Goal: Contribute content: Contribute content

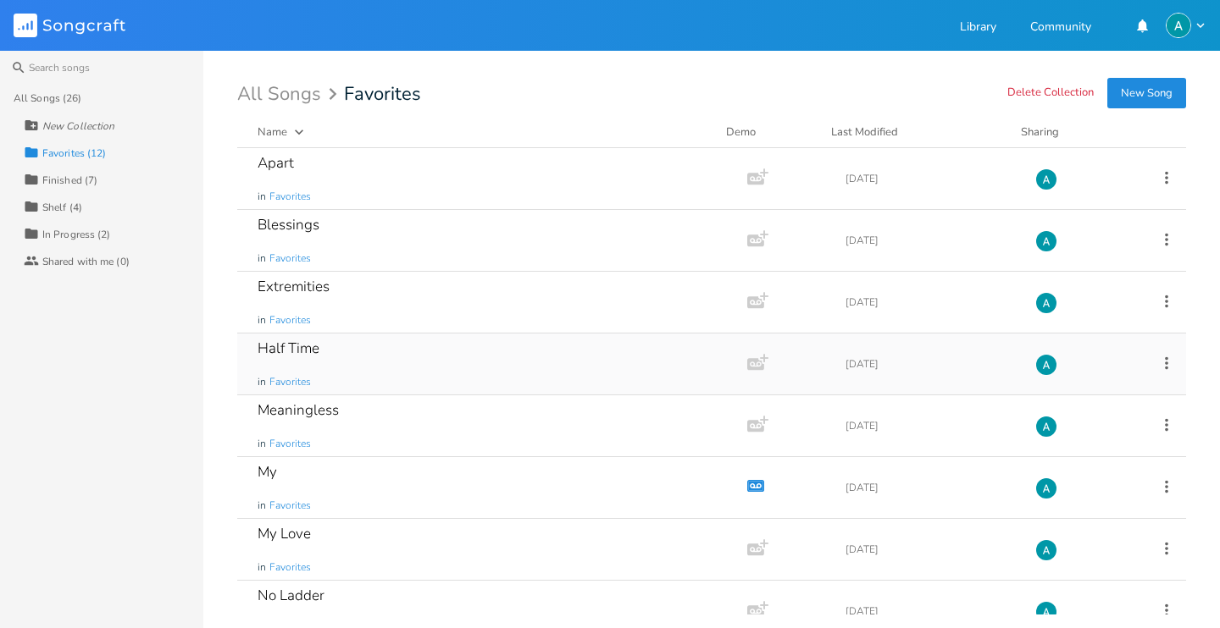
click at [1163, 362] on icon at bounding box center [1166, 363] width 19 height 19
click at [1084, 441] on span "Collection Collections" at bounding box center [1060, 447] width 68 height 12
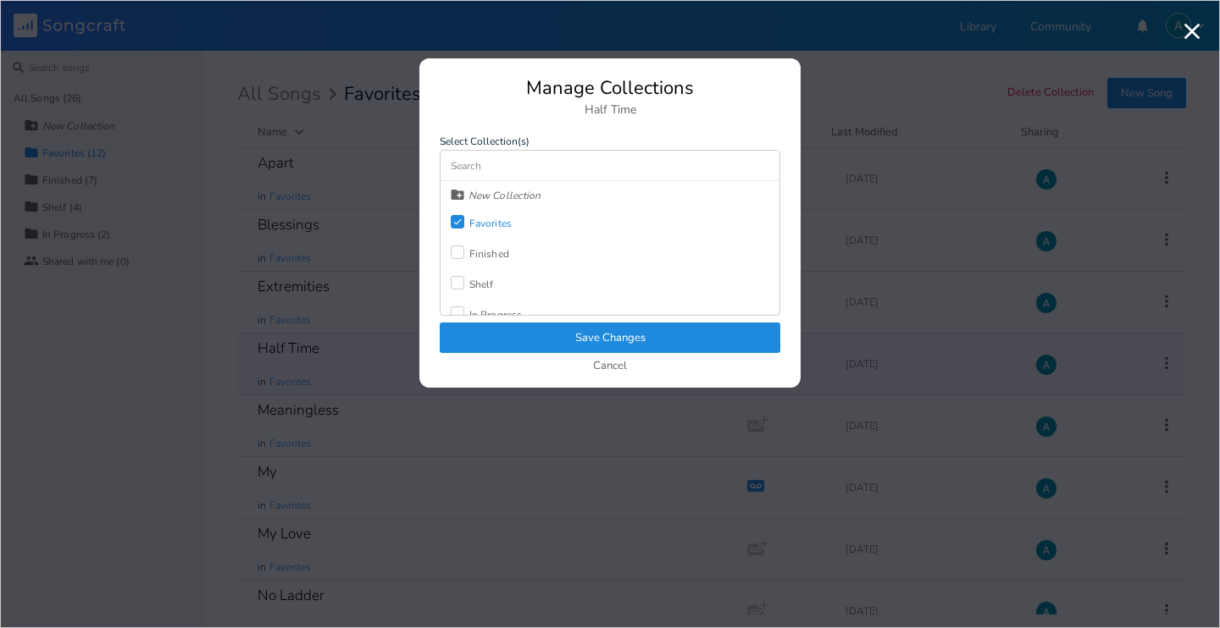
click at [451, 285] on div at bounding box center [458, 283] width 14 height 14
click at [458, 234] on div "Check Favorites" at bounding box center [481, 223] width 61 height 30
click at [500, 342] on button "Save Changes" at bounding box center [610, 338] width 340 height 30
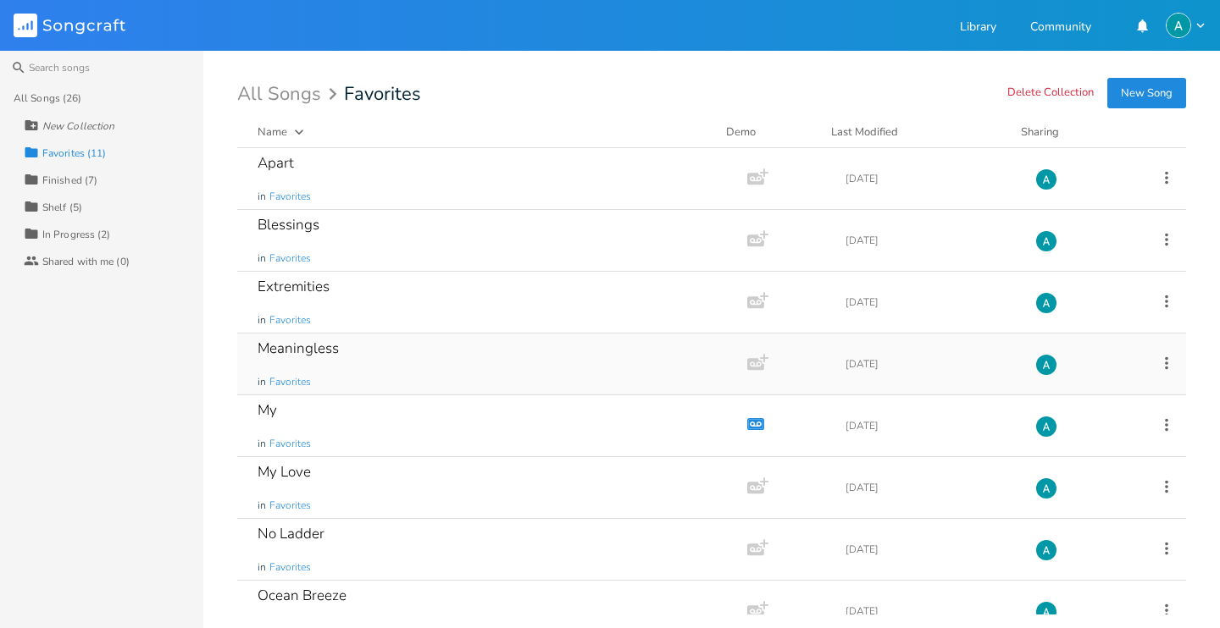
click at [1159, 362] on icon at bounding box center [1166, 363] width 19 height 19
click at [1077, 447] on span "Collection Collections" at bounding box center [1060, 447] width 68 height 12
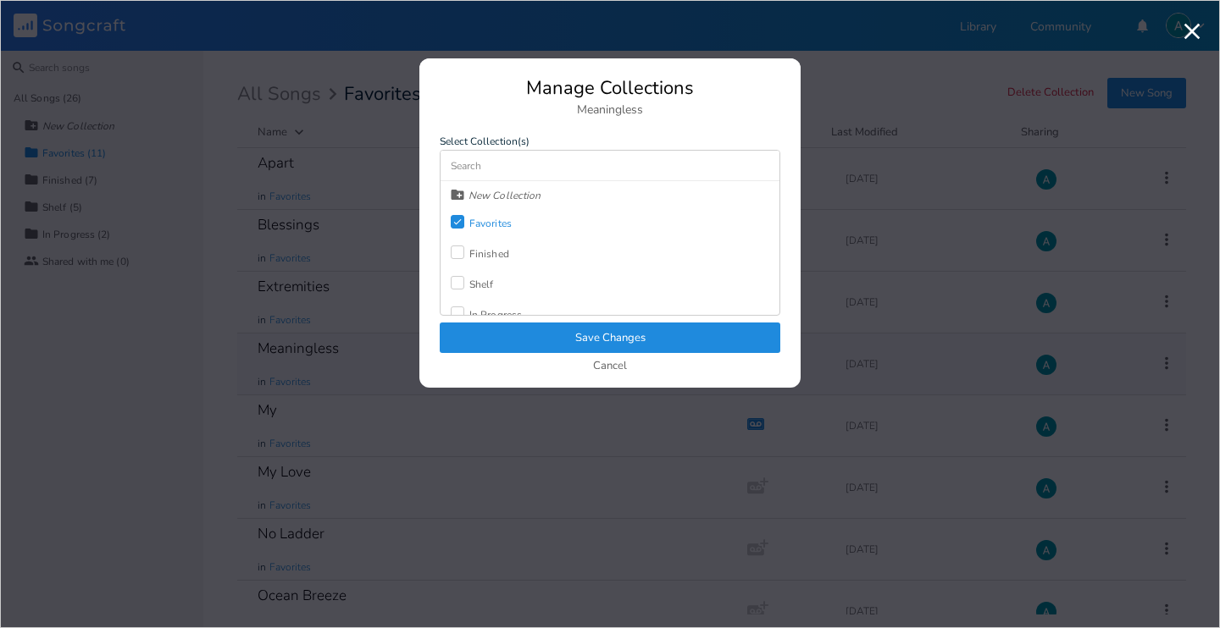
click at [471, 286] on div "Shelf" at bounding box center [481, 284] width 25 height 10
click at [467, 228] on label "Check" at bounding box center [460, 223] width 19 height 17
click at [499, 341] on button "Save Changes" at bounding box center [610, 338] width 340 height 30
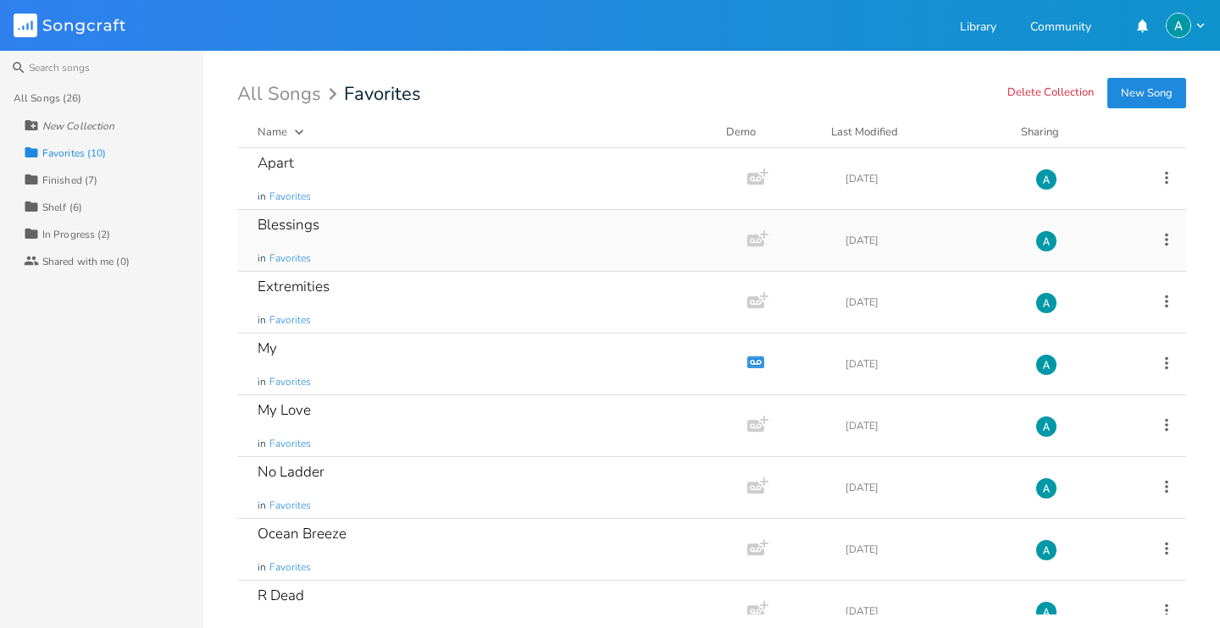
click at [358, 230] on div "Blessings in Favorites" at bounding box center [488, 240] width 462 height 61
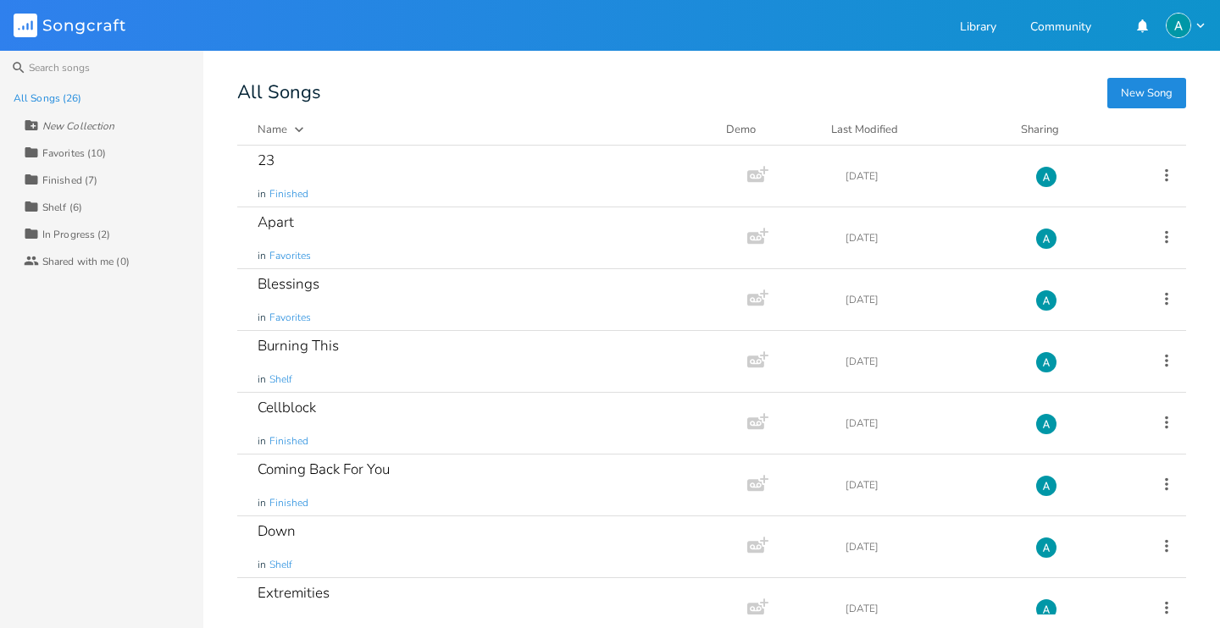
click at [138, 189] on div "Collection Finished (7)" at bounding box center [114, 179] width 180 height 27
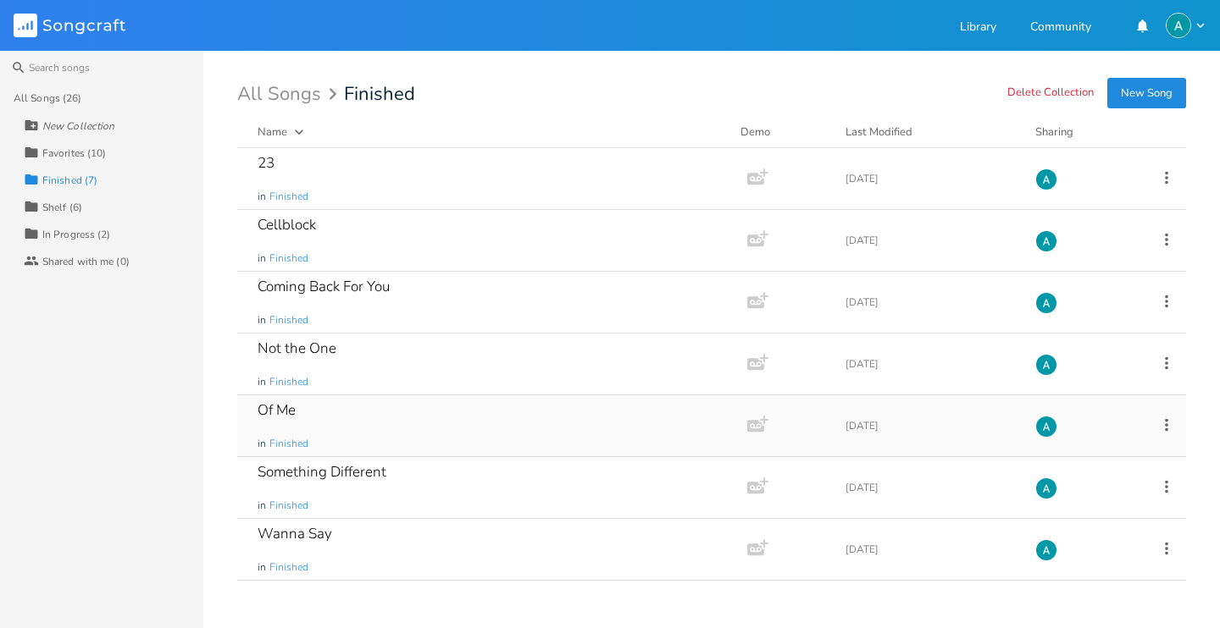
click at [398, 412] on div "Of Me in Finished" at bounding box center [488, 426] width 462 height 61
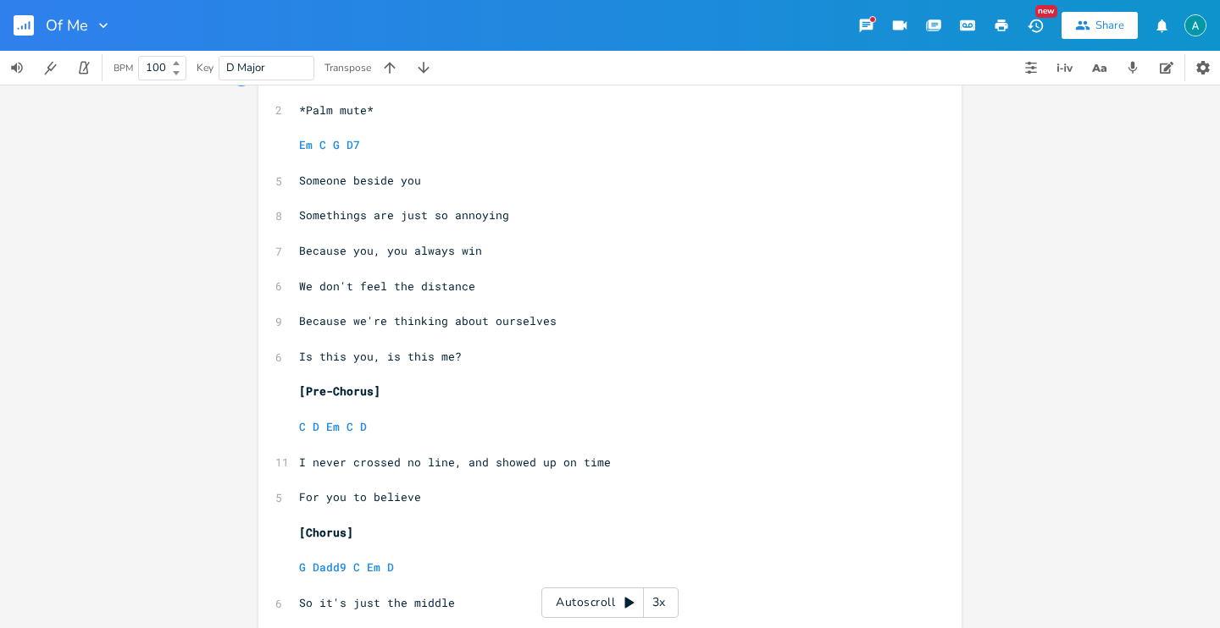
scroll to position [343, 0]
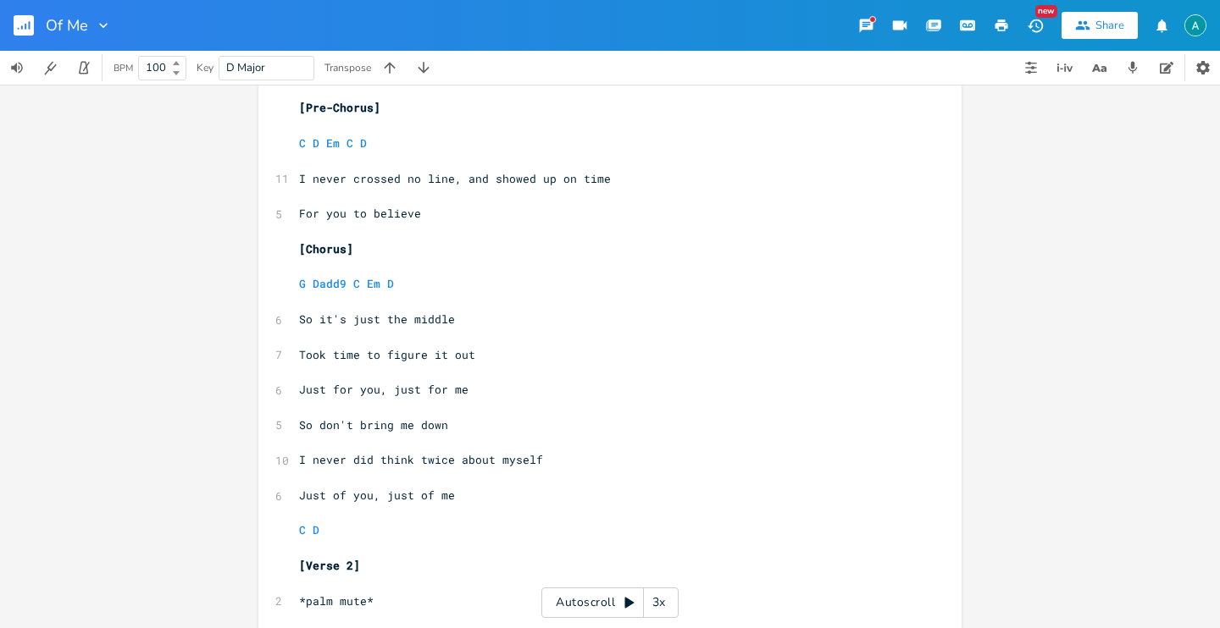
click at [36, 29] on button "button" at bounding box center [31, 25] width 34 height 41
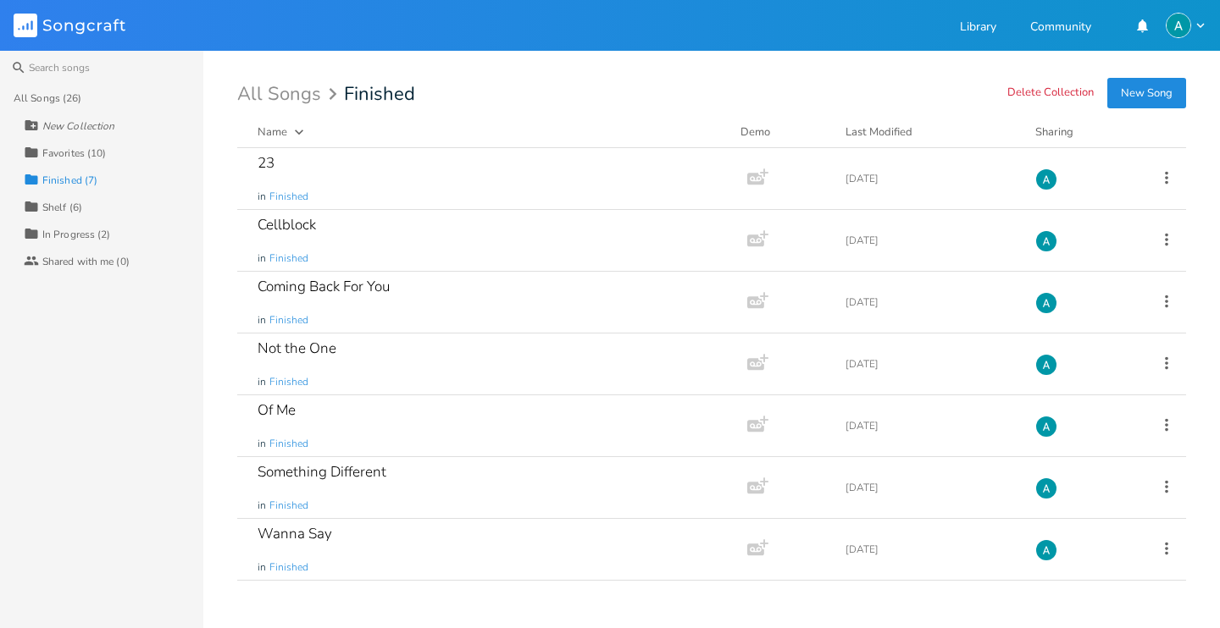
click at [72, 215] on div "Collection Shelf (6)" at bounding box center [114, 206] width 180 height 27
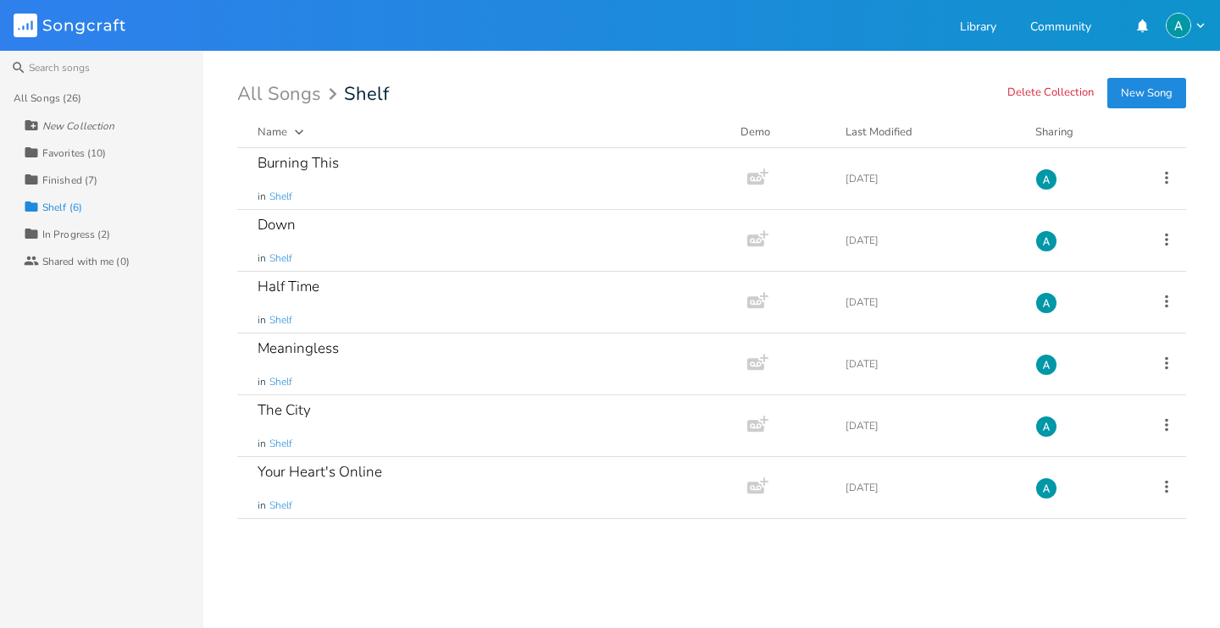
click at [100, 185] on div "Collection Finished (7)" at bounding box center [114, 179] width 180 height 27
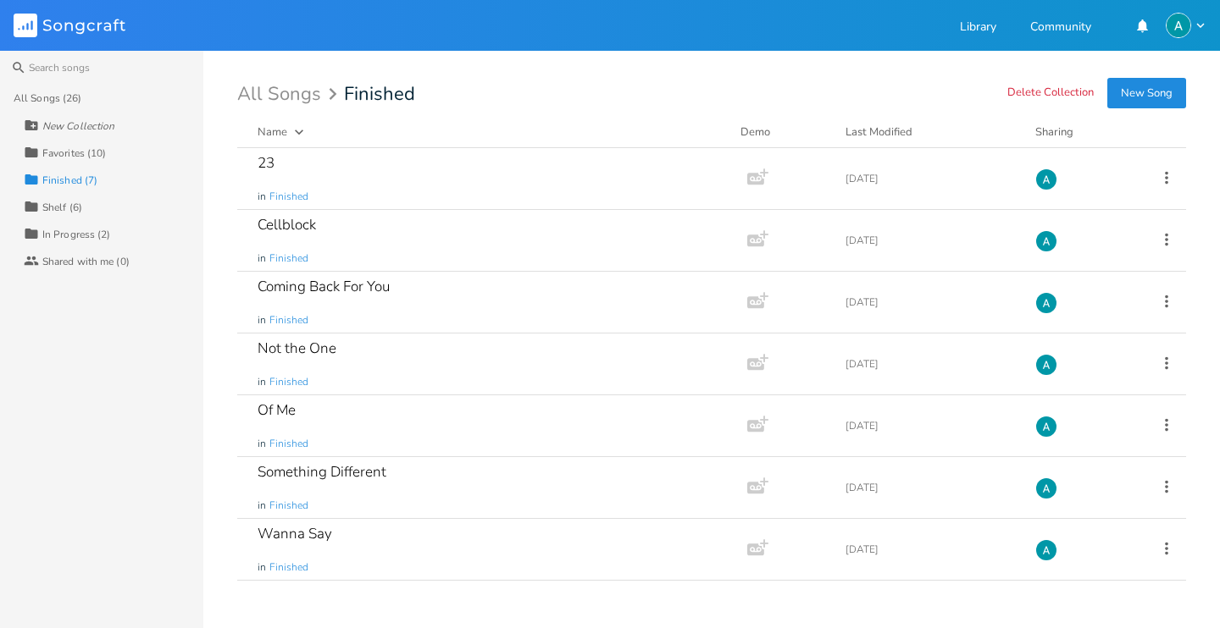
click at [137, 203] on div "Collection Shelf (6)" at bounding box center [114, 206] width 180 height 27
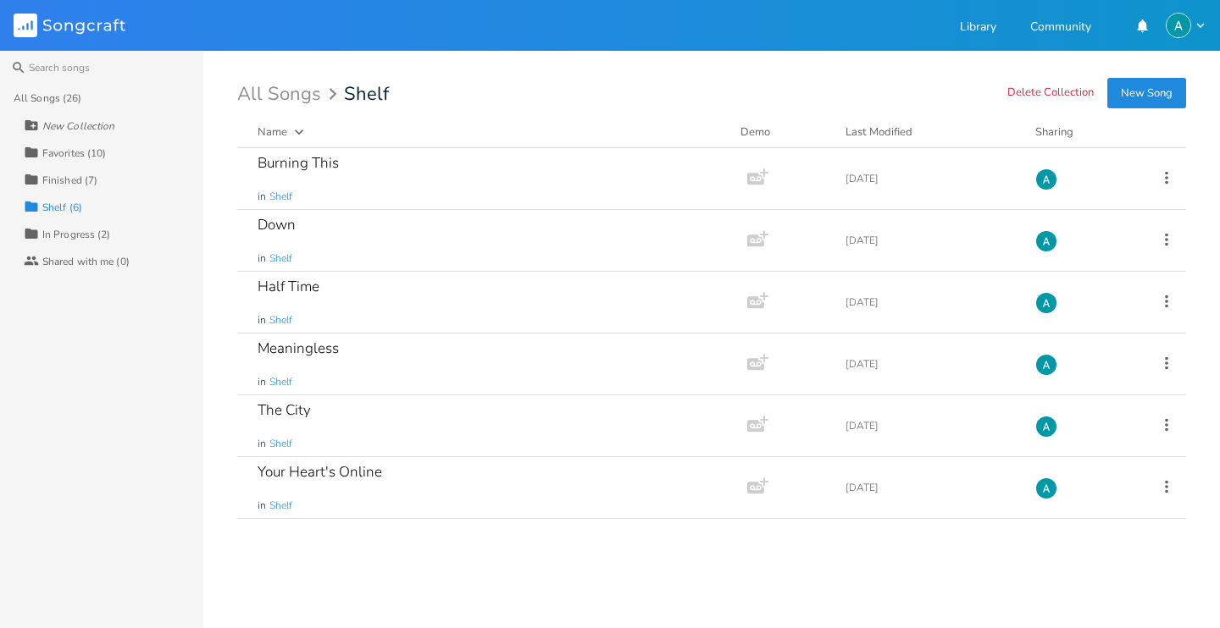
click at [96, 179] on div "Finished (7)" at bounding box center [69, 180] width 55 height 10
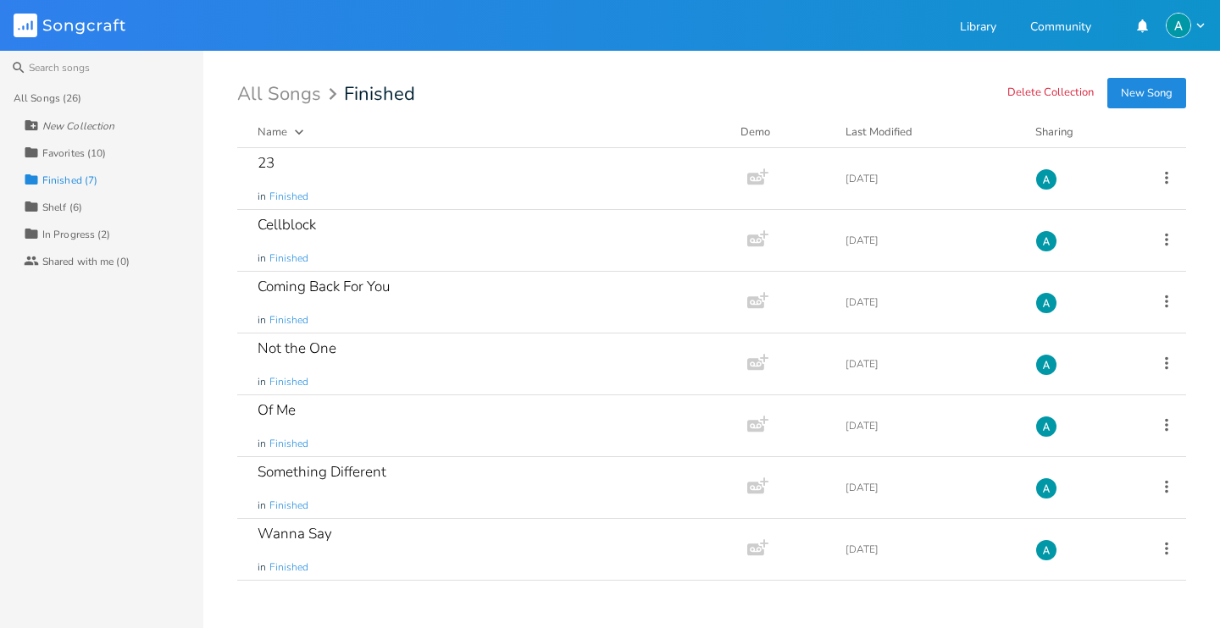
click at [90, 239] on div "In Progress (2)" at bounding box center [76, 235] width 69 height 10
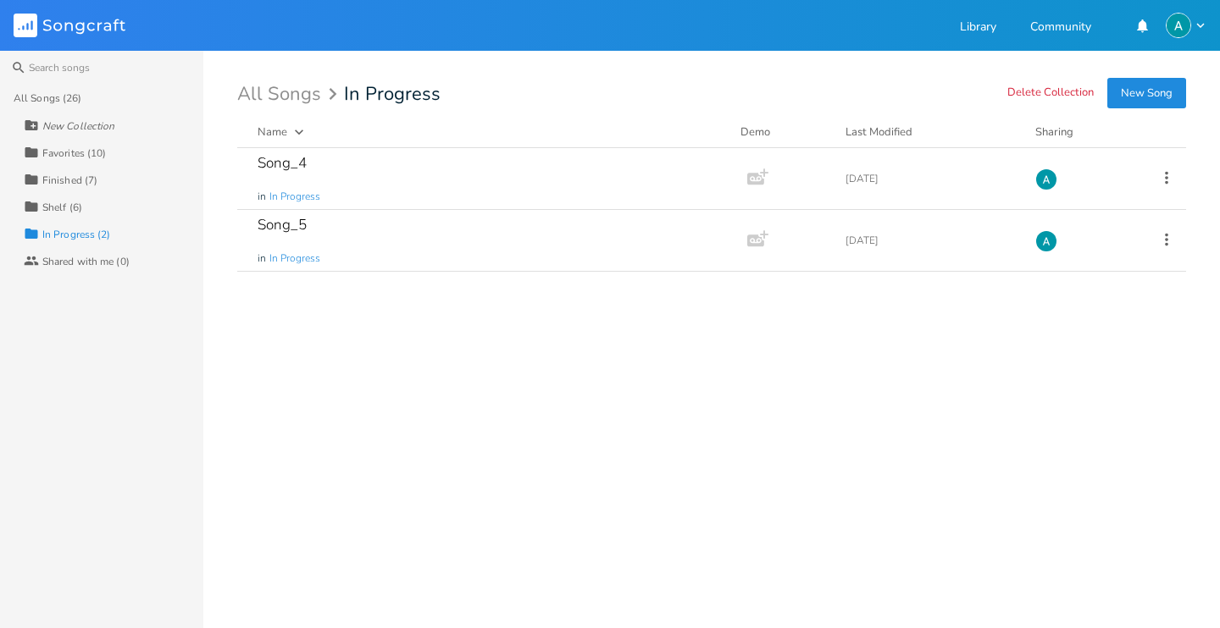
click at [265, 95] on div "All Songs" at bounding box center [289, 94] width 105 height 16
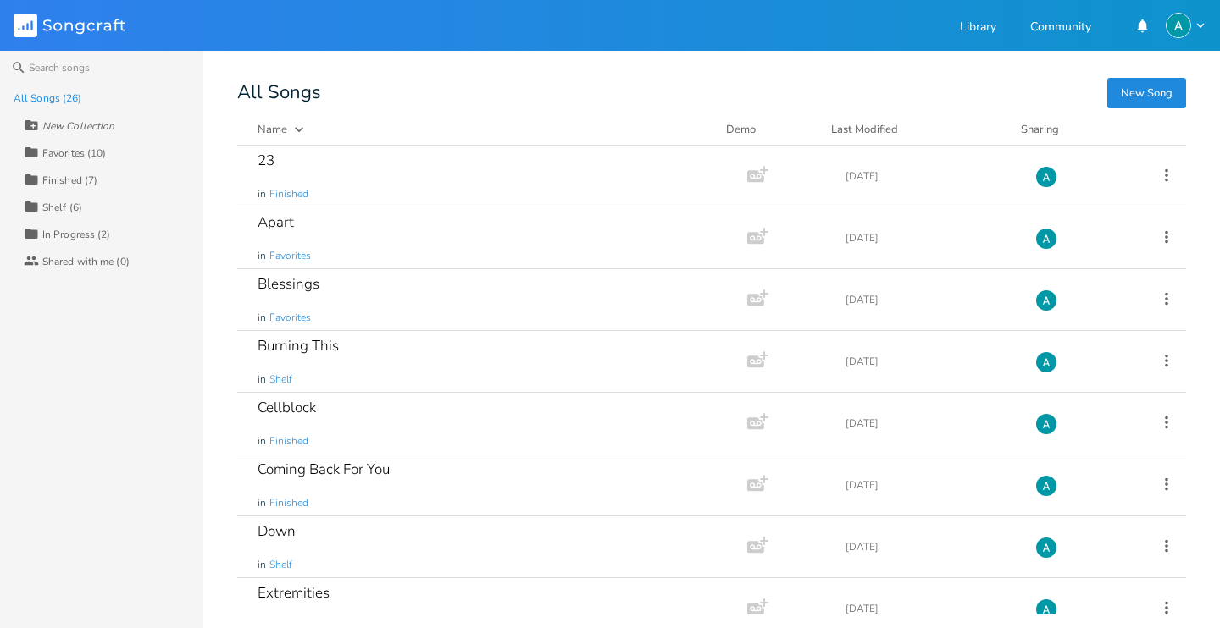
click at [84, 208] on div "Collection Shelf (6)" at bounding box center [114, 206] width 180 height 27
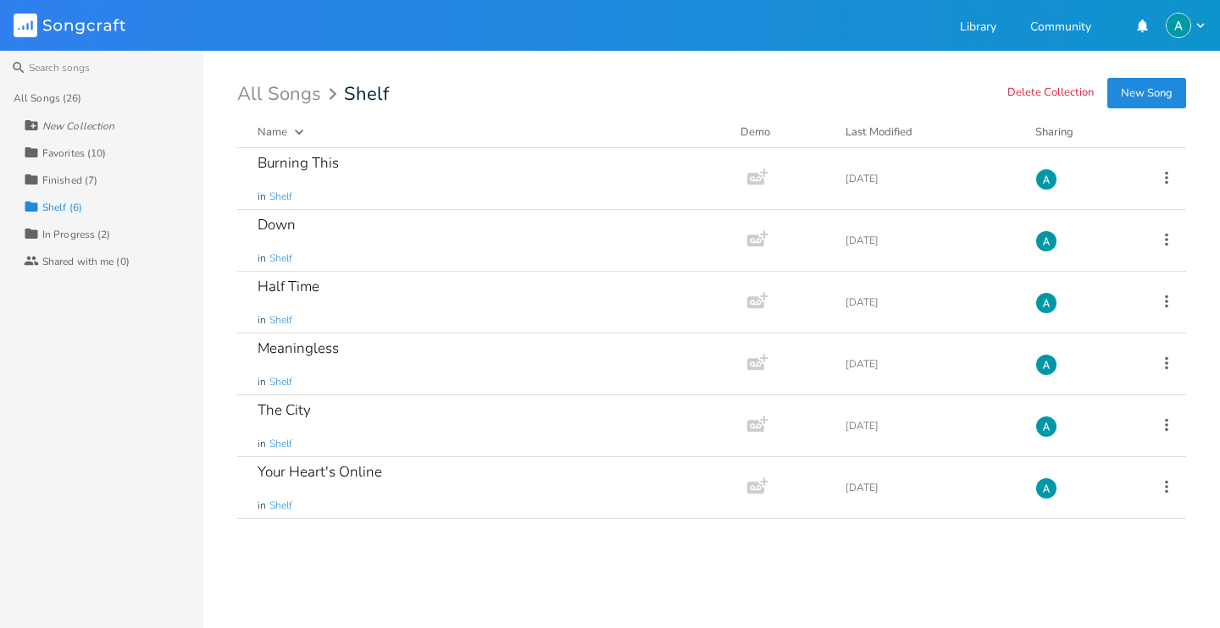
click at [121, 178] on div "Collection Finished (7)" at bounding box center [114, 179] width 180 height 27
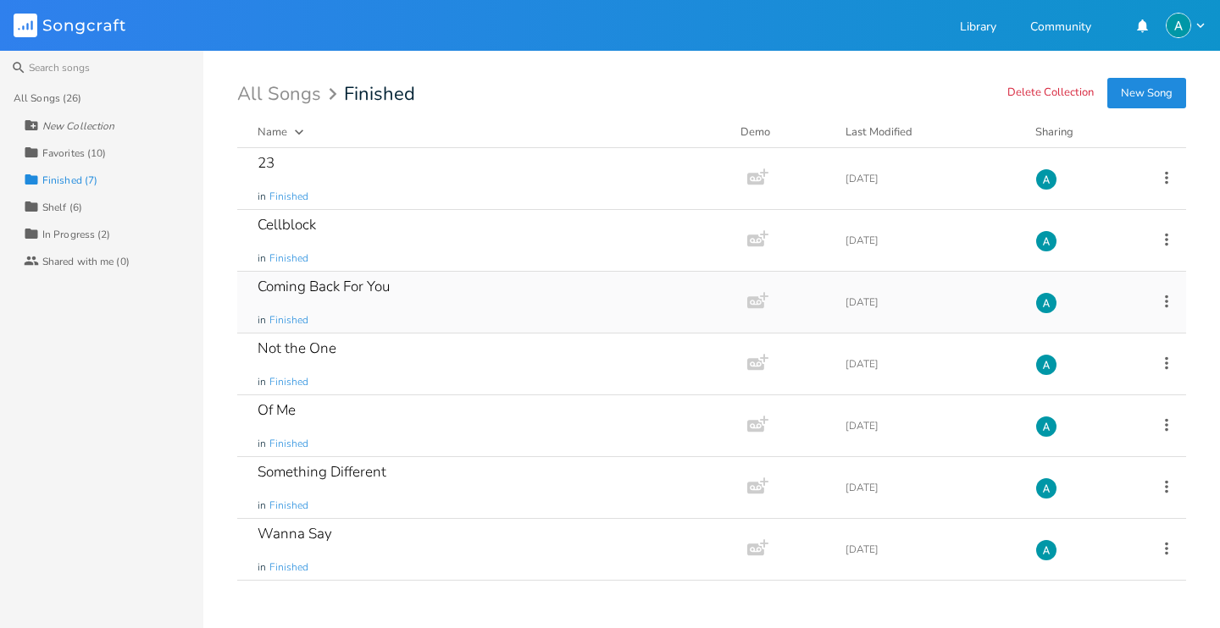
click at [1165, 296] on icon at bounding box center [1166, 301] width 3 height 13
click at [1088, 360] on span "Duplicate Make a Copy" at bounding box center [1074, 357] width 75 height 12
click at [406, 317] on div "Coming Back For You in Finished" at bounding box center [488, 302] width 462 height 61
click at [71, 207] on div "Shelf (6)" at bounding box center [62, 207] width 40 height 10
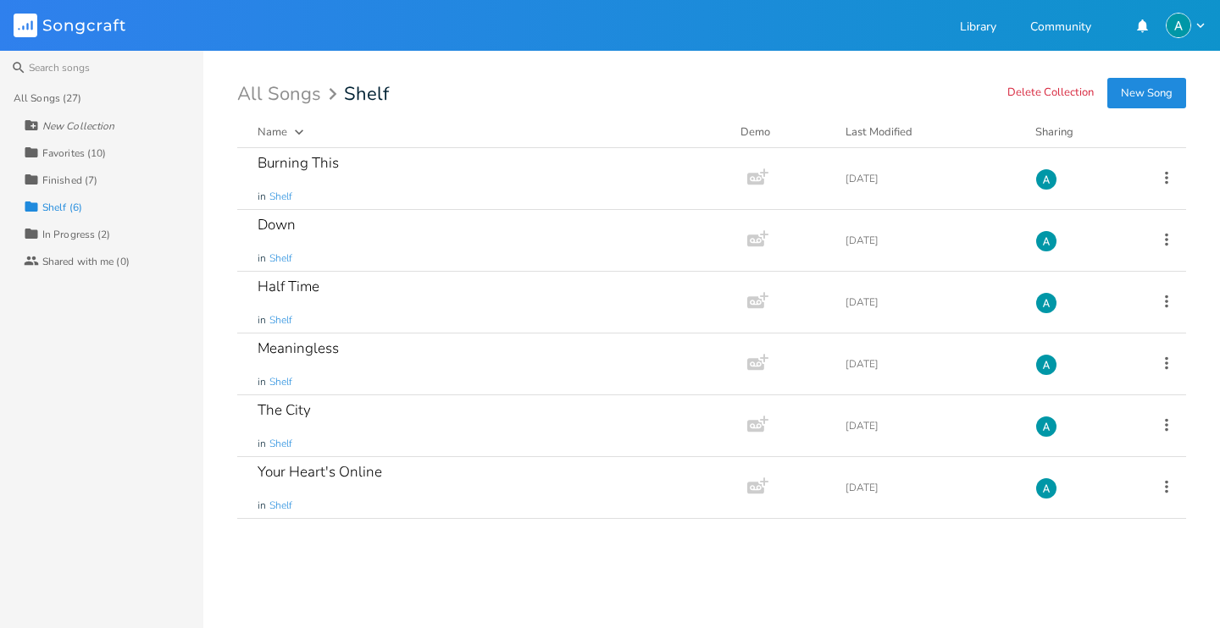
click at [70, 239] on div "In Progress (2)" at bounding box center [76, 235] width 69 height 10
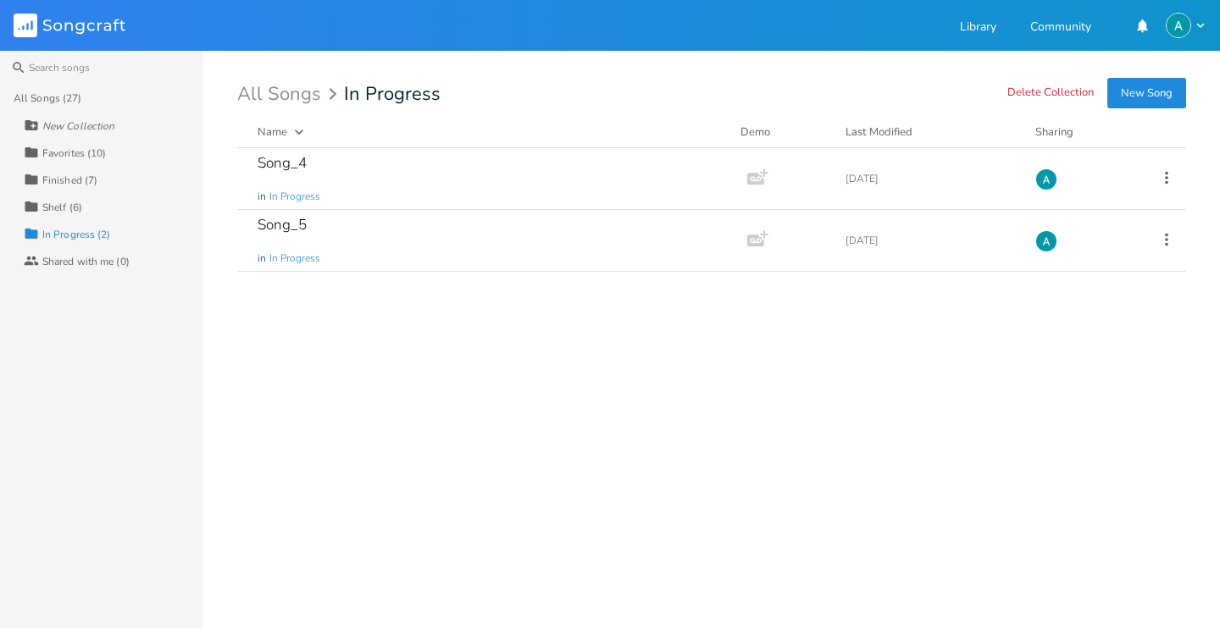
click at [114, 153] on div "Collection Favorites (10)" at bounding box center [114, 152] width 180 height 27
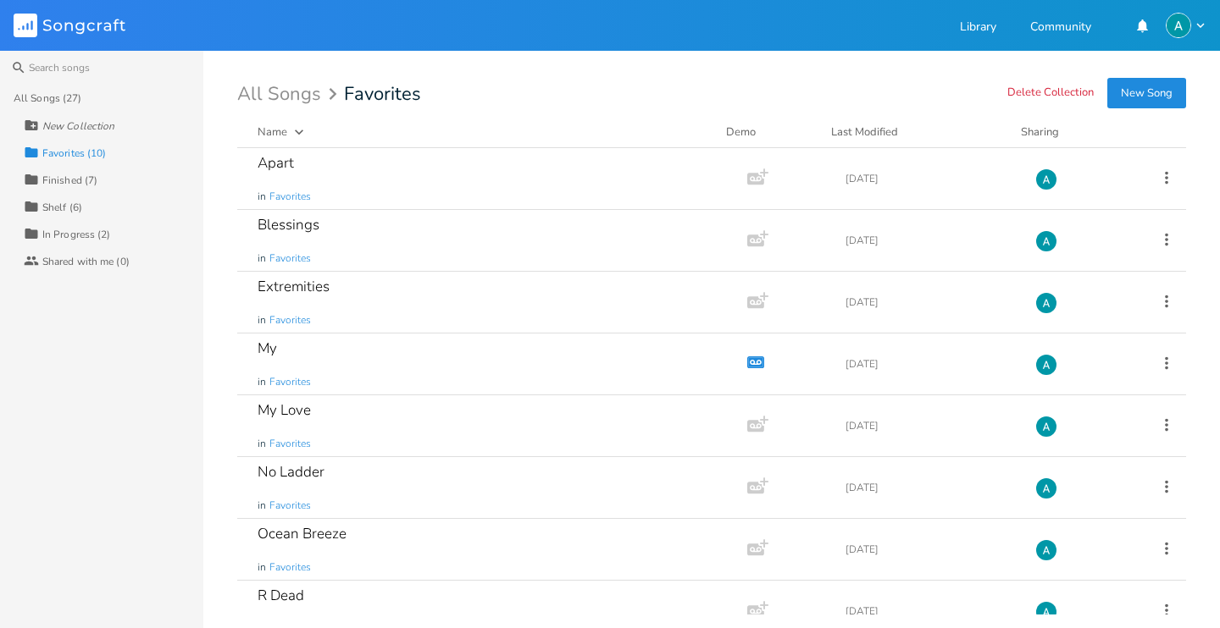
click at [105, 94] on div "All Songs (27)" at bounding box center [109, 98] width 190 height 27
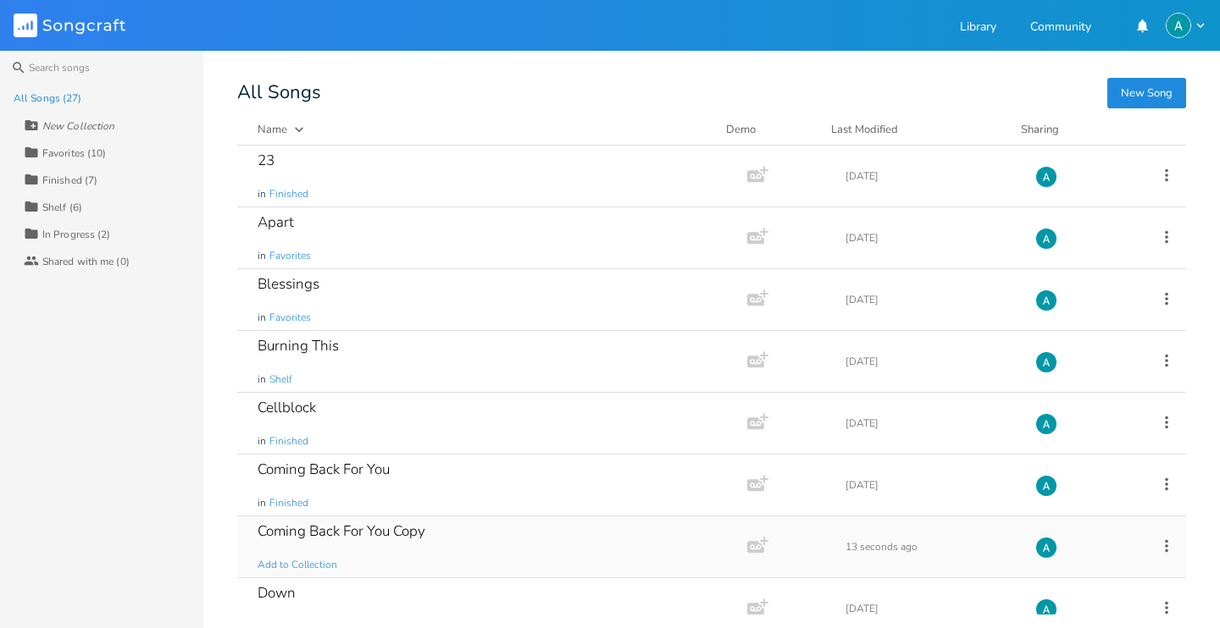
click at [1160, 550] on icon at bounding box center [1166, 546] width 19 height 19
click at [1098, 529] on li "[PERSON_NAME]" at bounding box center [1088, 528] width 136 height 29
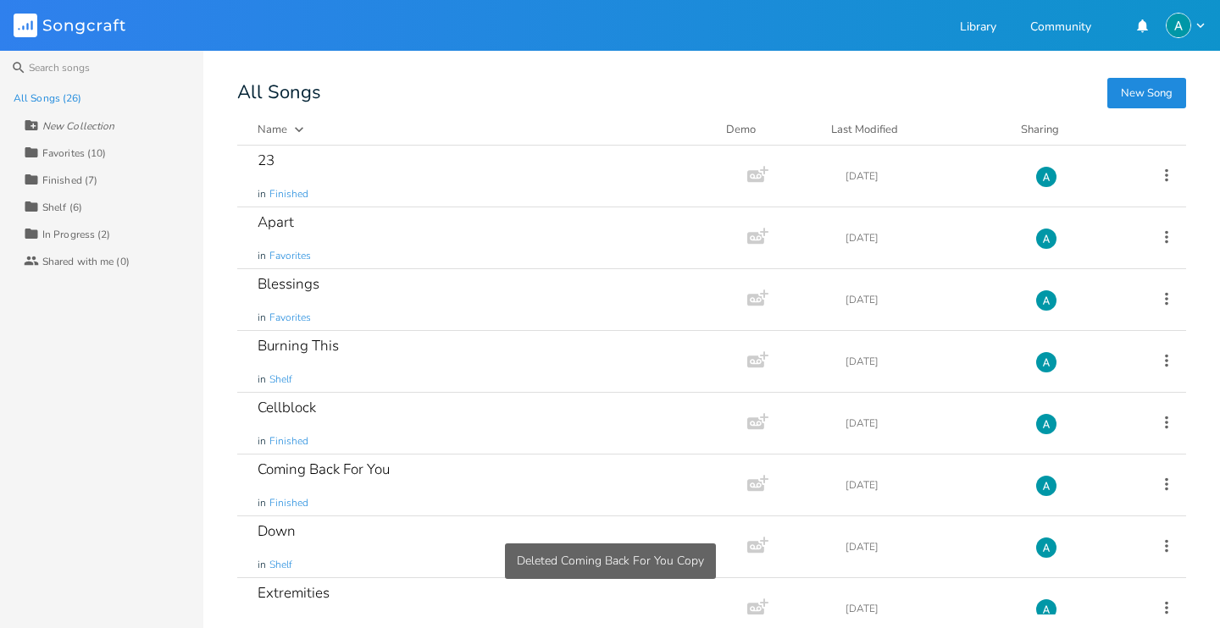
click at [76, 185] on div "Finished (7)" at bounding box center [69, 180] width 55 height 10
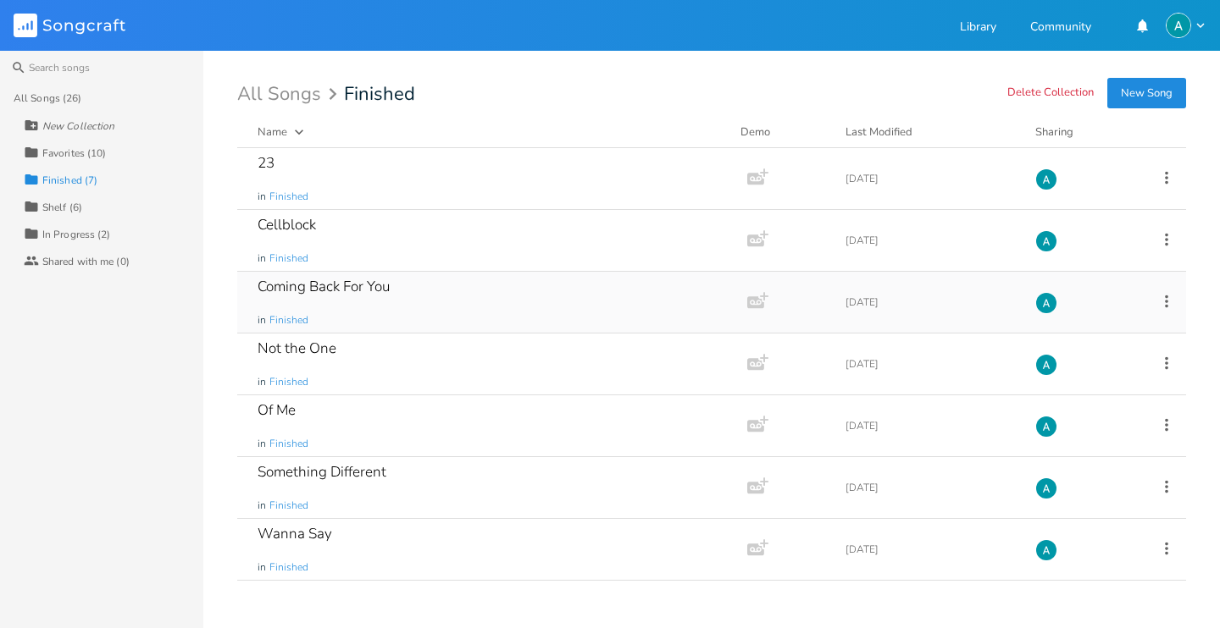
click at [1167, 307] on icon at bounding box center [1166, 301] width 19 height 19
click at [1088, 379] on span "Collection Collections" at bounding box center [1071, 385] width 68 height 12
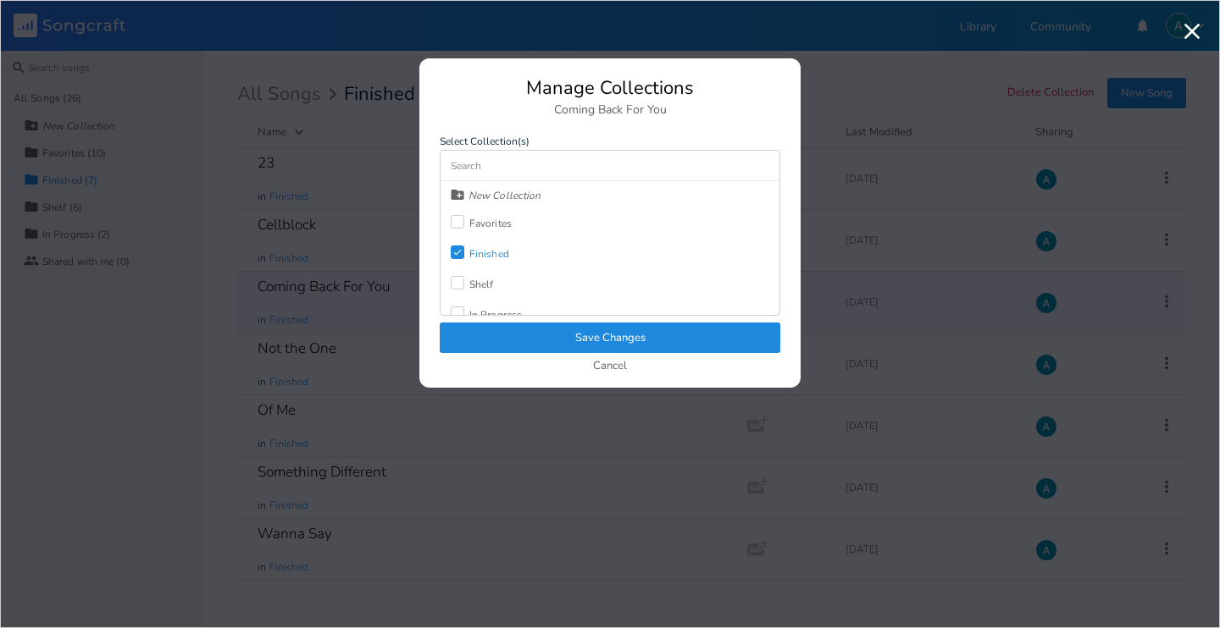
click at [458, 259] on label "Check" at bounding box center [460, 254] width 19 height 17
click at [457, 293] on div "Shelf" at bounding box center [472, 284] width 43 height 30
click at [462, 325] on button "Save Changes" at bounding box center [610, 338] width 340 height 30
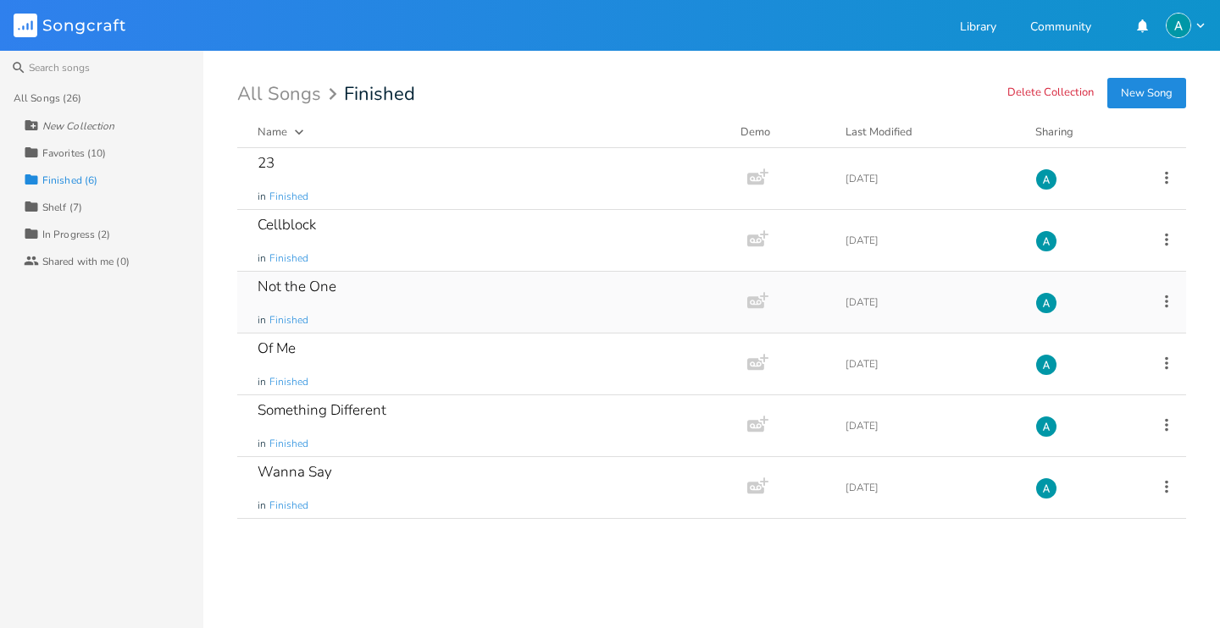
click at [442, 305] on div "Not the One in Finished" at bounding box center [488, 302] width 462 height 61
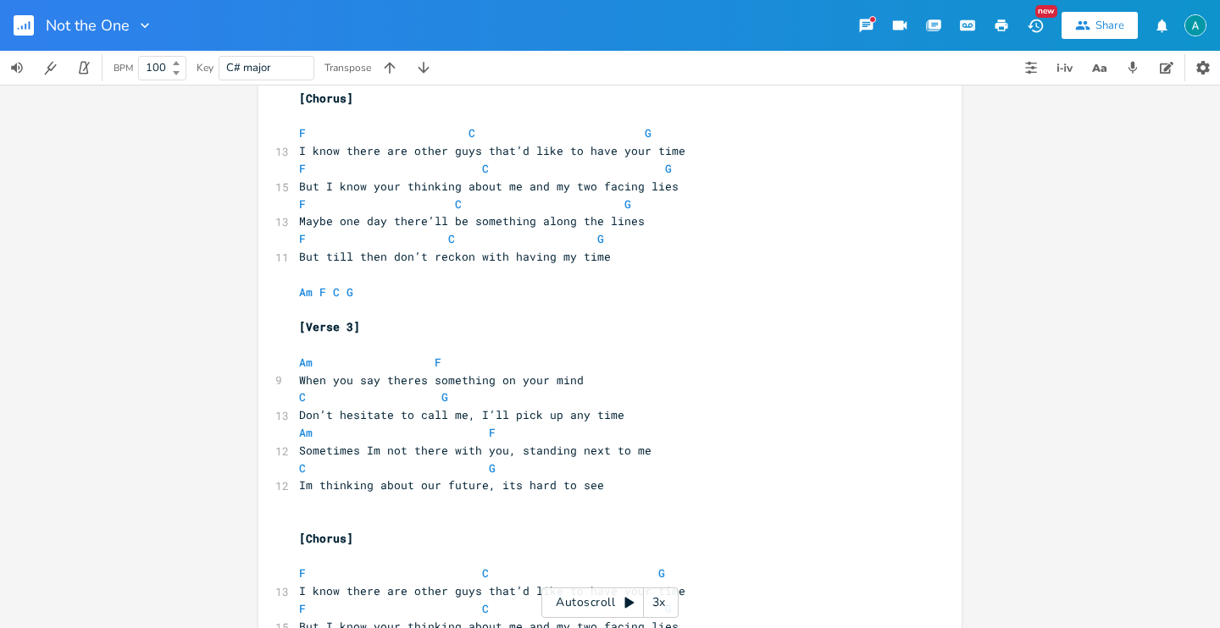
scroll to position [662, 0]
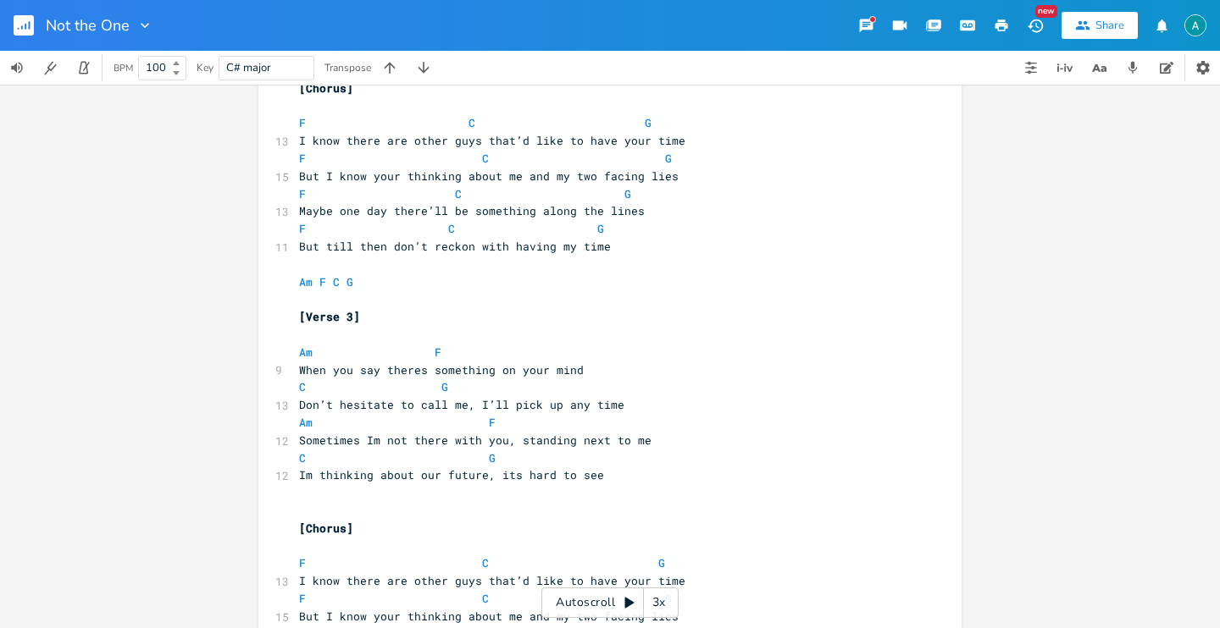
click at [373, 515] on pre at bounding box center [601, 511] width 611 height 18
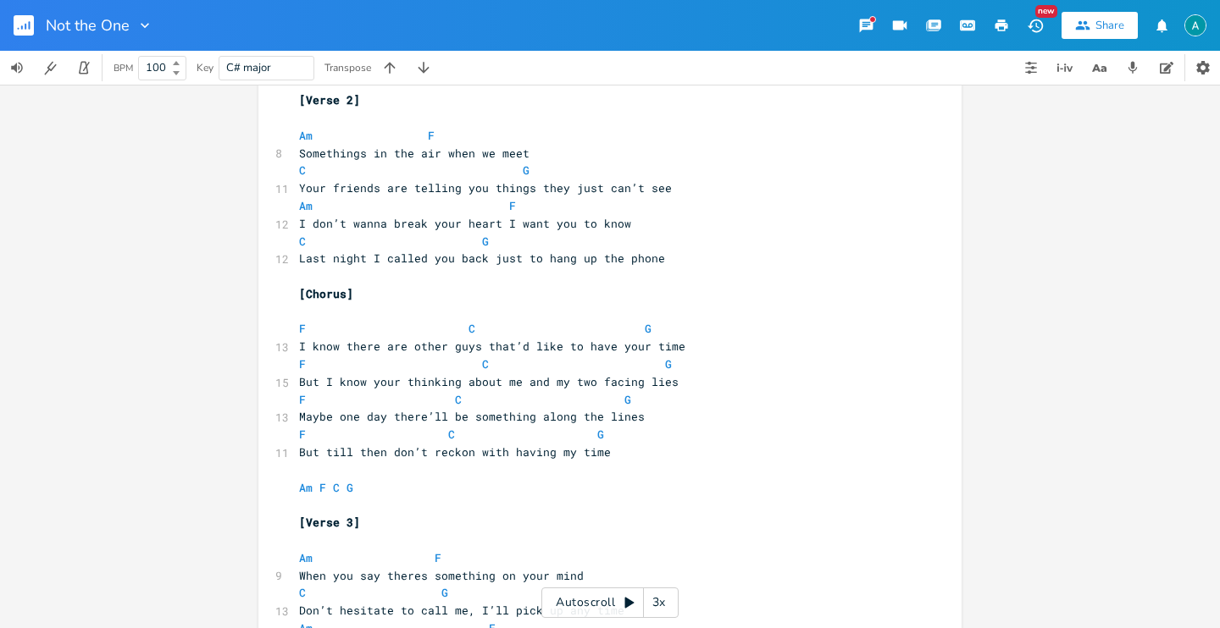
scroll to position [0, 0]
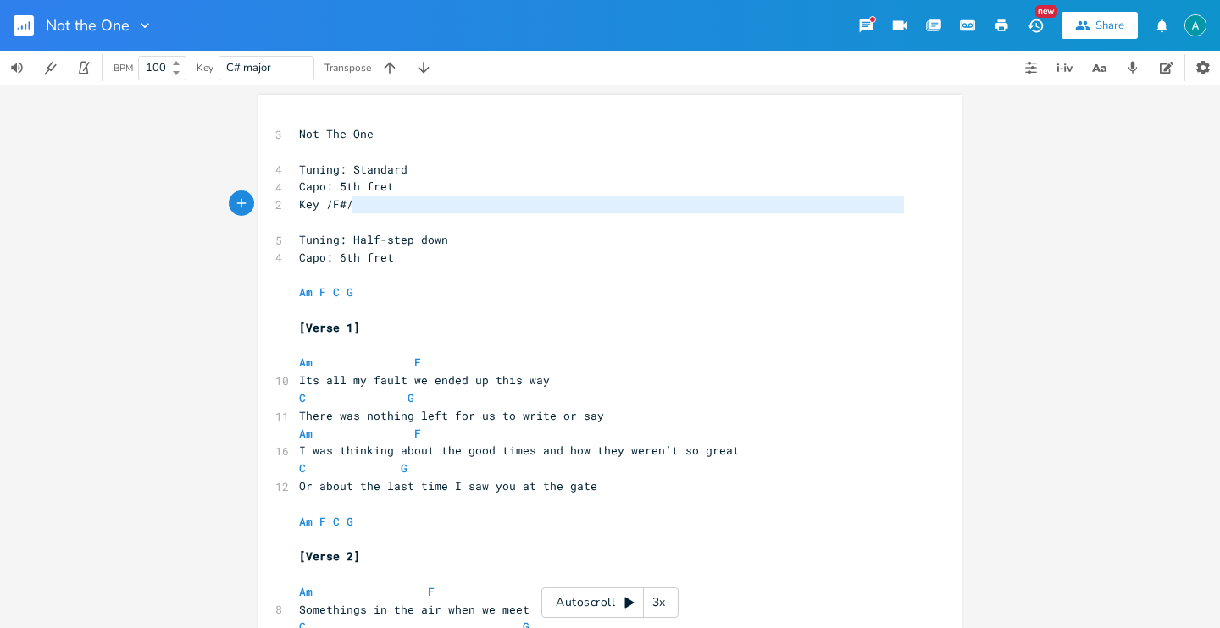
type textarea "Tuning: Standard Capo: 5th fret Key /F#/"
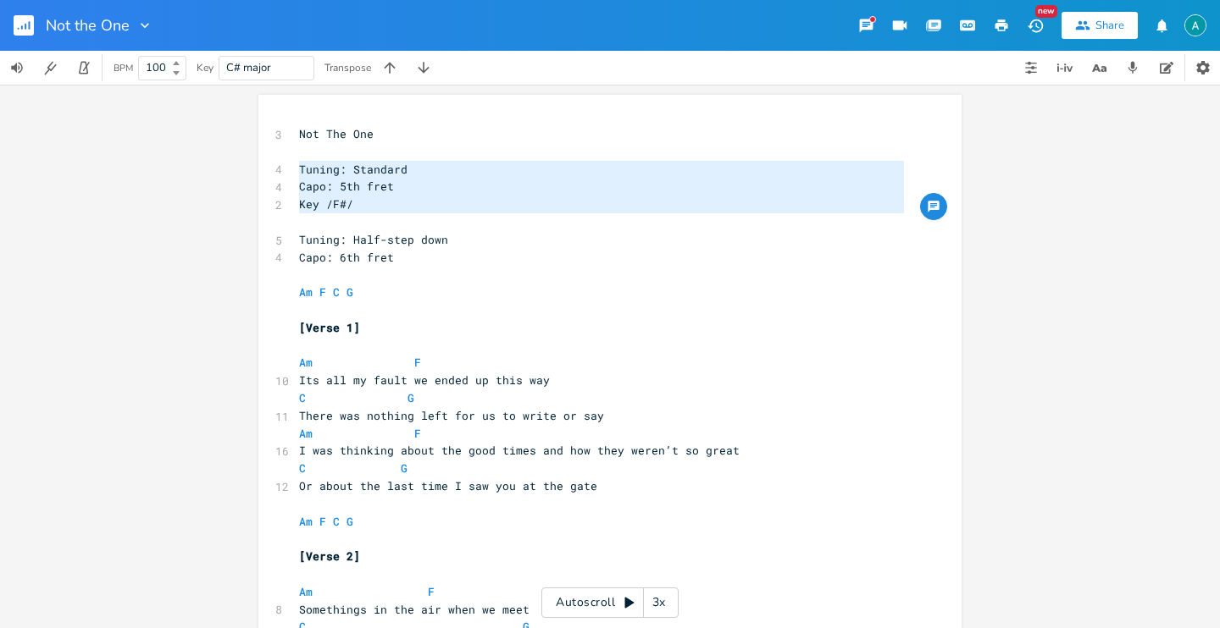
drag, startPoint x: 370, startPoint y: 217, endPoint x: 261, endPoint y: 166, distance: 120.5
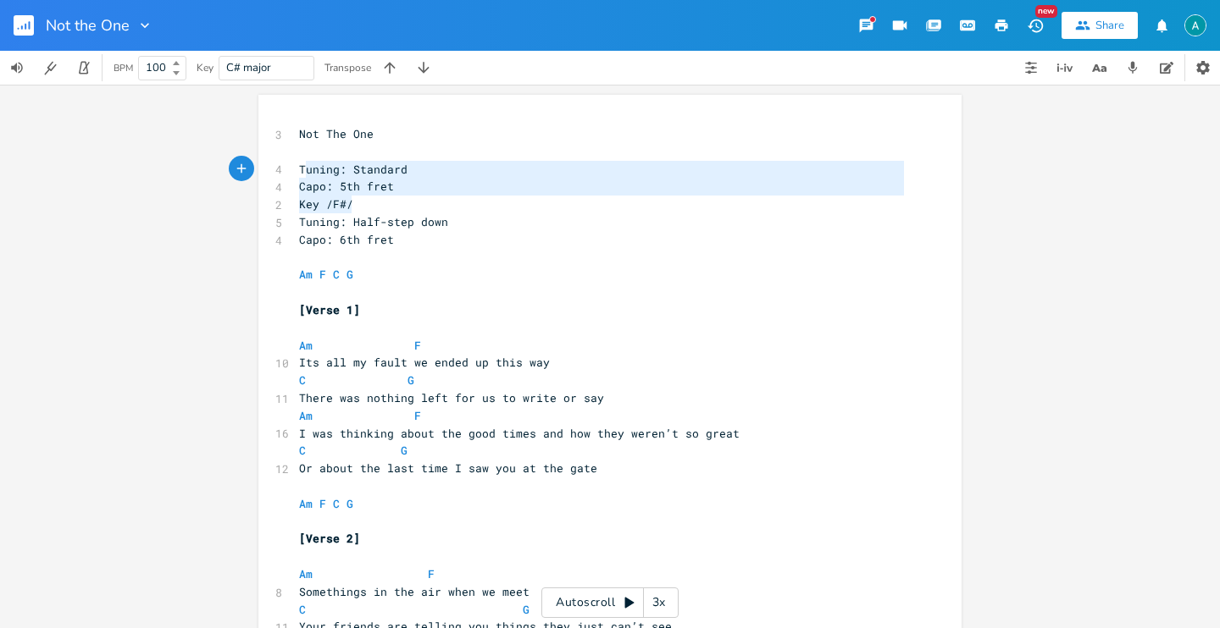
type textarea "Tuning: Standard Capo: 5th fret Key /F#/"
drag, startPoint x: 346, startPoint y: 198, endPoint x: 263, endPoint y: 164, distance: 89.6
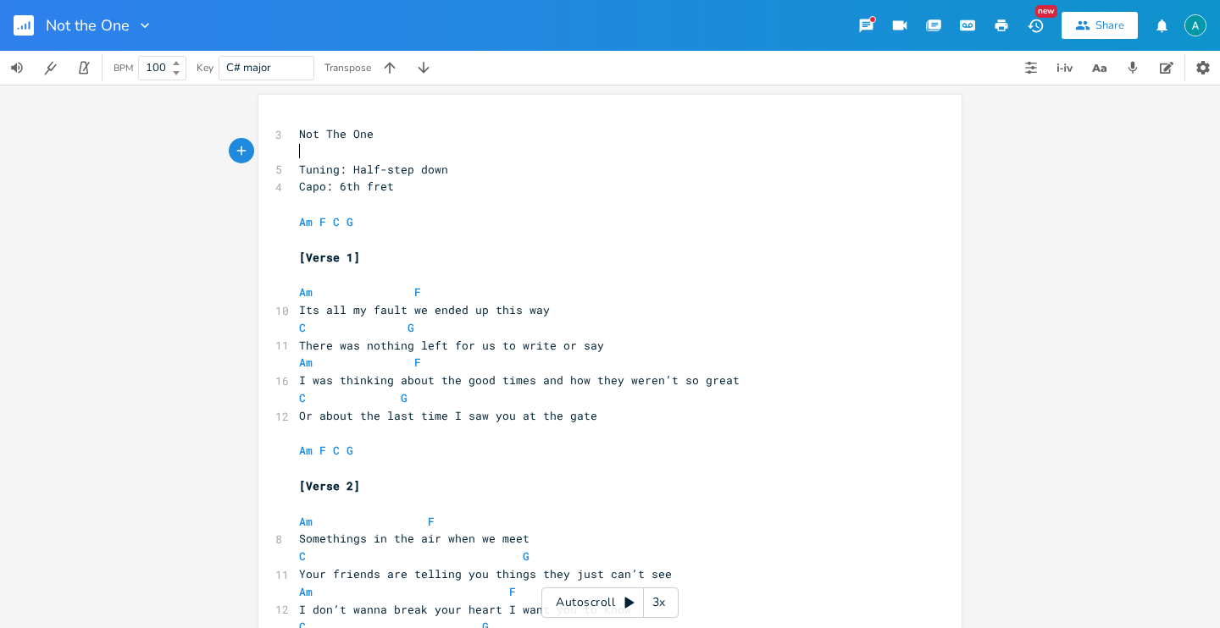
click at [22, 25] on rect "button" at bounding box center [24, 25] width 20 height 20
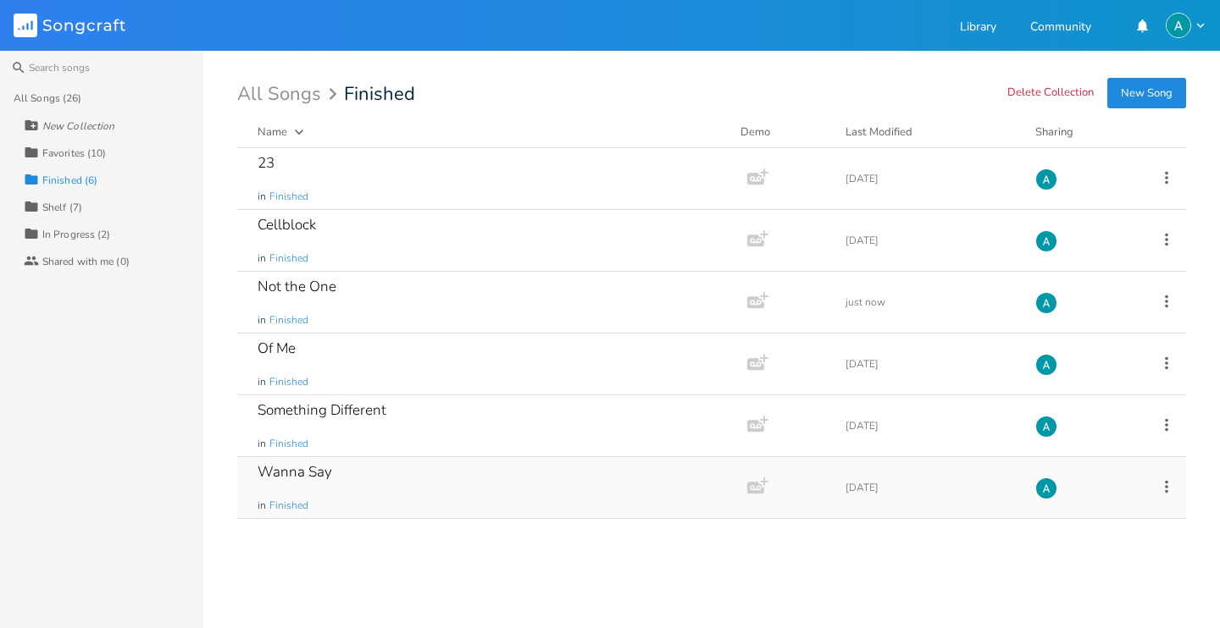
click at [382, 463] on div "Wanna Say in Finished" at bounding box center [488, 487] width 462 height 61
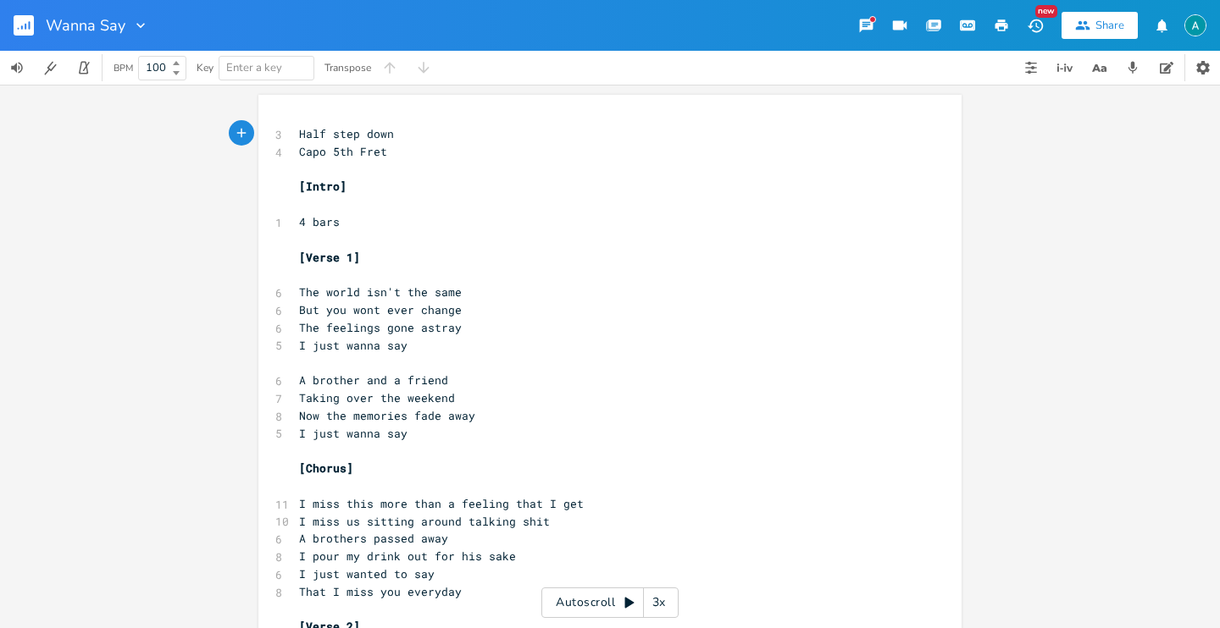
click at [28, 32] on rect "button" at bounding box center [24, 25] width 20 height 20
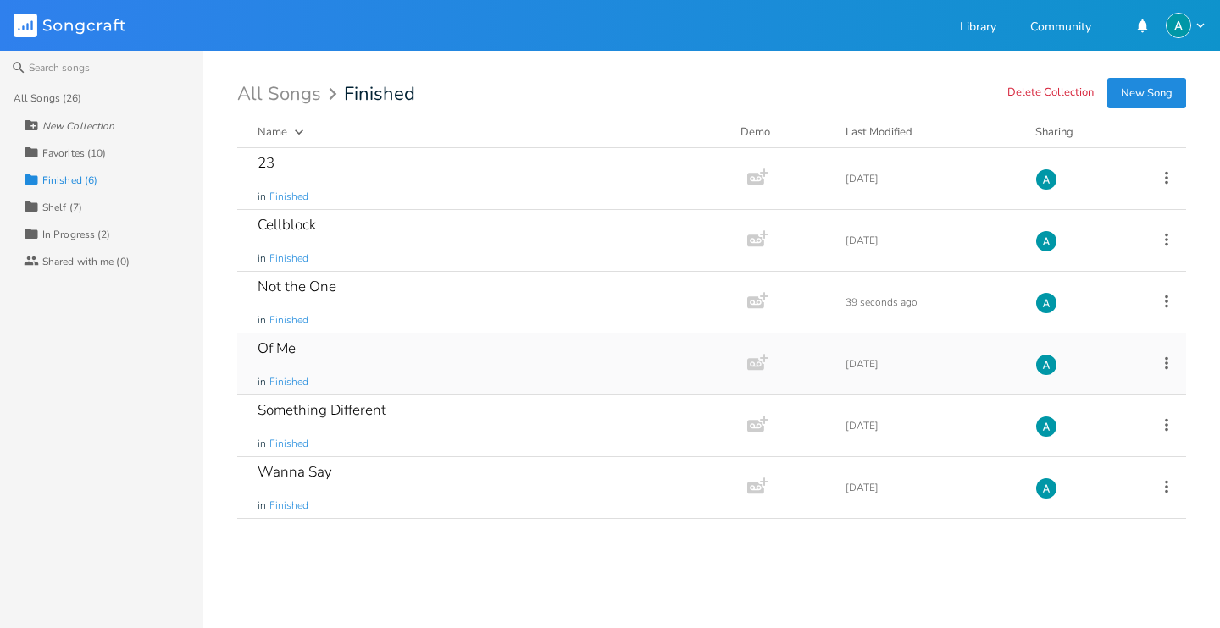
click at [418, 369] on div "Of Me in Finished" at bounding box center [488, 364] width 462 height 61
click at [1169, 365] on icon at bounding box center [1166, 363] width 19 height 19
click at [1076, 441] on span "Collection Collections" at bounding box center [1071, 447] width 68 height 12
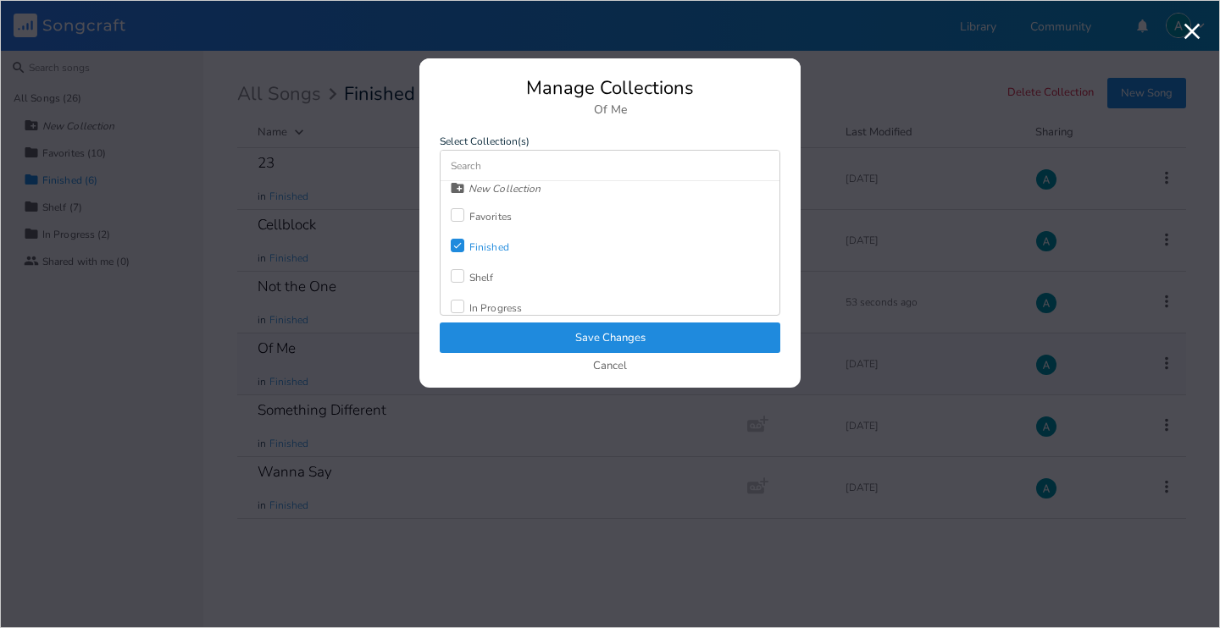
scroll to position [15, 0]
click at [457, 279] on div "Shelf" at bounding box center [472, 269] width 43 height 30
click at [451, 229] on div "Check Finished" at bounding box center [480, 239] width 58 height 30
click at [495, 337] on button "Save Changes" at bounding box center [610, 338] width 340 height 30
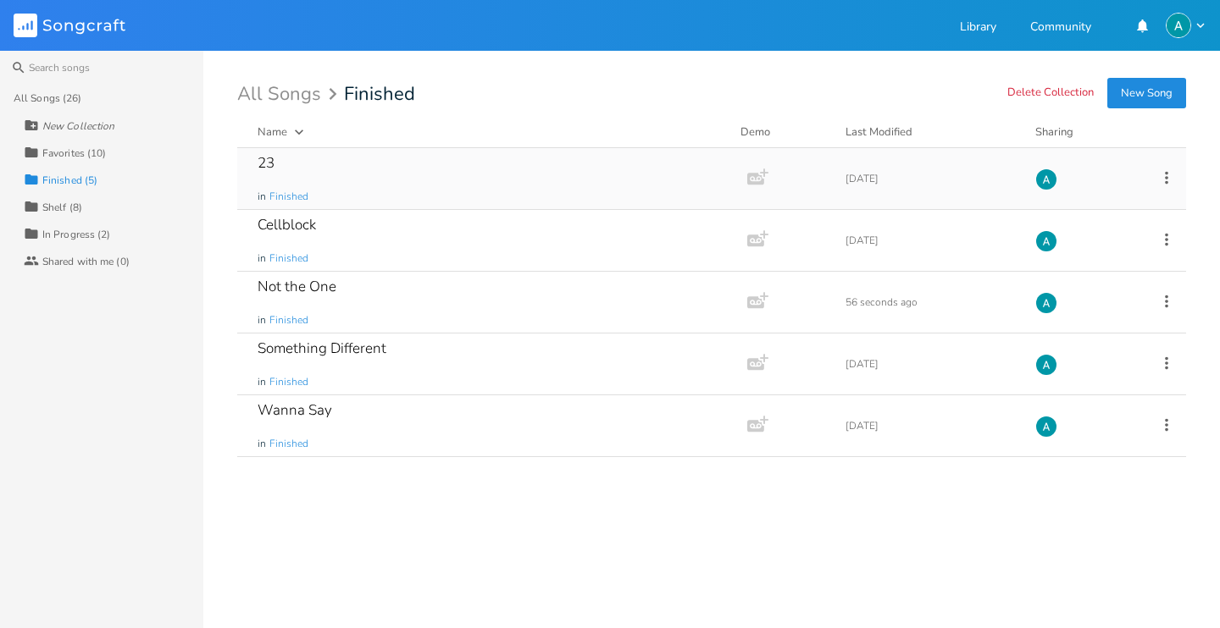
click at [412, 168] on div "23 in Finished" at bounding box center [488, 178] width 462 height 61
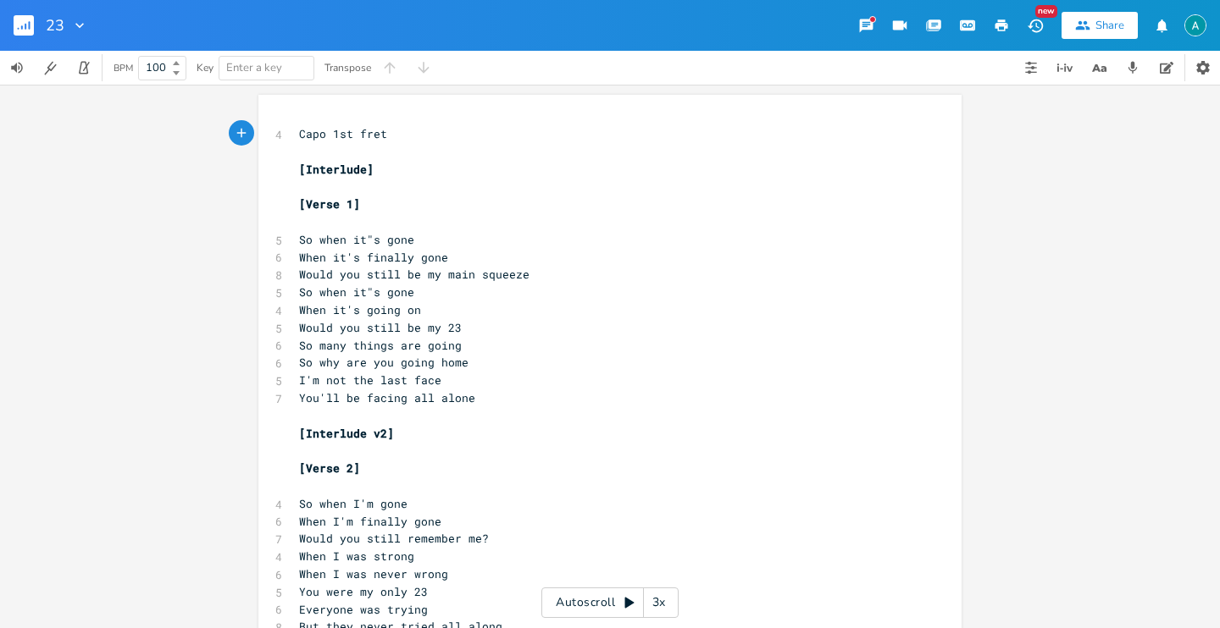
click at [15, 31] on rect "button" at bounding box center [24, 25] width 20 height 20
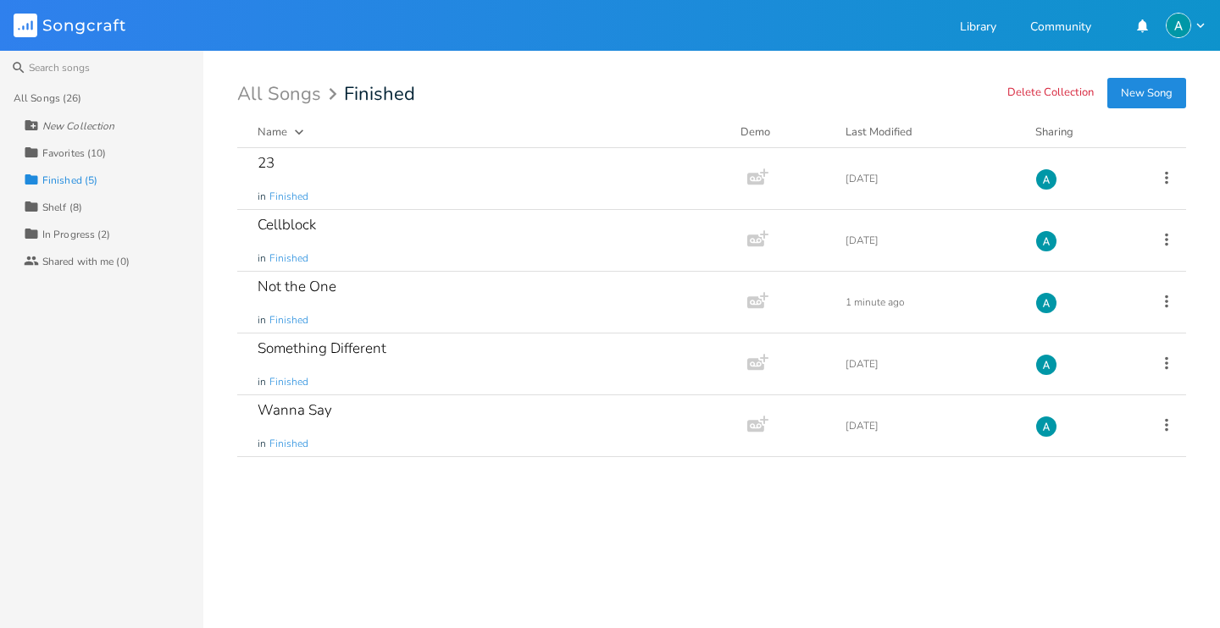
click at [109, 163] on div "Collection Favorites (10)" at bounding box center [114, 152] width 180 height 27
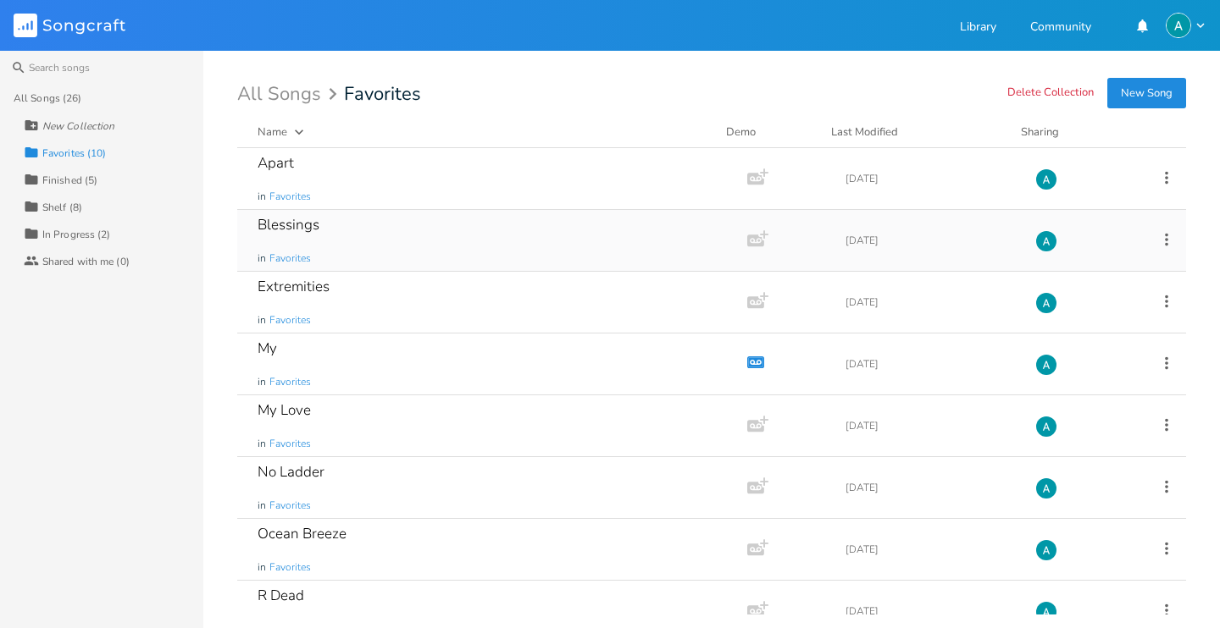
click at [337, 221] on div "Blessings in Favorites" at bounding box center [488, 240] width 462 height 61
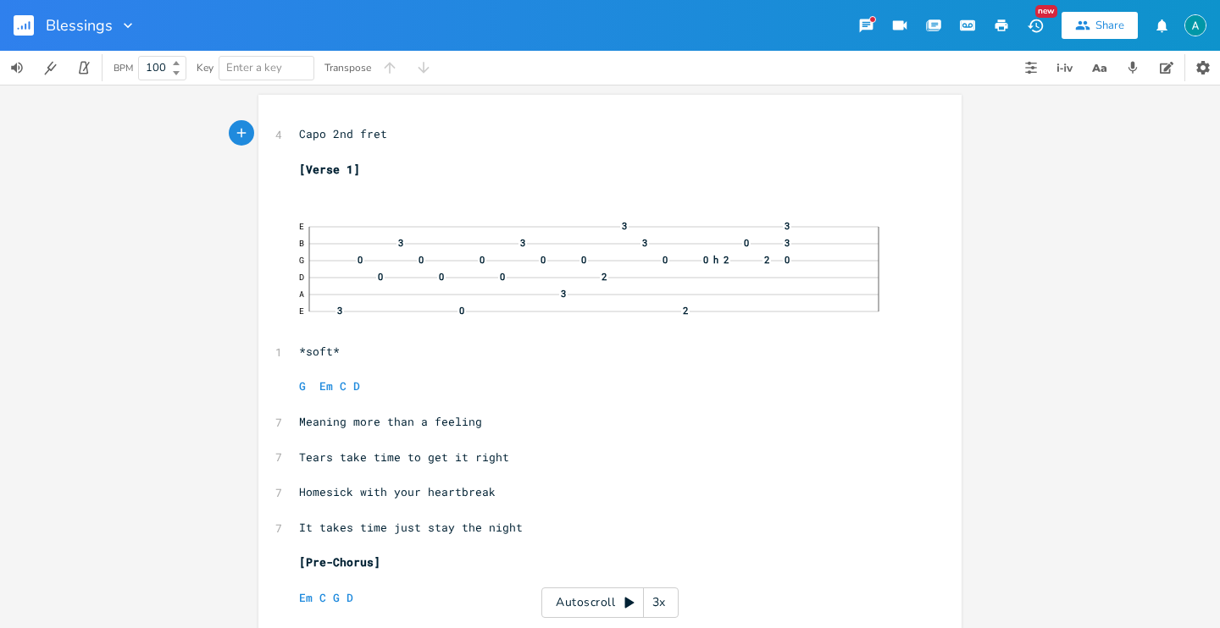
click at [29, 32] on rect "button" at bounding box center [24, 25] width 20 height 20
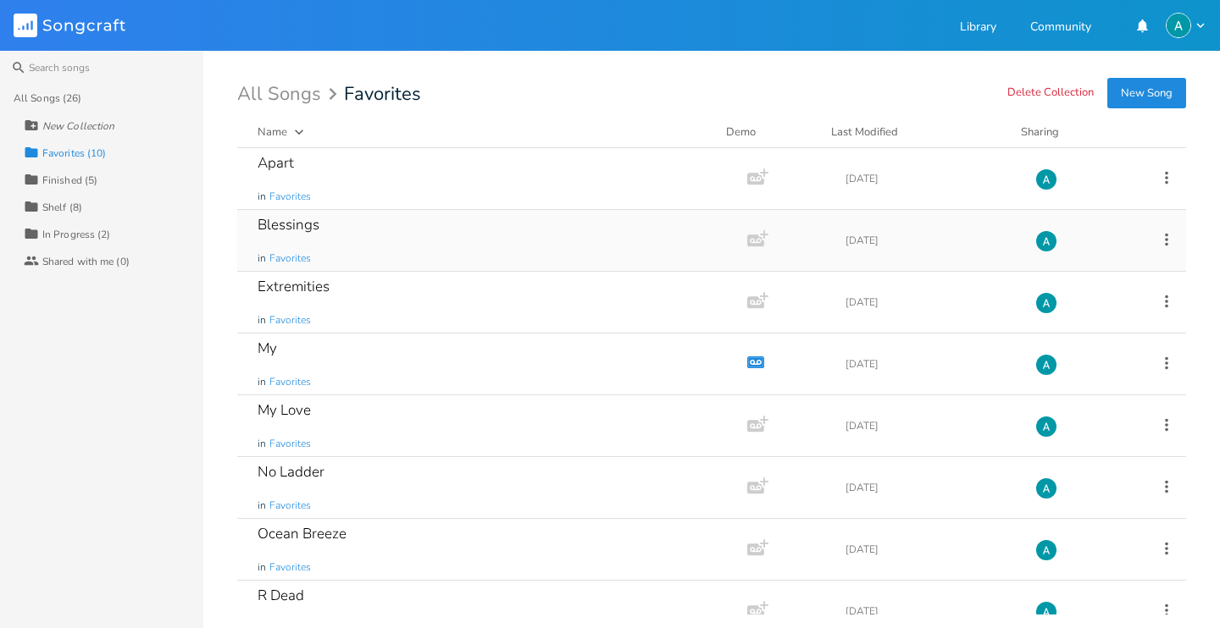
click at [1157, 241] on icon at bounding box center [1166, 239] width 19 height 19
click at [1105, 322] on li "Collection Collections" at bounding box center [1088, 323] width 136 height 29
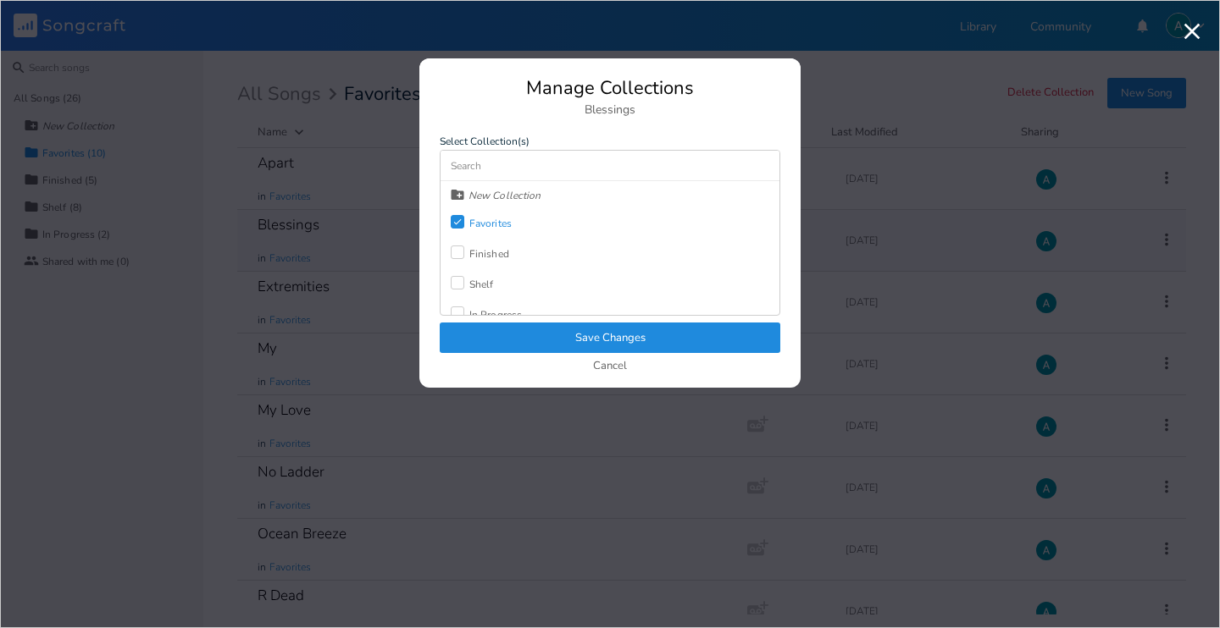
click at [479, 285] on div "Shelf" at bounding box center [481, 284] width 25 height 10
click at [469, 232] on div "Check Favorites" at bounding box center [481, 223] width 61 height 30
click at [488, 338] on button "Save Changes" at bounding box center [610, 338] width 340 height 30
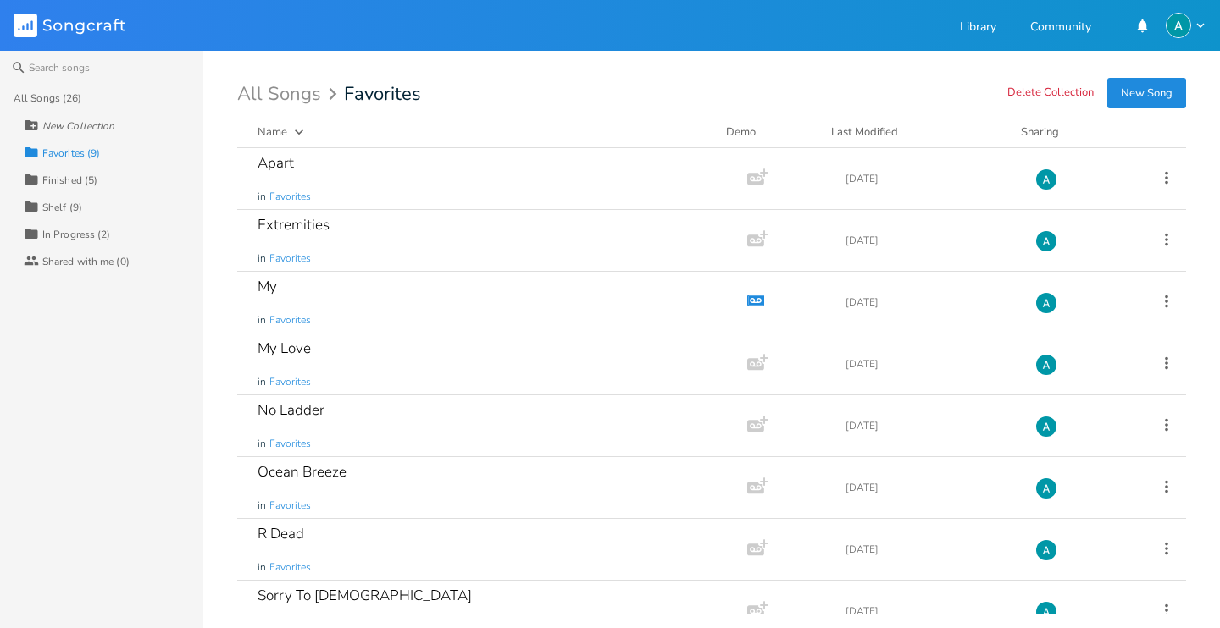
click at [71, 340] on div "All Songs (26) New Collection Collection Favorites (9) Collection Finished (5) …" at bounding box center [101, 357] width 203 height 544
click at [85, 180] on div "Finished (5)" at bounding box center [69, 180] width 55 height 10
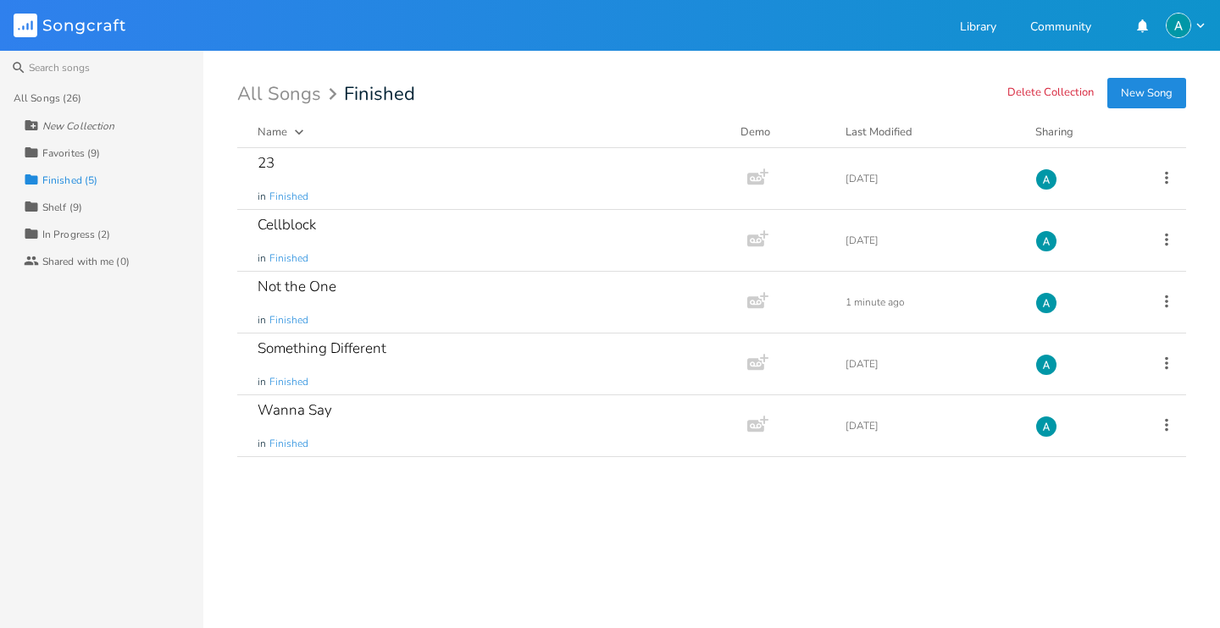
click at [58, 235] on div "In Progress (2)" at bounding box center [76, 235] width 69 height 10
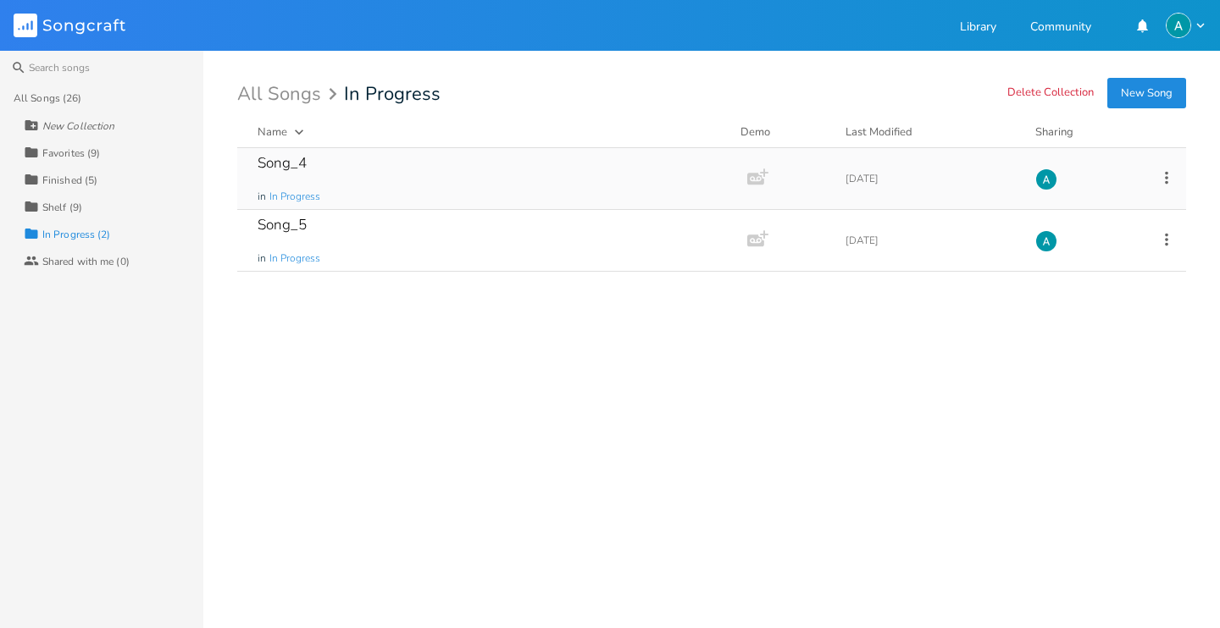
click at [423, 180] on div "Song_4 in In Progress" at bounding box center [488, 178] width 462 height 61
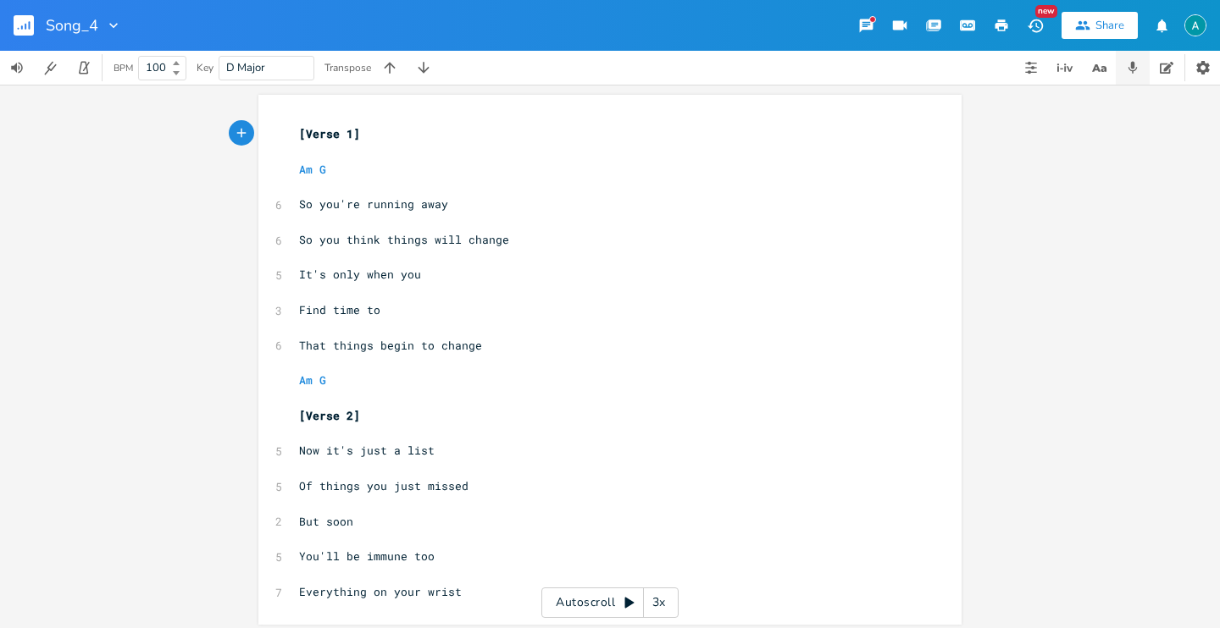
click at [1138, 65] on icon "button" at bounding box center [1132, 67] width 15 height 15
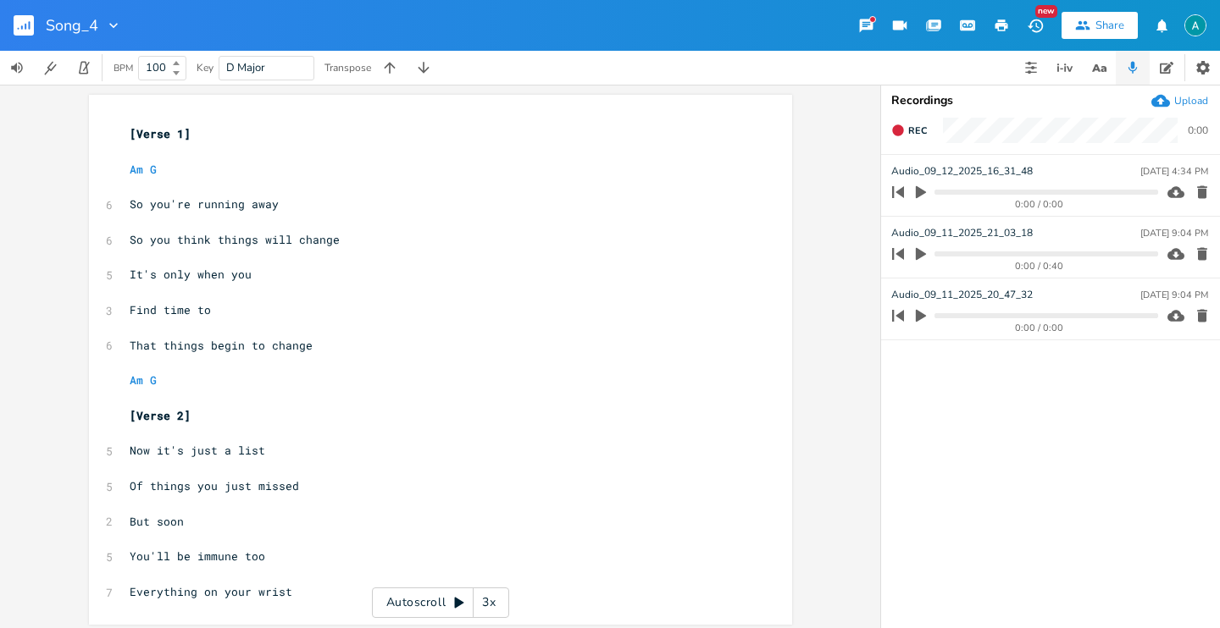
click at [908, 198] on icon "button" at bounding box center [898, 192] width 24 height 24
click at [920, 193] on icon "button" at bounding box center [921, 192] width 10 height 13
click at [22, 11] on button "Back to Library" at bounding box center [31, 25] width 34 height 41
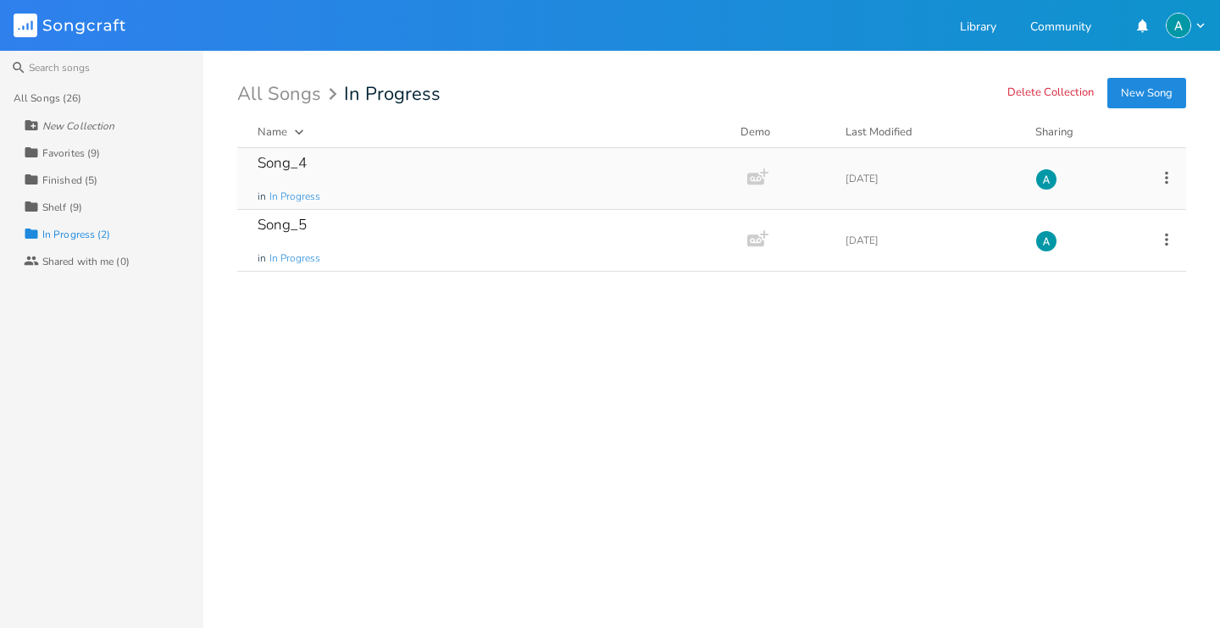
click at [1171, 178] on icon at bounding box center [1166, 178] width 19 height 19
click at [1072, 342] on span "[PERSON_NAME]" at bounding box center [1060, 348] width 46 height 12
click at [406, 190] on div "Song_5 in In Progress" at bounding box center [488, 178] width 462 height 61
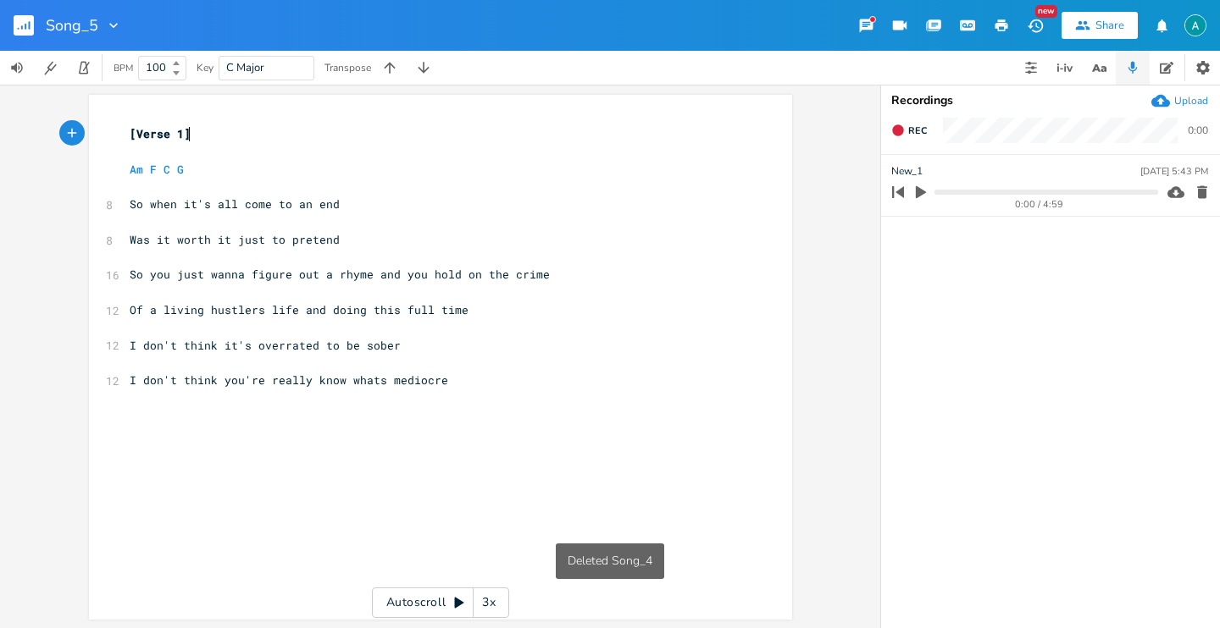
click at [919, 183] on button "button" at bounding box center [921, 192] width 22 height 27
click at [16, 17] on rect "button" at bounding box center [24, 25] width 20 height 20
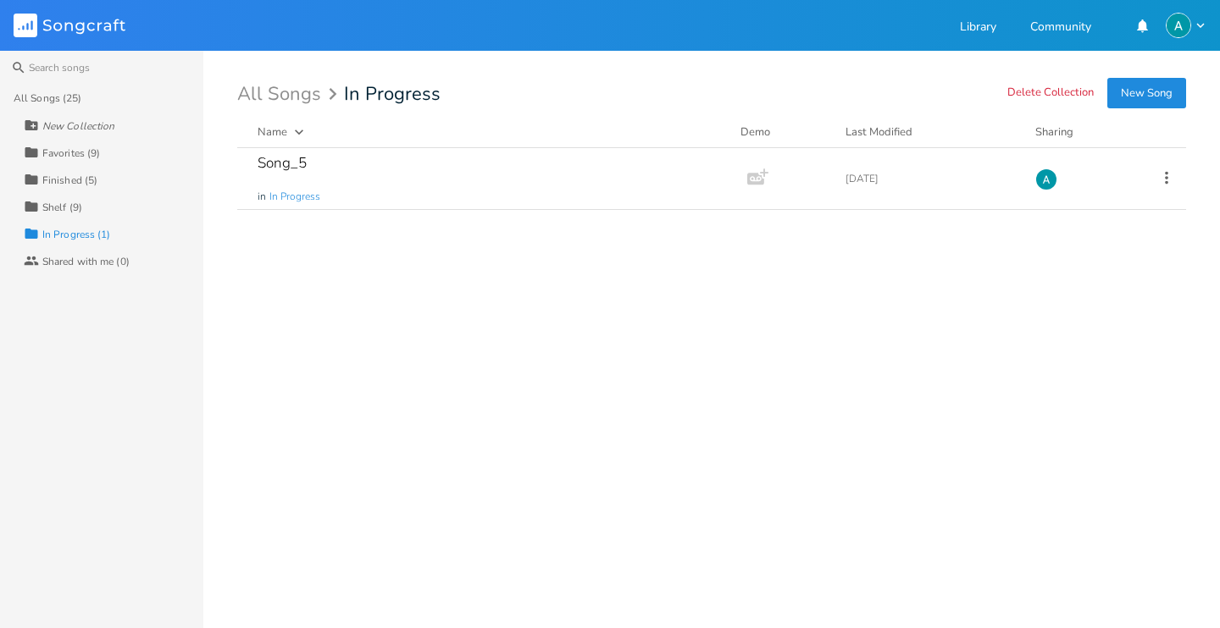
click at [94, 202] on div "Collection Shelf (9)" at bounding box center [114, 206] width 180 height 27
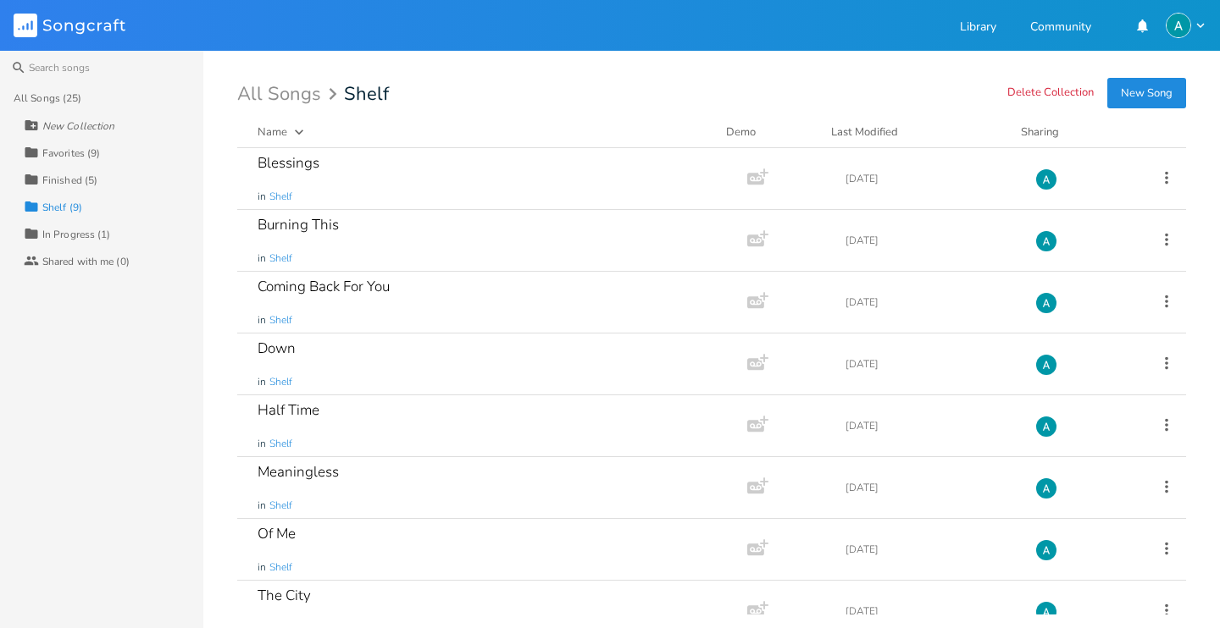
click at [87, 230] on div "In Progress (1)" at bounding box center [76, 235] width 69 height 10
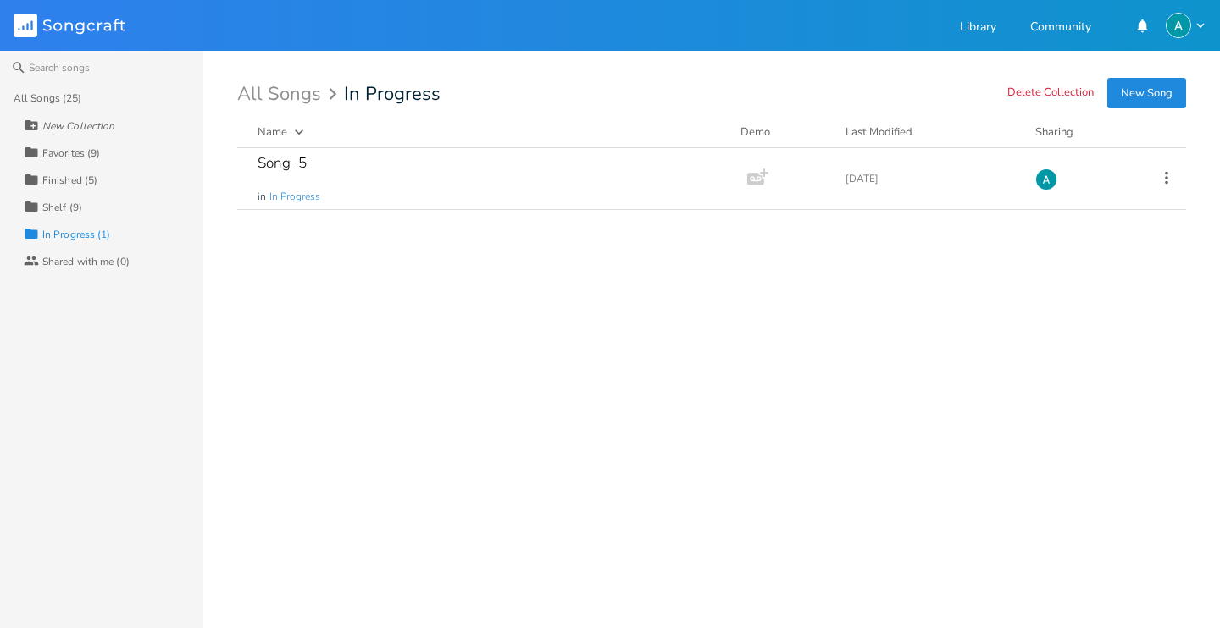
click at [77, 160] on div "Collection Favorites (9)" at bounding box center [114, 152] width 180 height 27
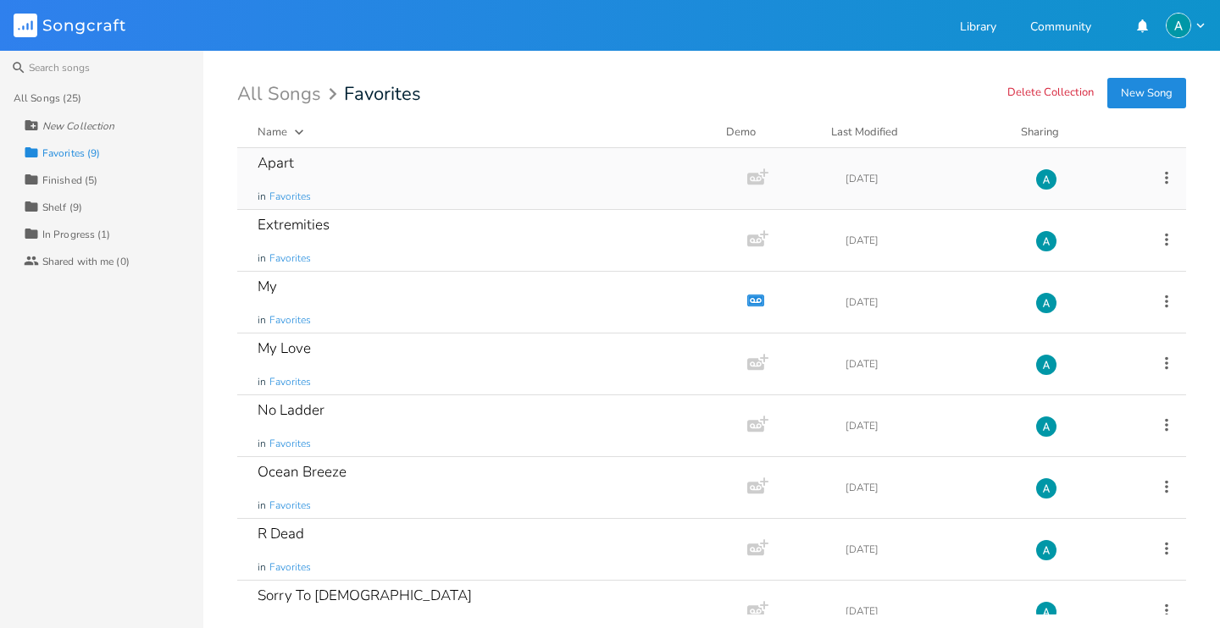
click at [370, 189] on div "Apart in Favorites" at bounding box center [488, 178] width 462 height 61
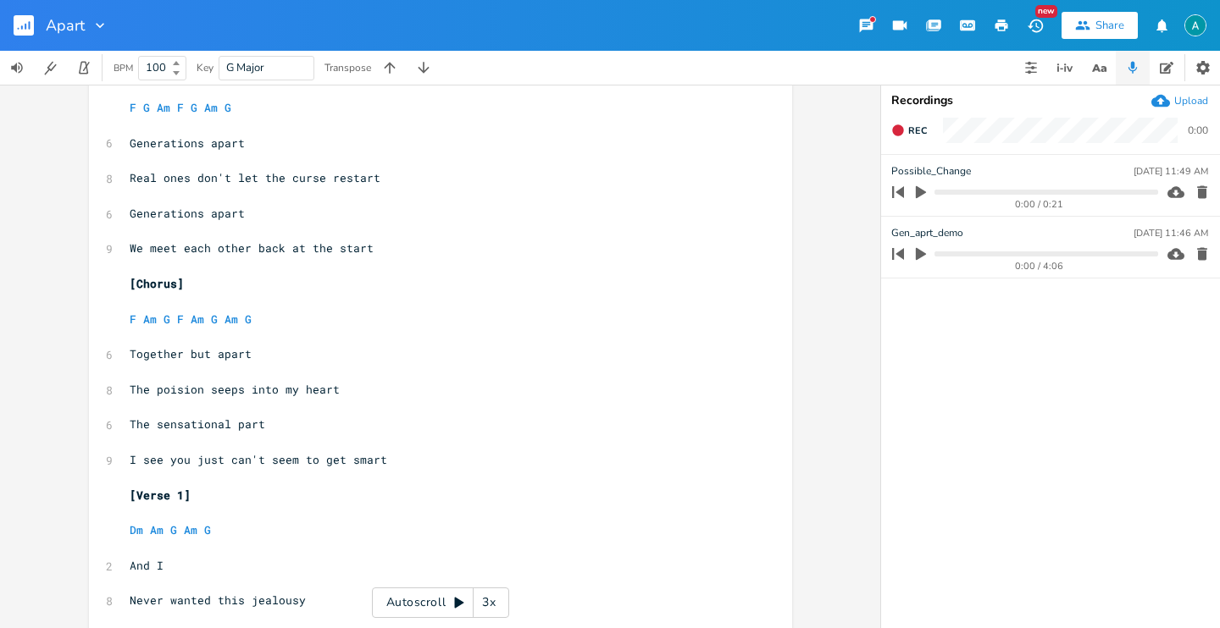
scroll to position [115, 0]
click at [189, 218] on span "Generations apart" at bounding box center [187, 212] width 115 height 15
type textarea "Generations apart"
click at [189, 218] on span "Generations apart" at bounding box center [187, 212] width 115 height 15
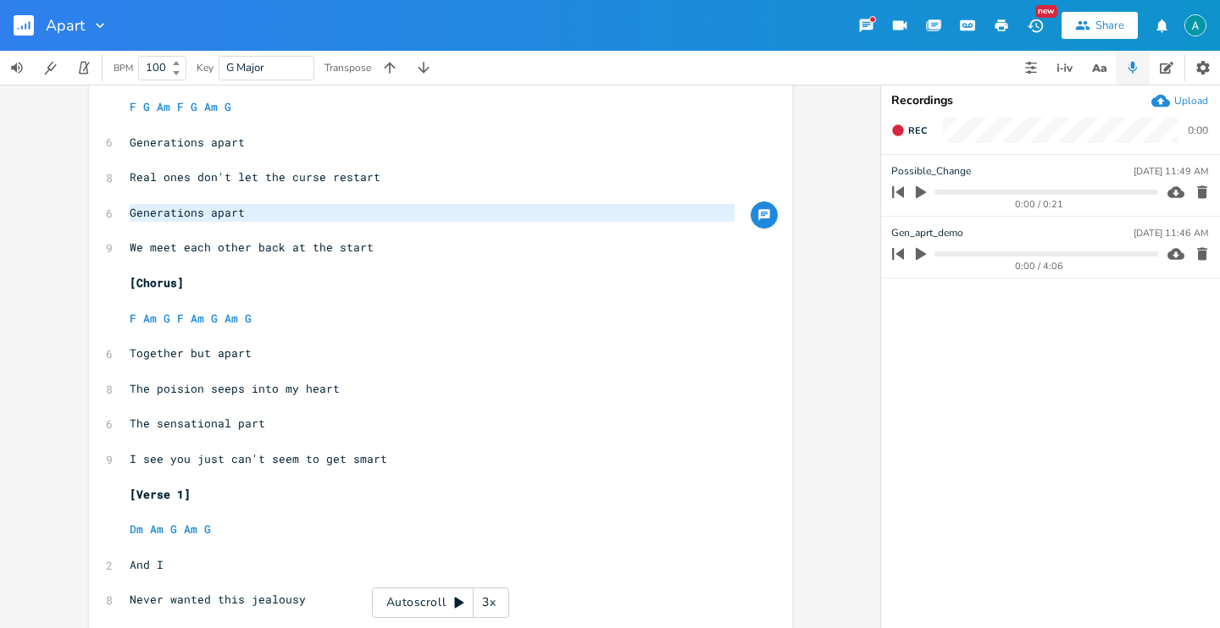
click at [186, 219] on span "Generations apart" at bounding box center [187, 212] width 115 height 15
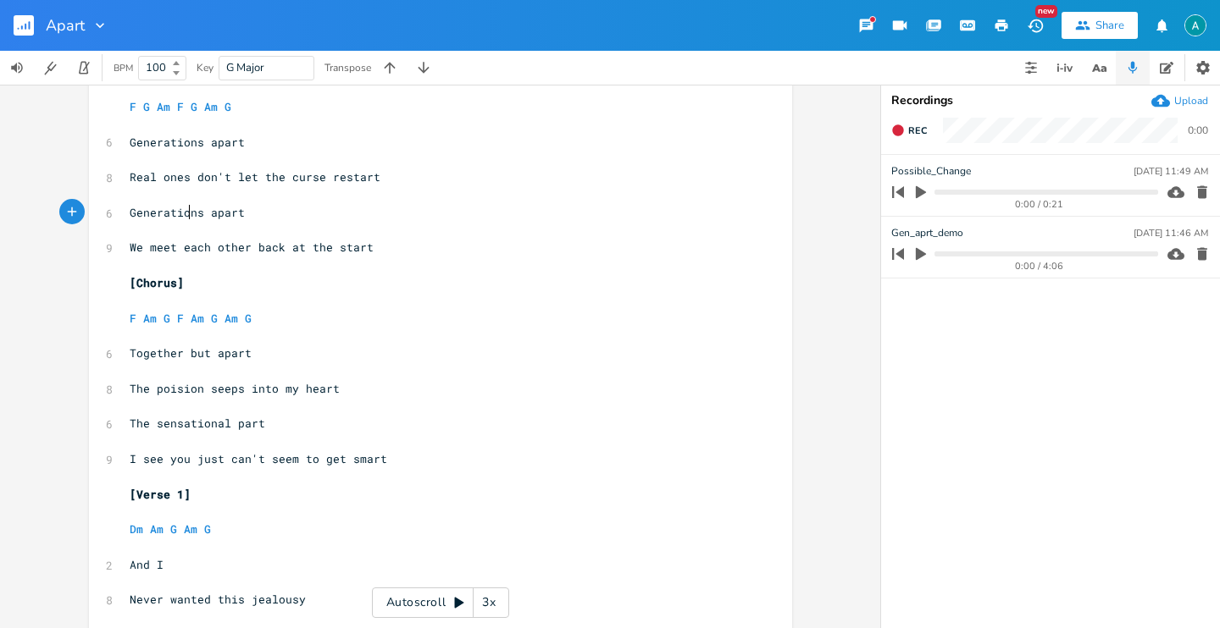
click at [183, 219] on pre "Generations apart" at bounding box center [431, 213] width 611 height 18
type textarea "Generations apart"
click at [183, 219] on pre "Generations apart" at bounding box center [431, 213] width 611 height 18
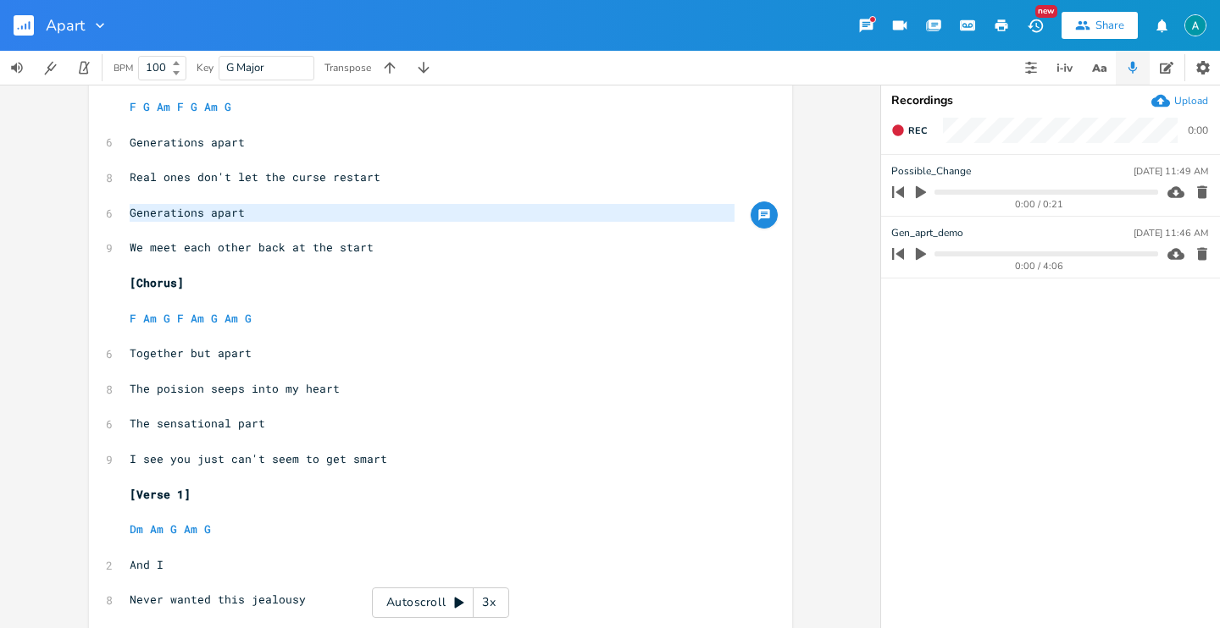
click at [209, 354] on span "Together but apart" at bounding box center [191, 353] width 122 height 15
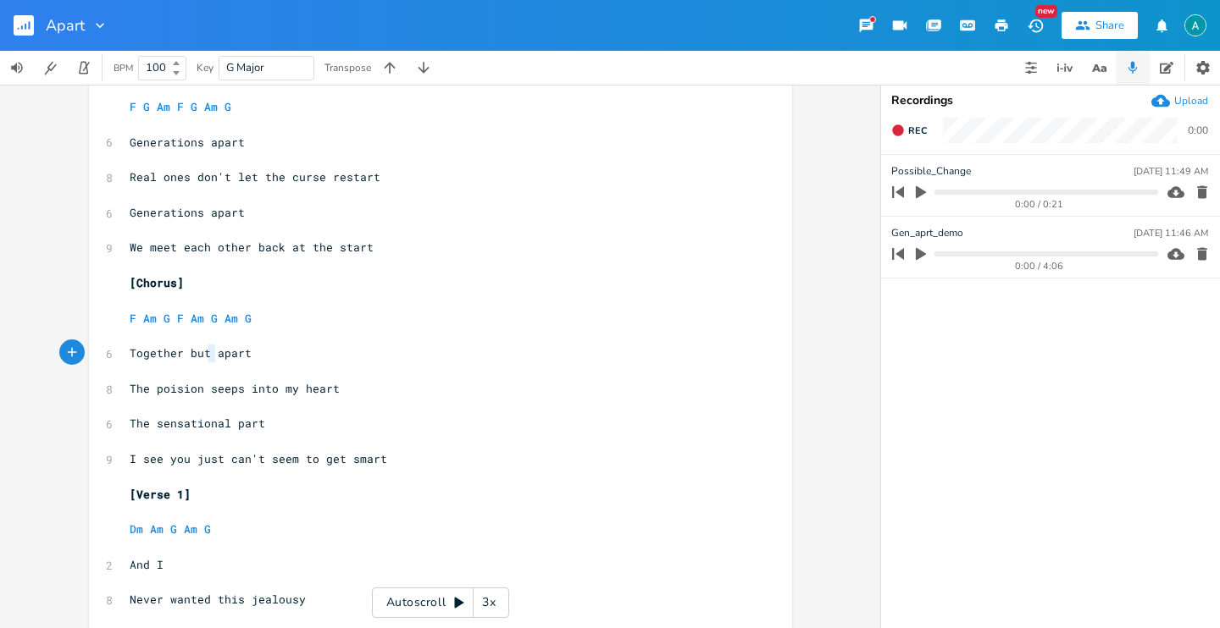
click at [209, 354] on span "Together but apart" at bounding box center [191, 353] width 122 height 15
type textarea "Together but apart"
click at [209, 354] on span "Together but apart" at bounding box center [191, 353] width 122 height 15
click at [241, 391] on span "The poision seeps into my heart" at bounding box center [235, 388] width 210 height 15
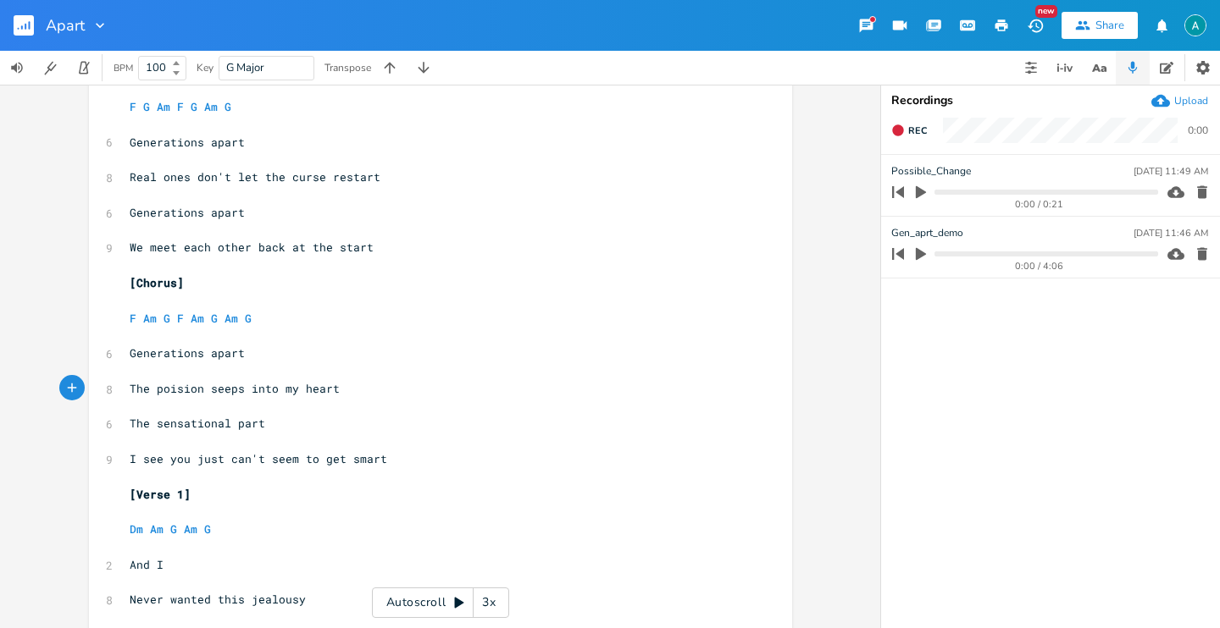
type textarea "s"
type textarea "deep"
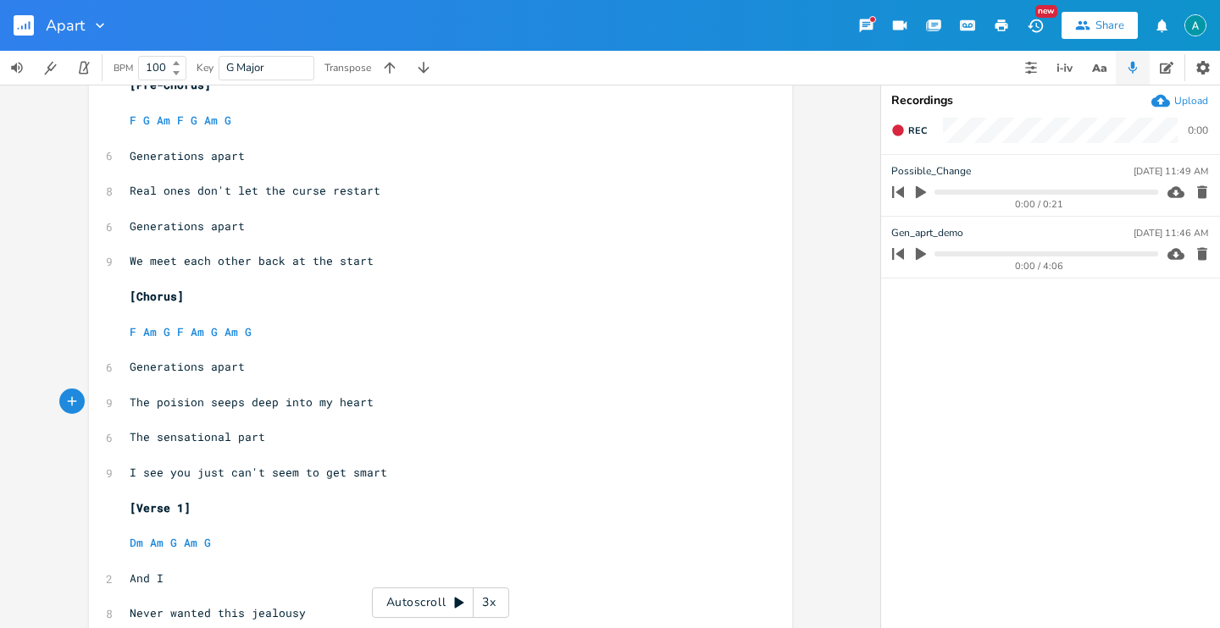
scroll to position [0, 0]
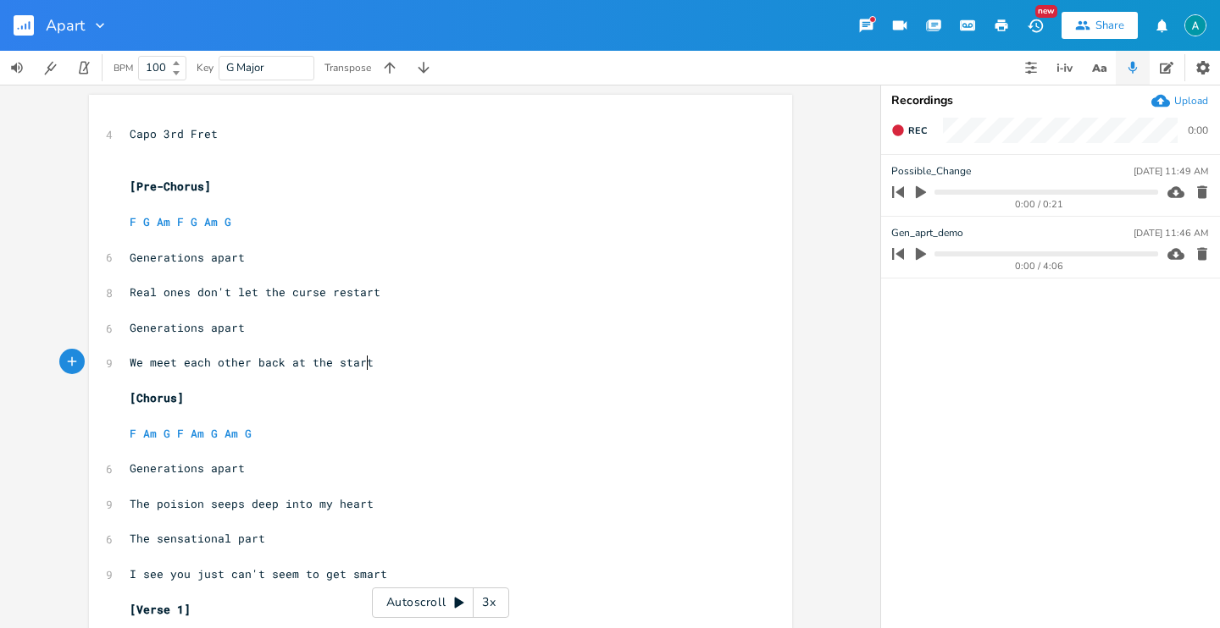
type textarea "t"
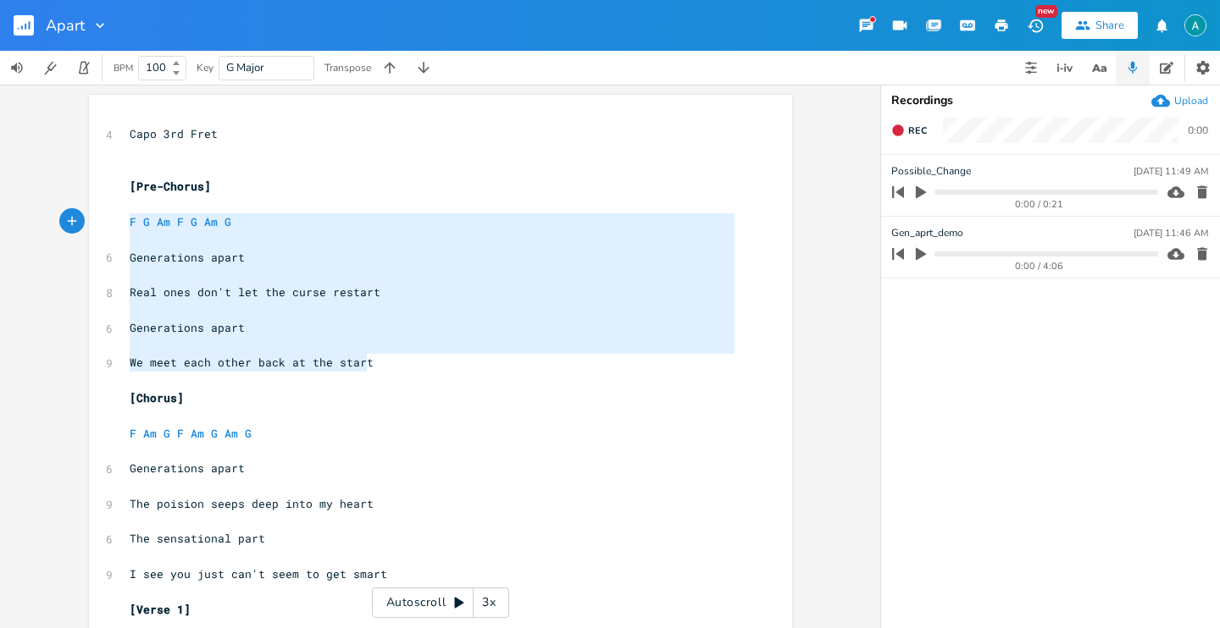
type textarea "[Pre-Chorus] F G Am F G Am G Generations apart Real ones don't let the curse re…"
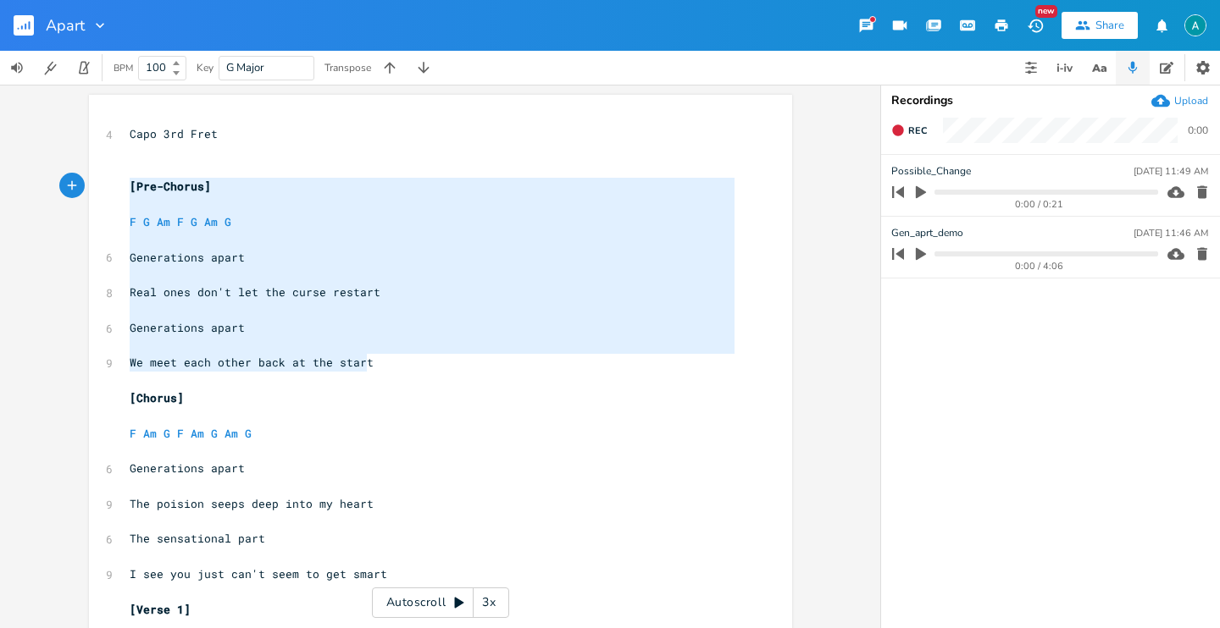
drag, startPoint x: 366, startPoint y: 371, endPoint x: 87, endPoint y: 191, distance: 331.5
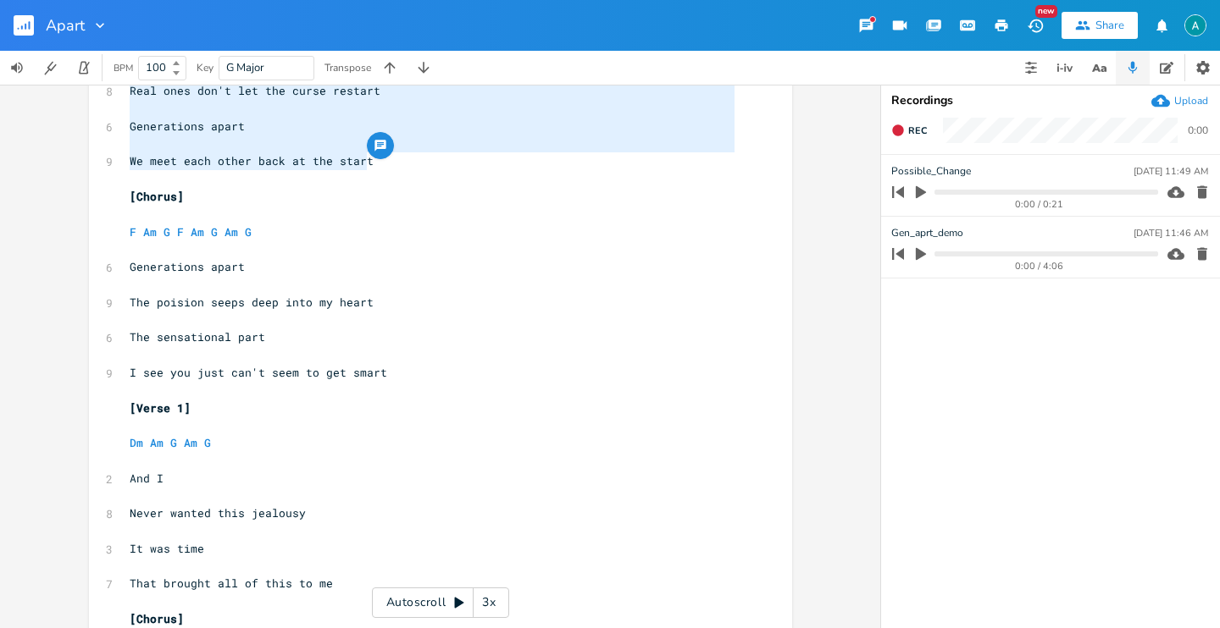
scroll to position [447, 0]
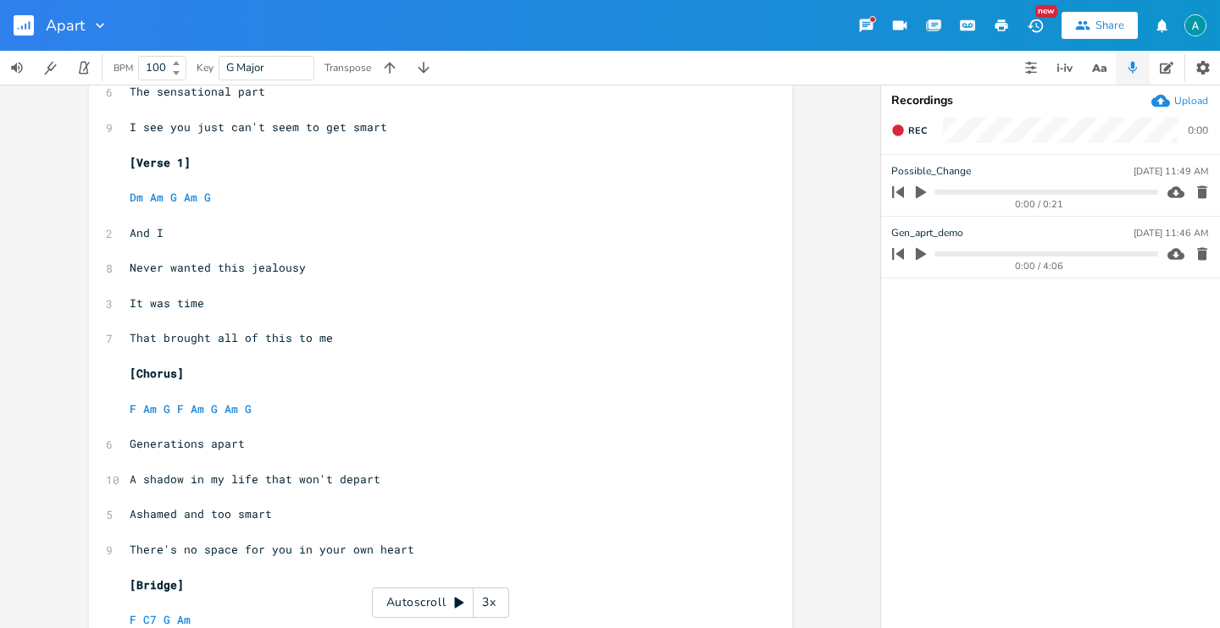
click at [230, 359] on pre "​" at bounding box center [431, 356] width 611 height 18
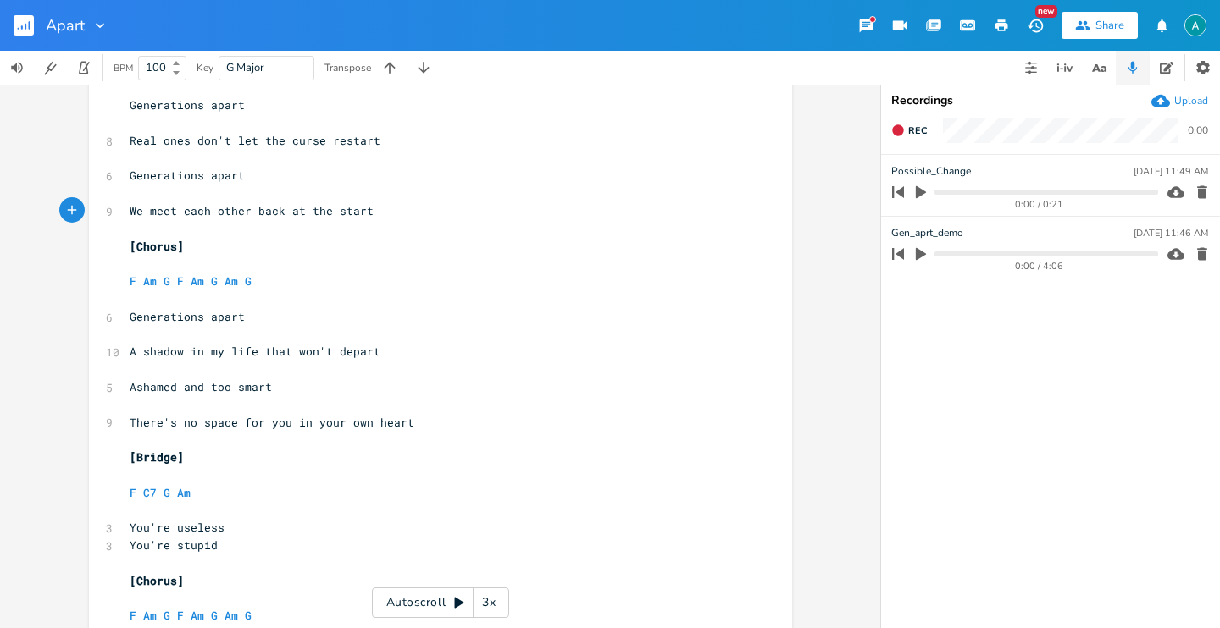
scroll to position [794, 0]
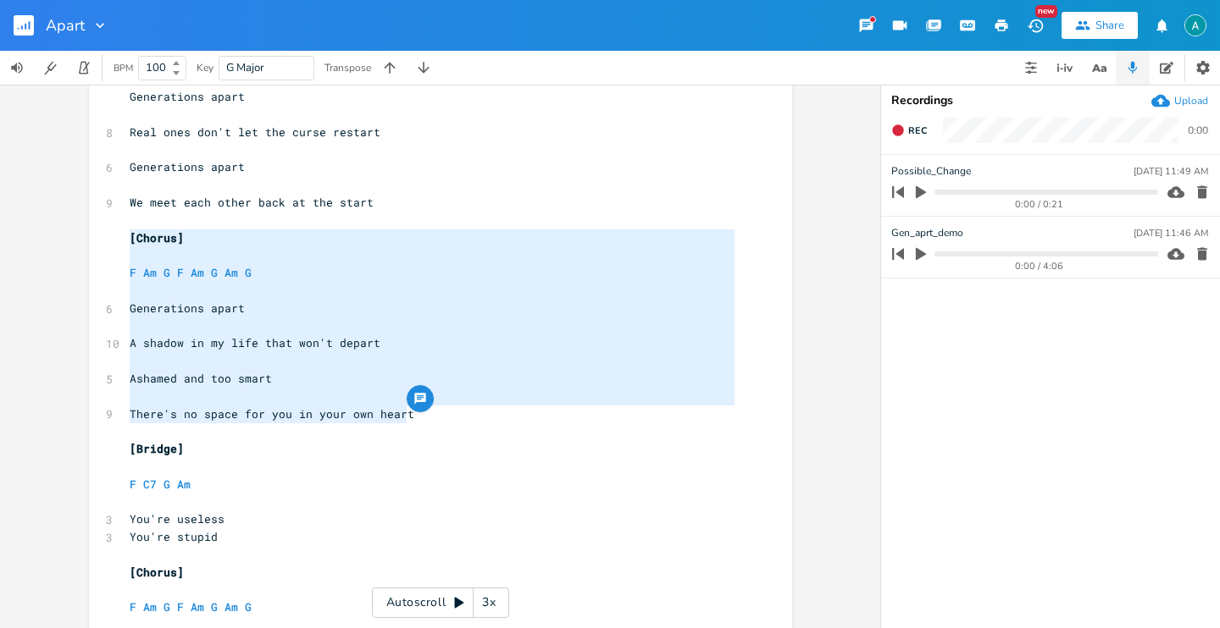
drag, startPoint x: 471, startPoint y: 420, endPoint x: 77, endPoint y: 240, distance: 433.2
click at [77, 240] on div "[Chorus] F Am G F Am G Am G Generations apart A shadow in my life that won't de…" at bounding box center [440, 357] width 880 height 544
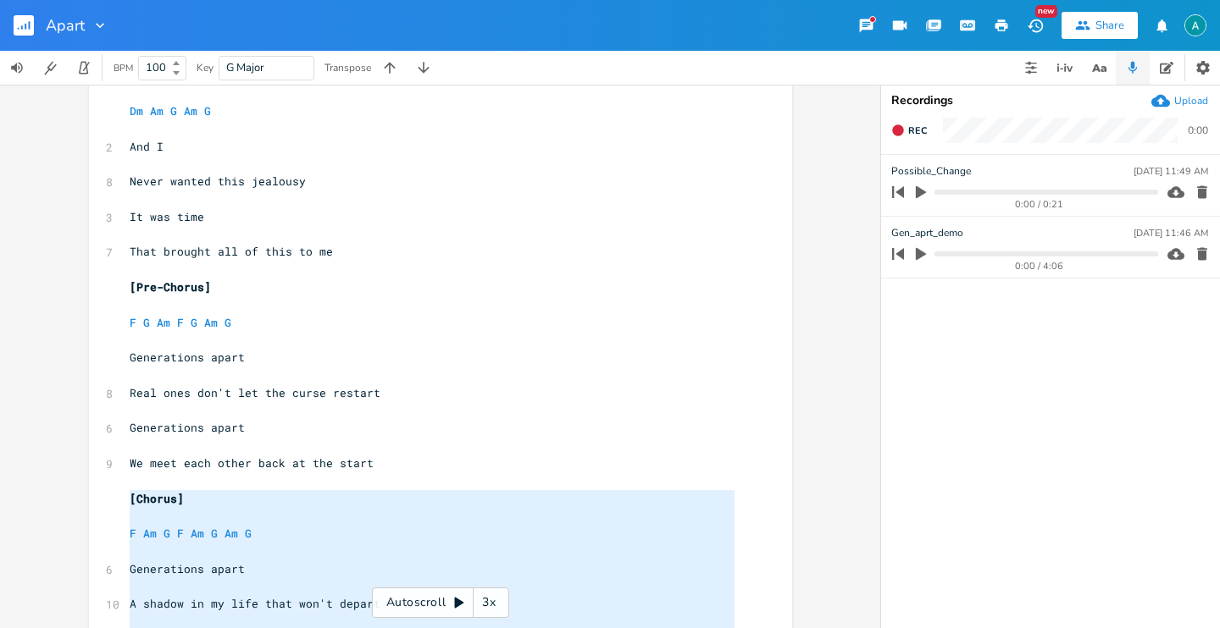
scroll to position [700, 0]
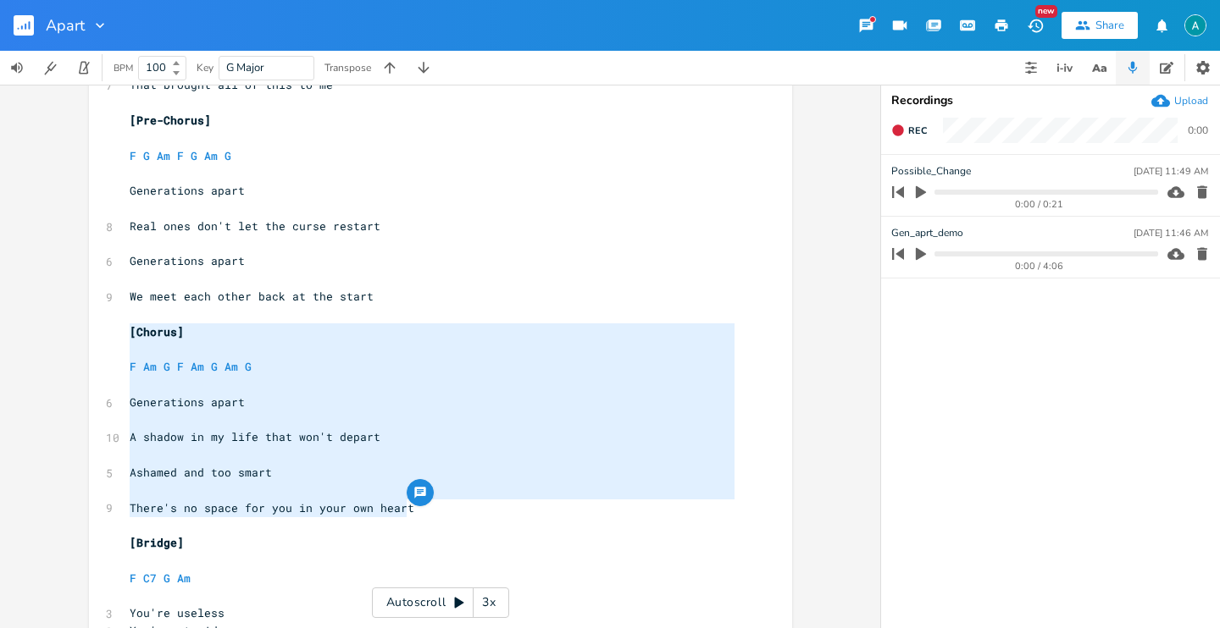
type textarea "[Chorus] F Am G F Am G Am G Generations apart A shadow in my life that won't de…"
click at [196, 472] on span "Ashamed and too smart" at bounding box center [201, 472] width 142 height 15
type textarea "and"
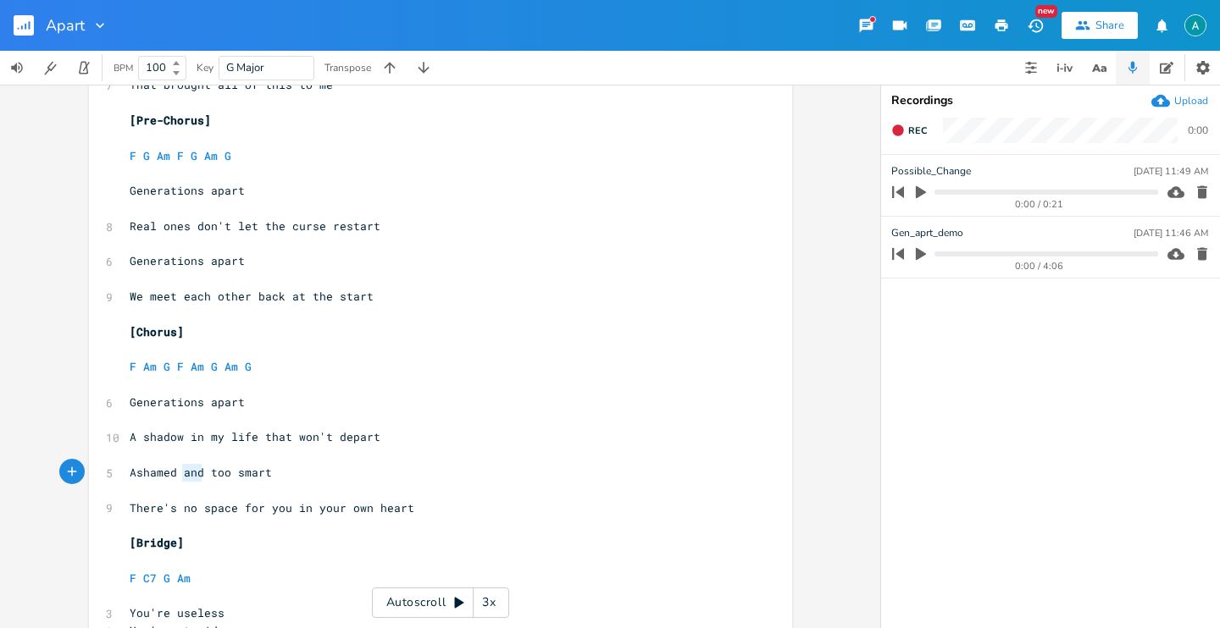
click at [196, 472] on span "Ashamed and too smart" at bounding box center [201, 472] width 142 height 15
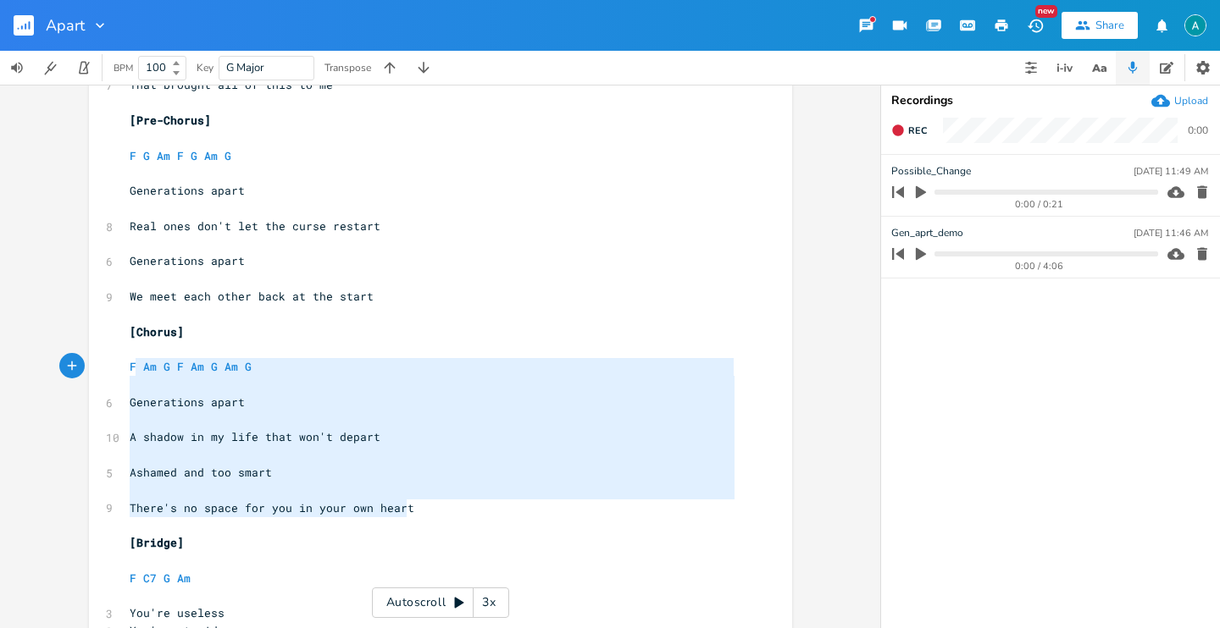
type textarea "[Chorus] F Am G F Am G Am G Generations apart A shadow in my life that won't de…"
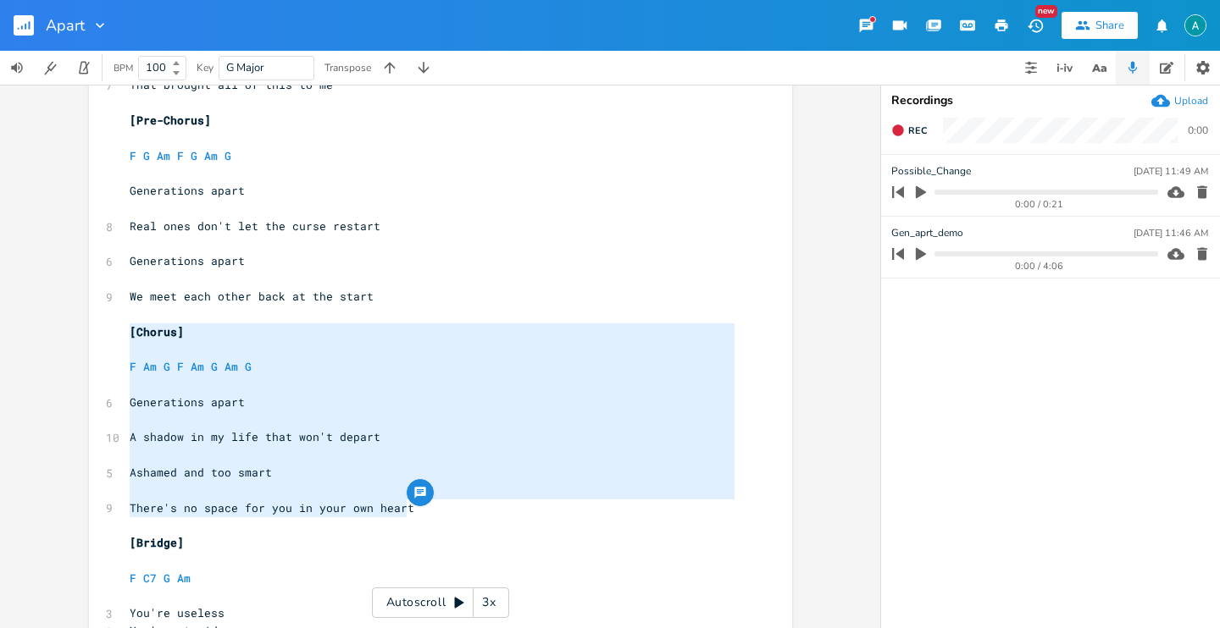
drag, startPoint x: 443, startPoint y: 510, endPoint x: 87, endPoint y: 335, distance: 396.6
click at [89, 335] on div "[Chorus] F Am G F Am G Am G Generations apart A shadow in my life that won't de…" at bounding box center [440, 214] width 703 height 1640
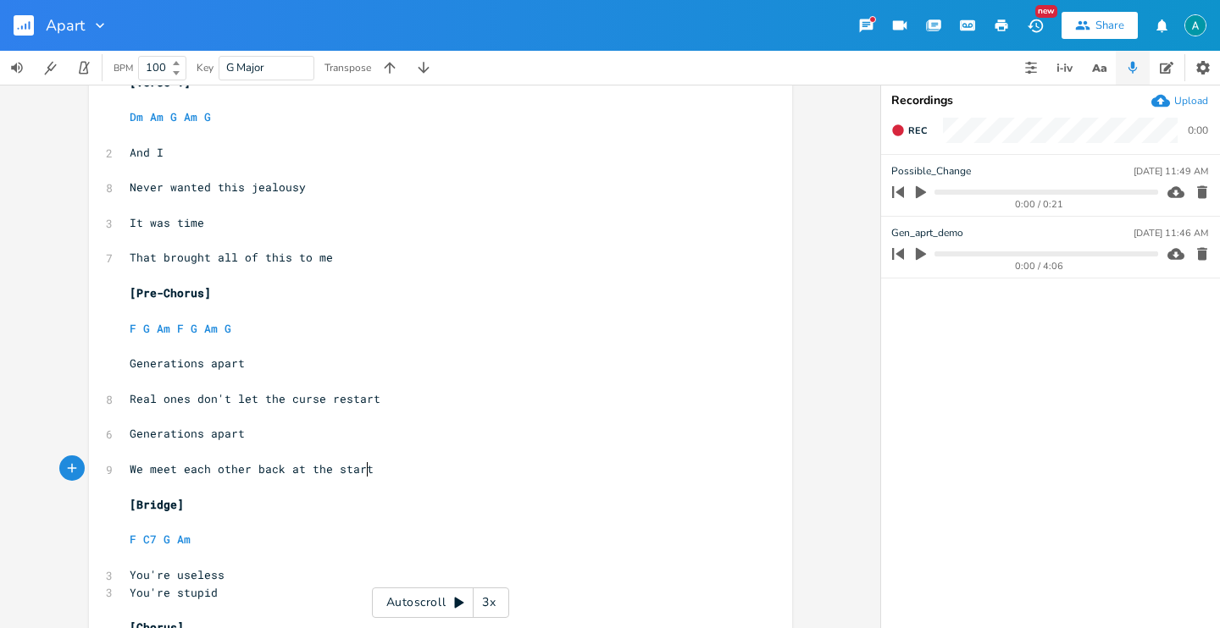
scroll to position [326, 0]
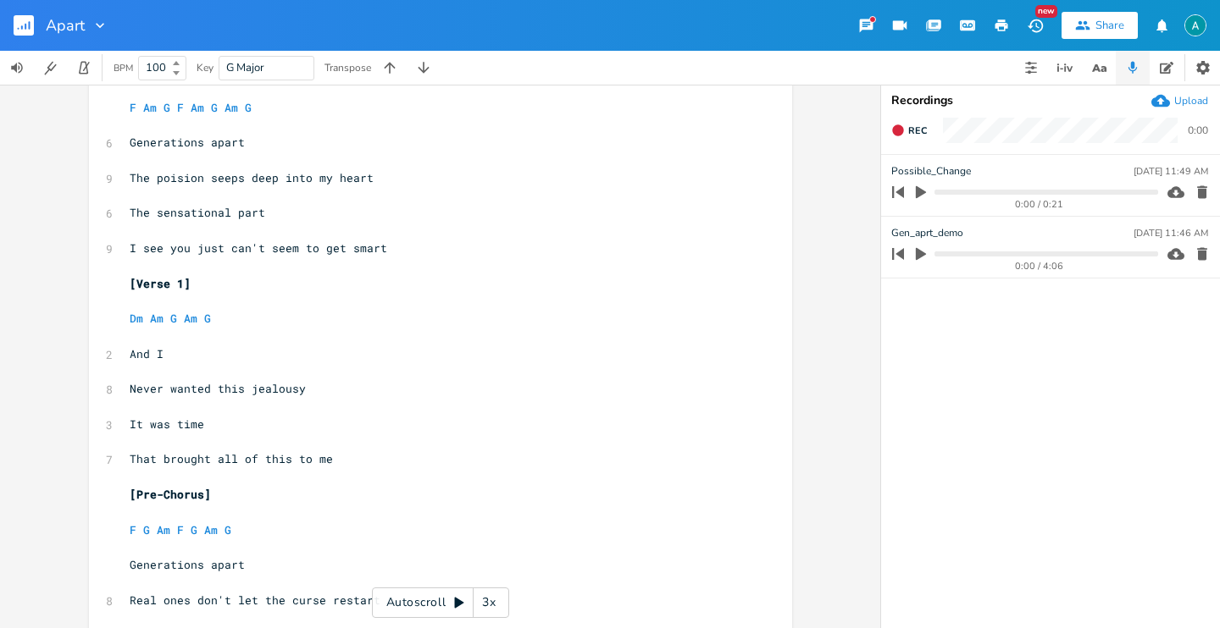
click at [240, 212] on span "The sensational part" at bounding box center [198, 212] width 136 height 15
type textarea "a"
click at [239, 213] on span "The sensational part" at bounding box center [198, 212] width 136 height 15
type textarea "part"
click at [239, 213] on span "The sensational part" at bounding box center [198, 212] width 136 height 15
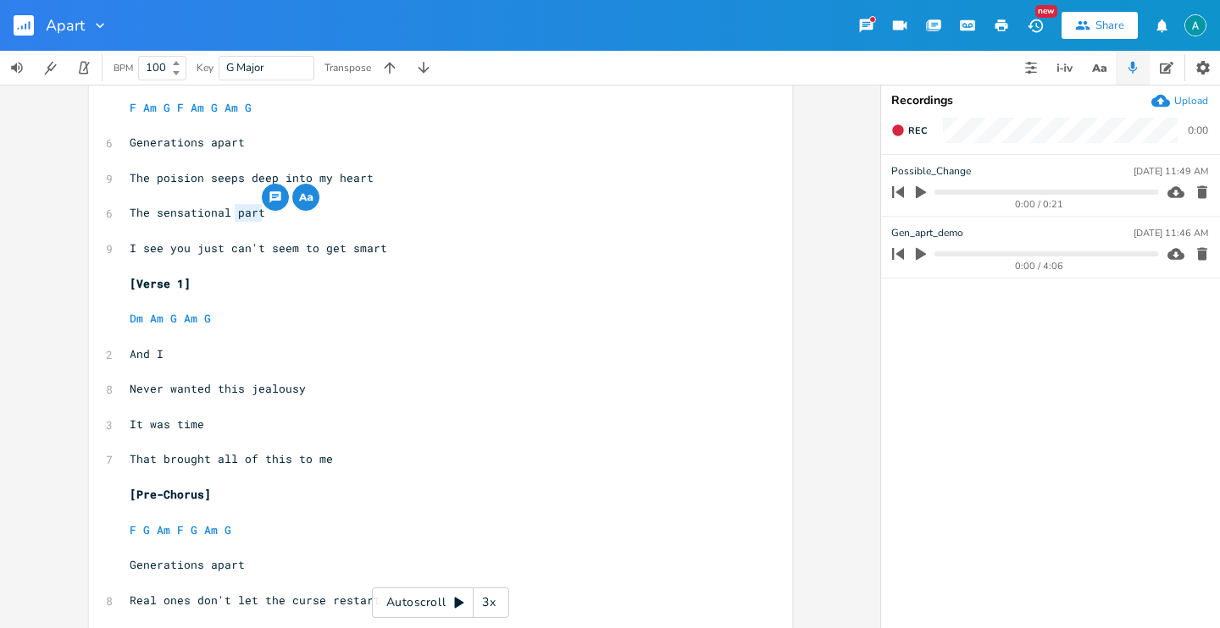
click at [239, 213] on span "The sensational part" at bounding box center [198, 212] width 136 height 15
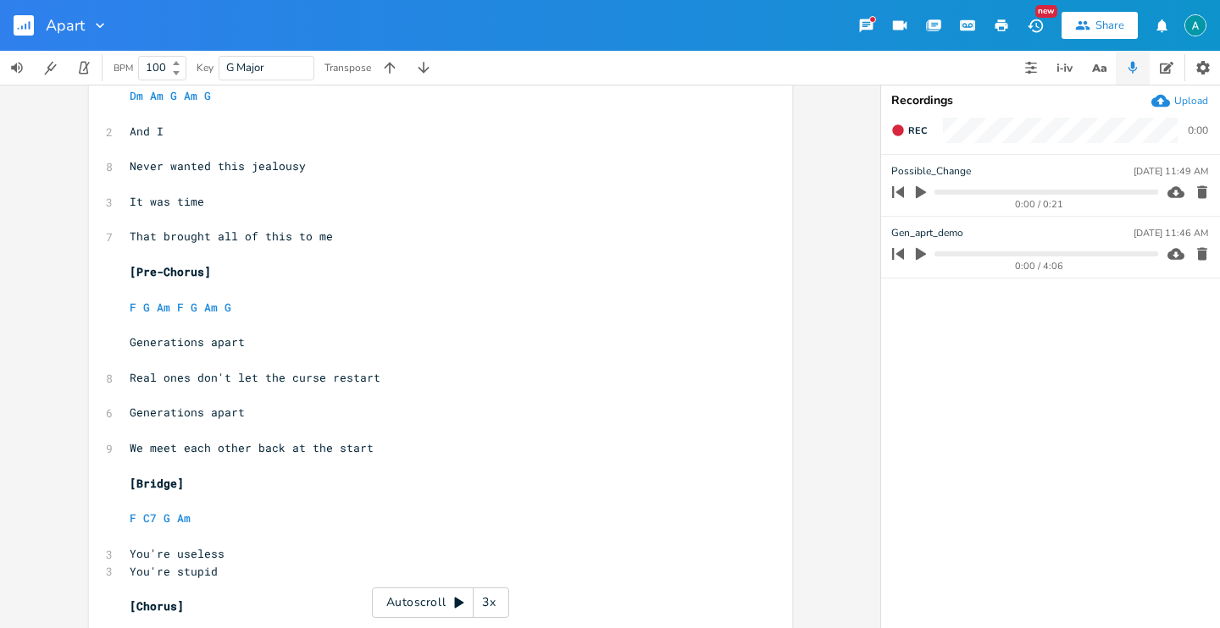
type textarea "[Chorus] F Am G F Am G Am G Generations apart A shadow in my life that won't de…"
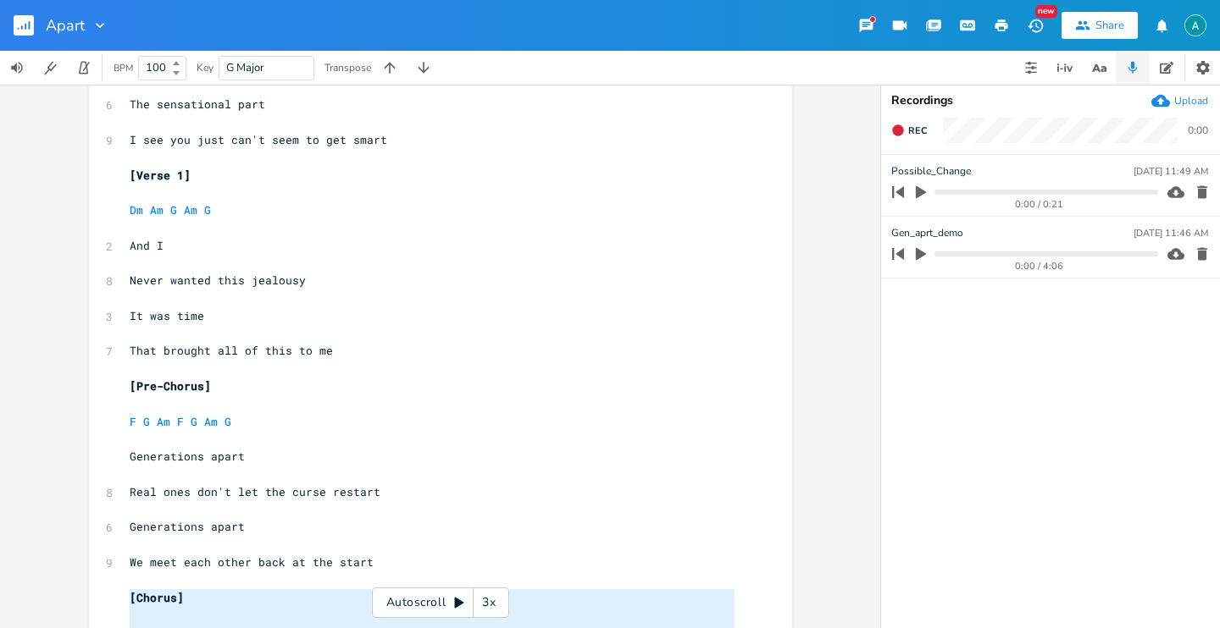
scroll to position [123, 0]
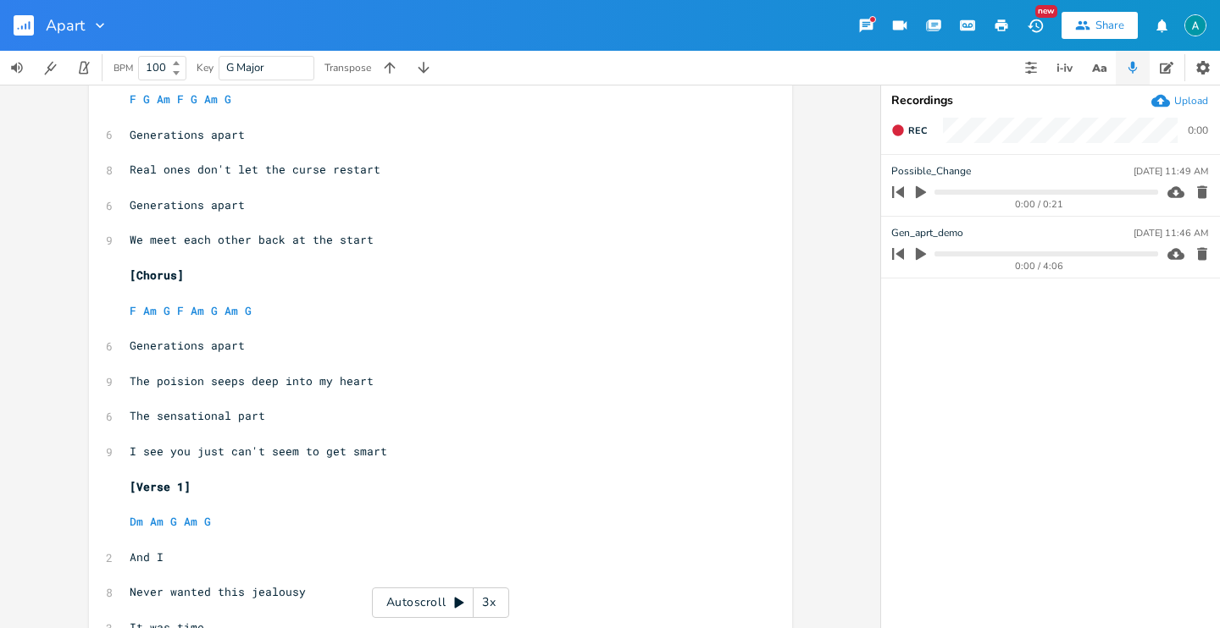
click at [190, 418] on span "The sensational part" at bounding box center [198, 415] width 136 height 15
type textarea "The sensational part"
click at [190, 418] on span "The sensational part" at bounding box center [198, 415] width 136 height 15
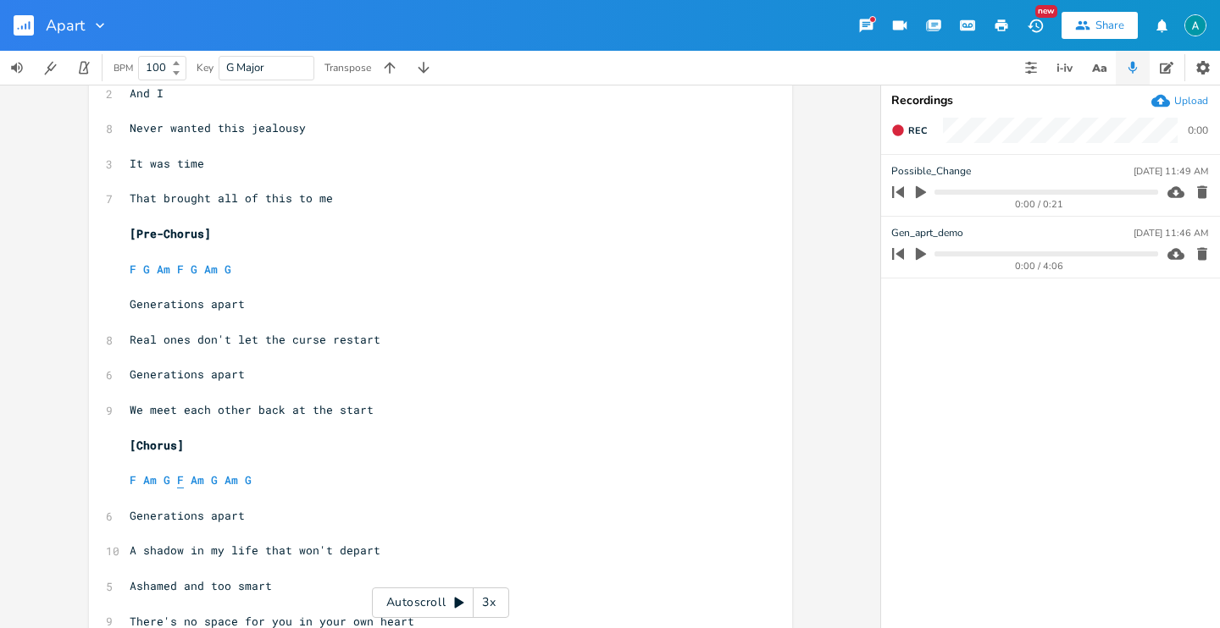
scroll to position [611, 0]
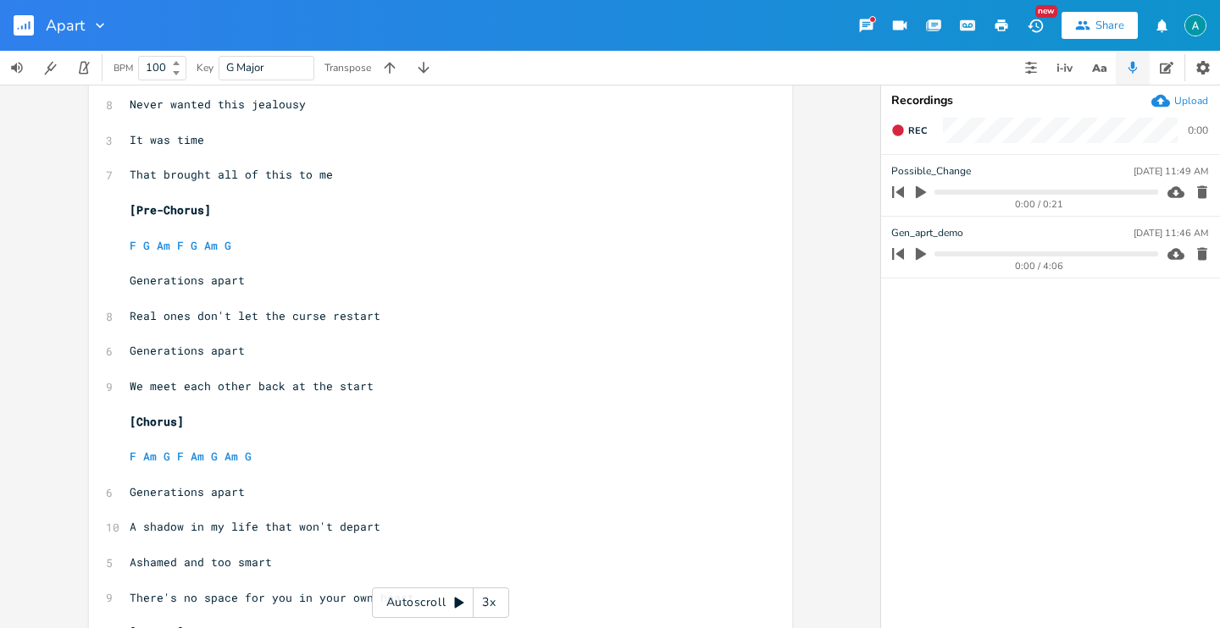
click at [158, 559] on span "Ashamed and too smart" at bounding box center [201, 562] width 142 height 15
type textarea "Ashamed"
click at [160, 558] on span "Ashamed and too smart" at bounding box center [201, 562] width 142 height 15
click at [161, 558] on span "Ashamed and too smart" at bounding box center [201, 562] width 142 height 15
click at [160, 558] on span "Ashamed and too smart" at bounding box center [201, 562] width 142 height 15
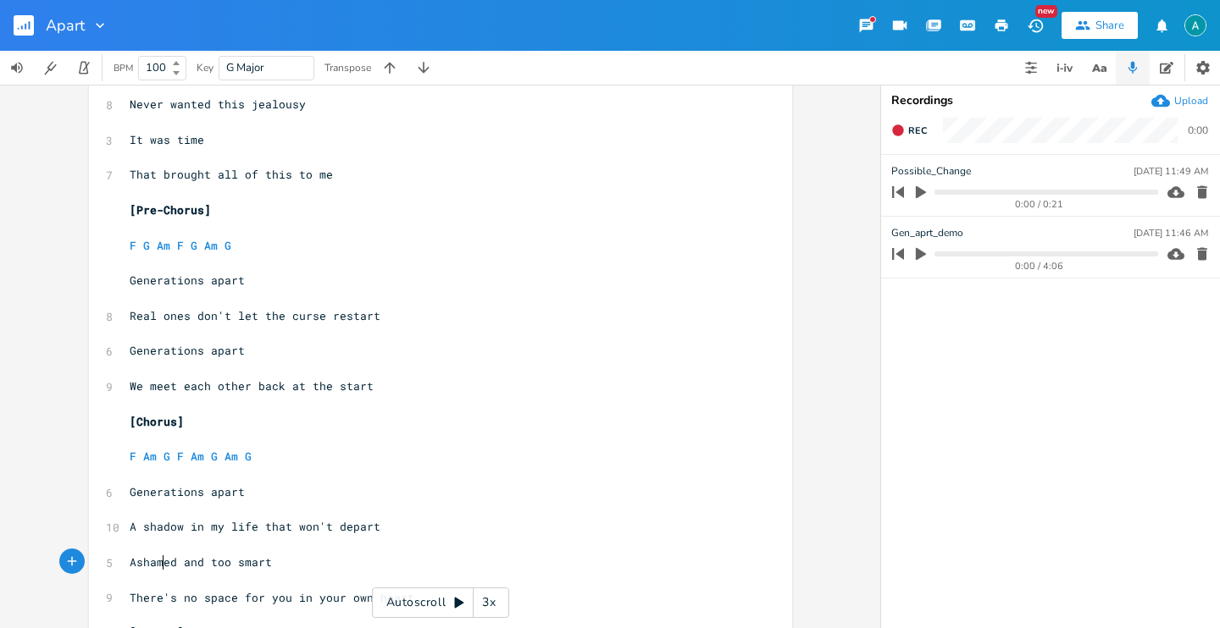
click at [160, 558] on span "Ashamed and too smart" at bounding box center [201, 562] width 142 height 15
type textarea "Ashamed and too smart"
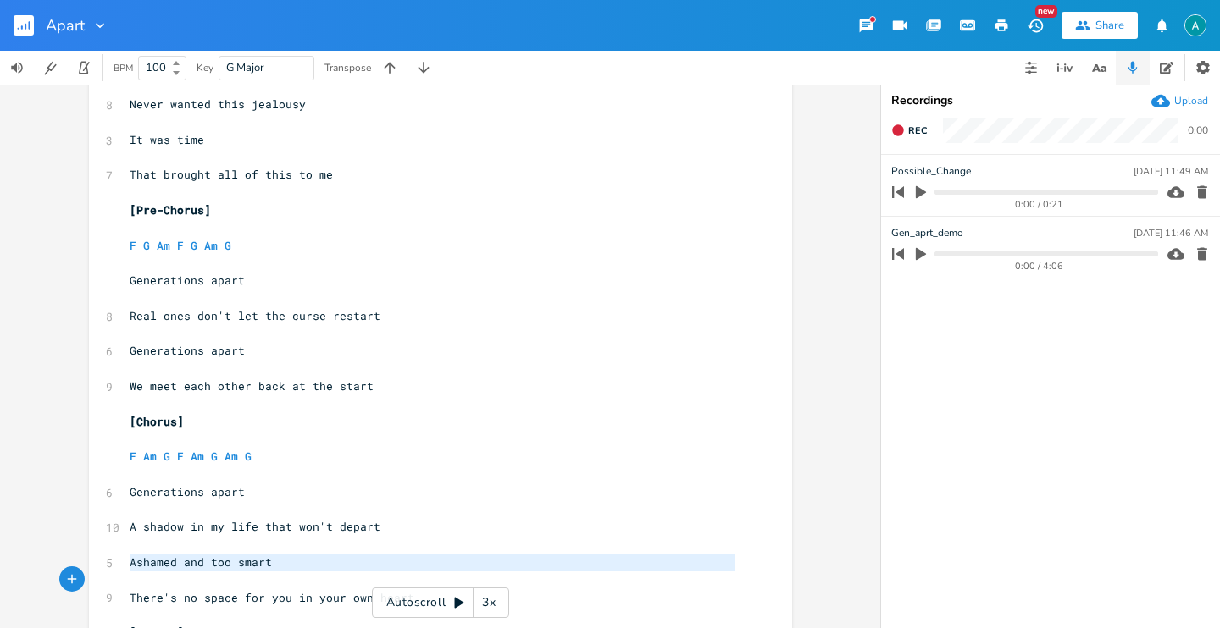
click at [160, 558] on span "Ashamed and too smart" at bounding box center [201, 562] width 142 height 15
paste textarea
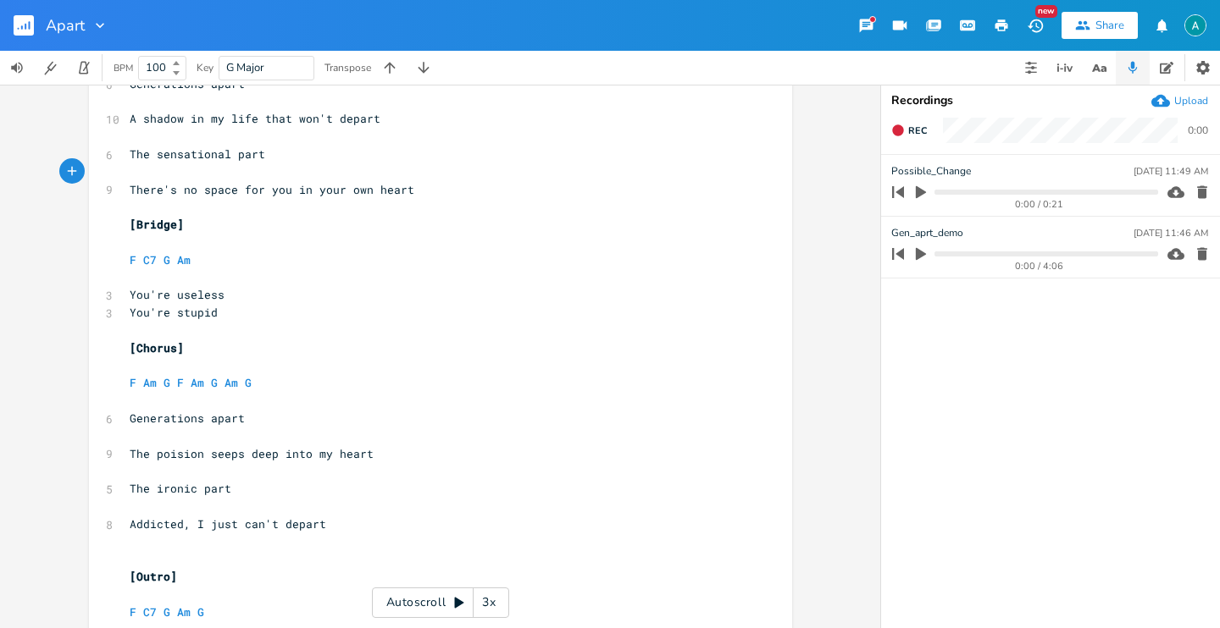
scroll to position [1116, 0]
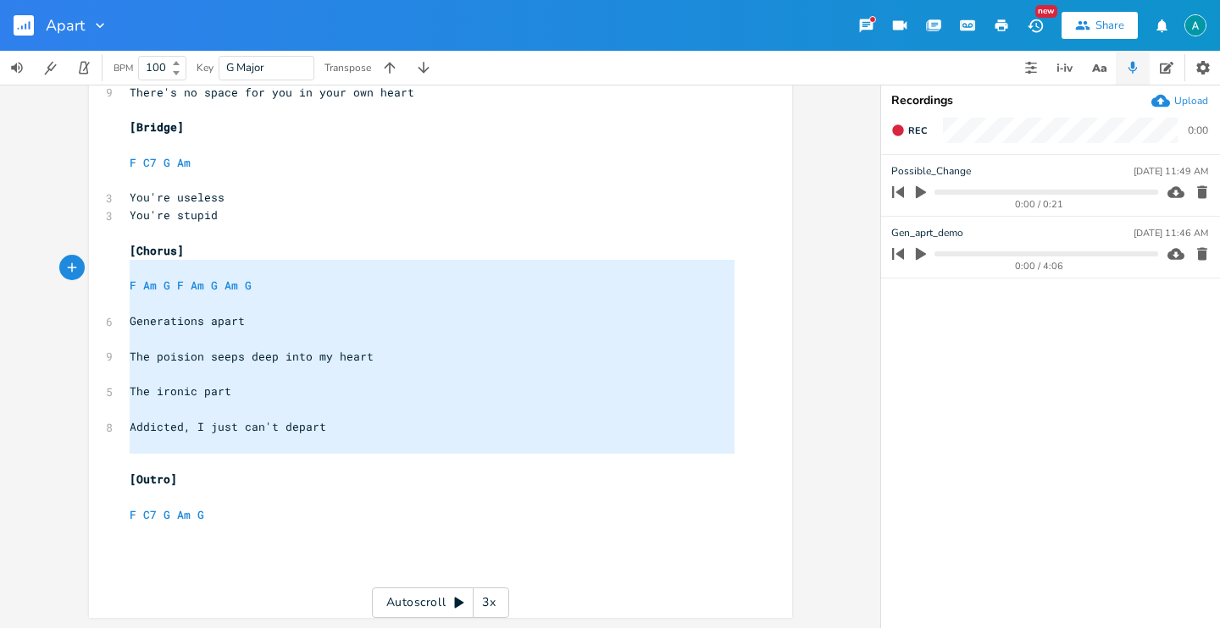
type textarea "[Chorus] F Am G F Am G Am G Generations apart The poision seeps deep into my he…"
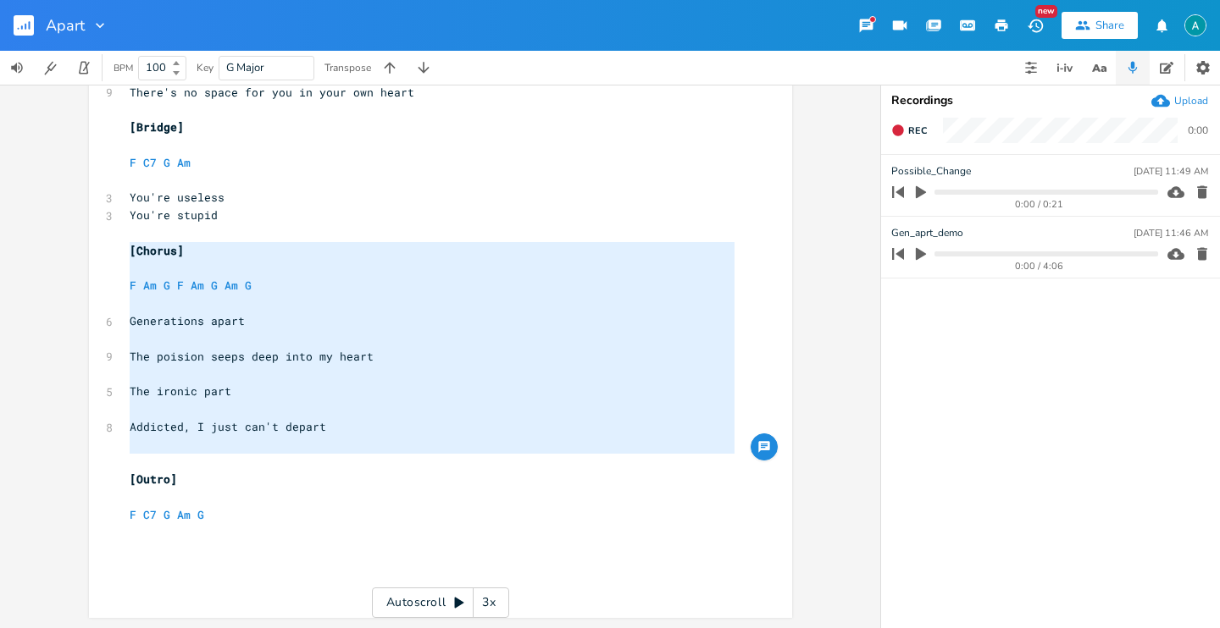
drag, startPoint x: 324, startPoint y: 456, endPoint x: 118, endPoint y: 255, distance: 288.1
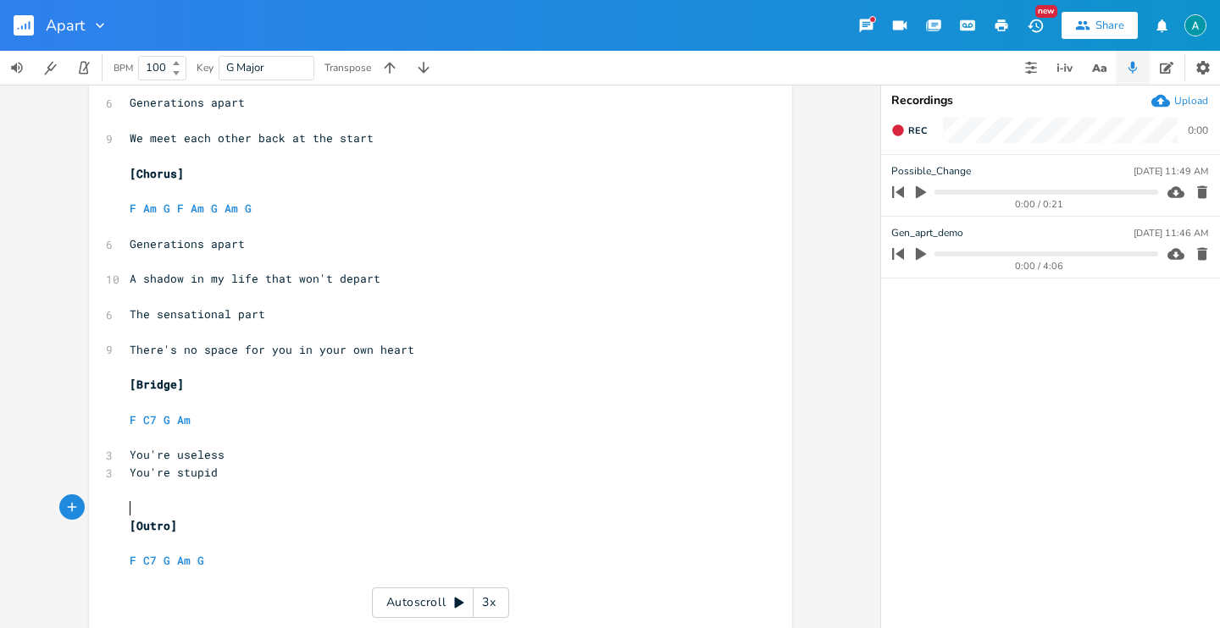
scroll to position [626, 0]
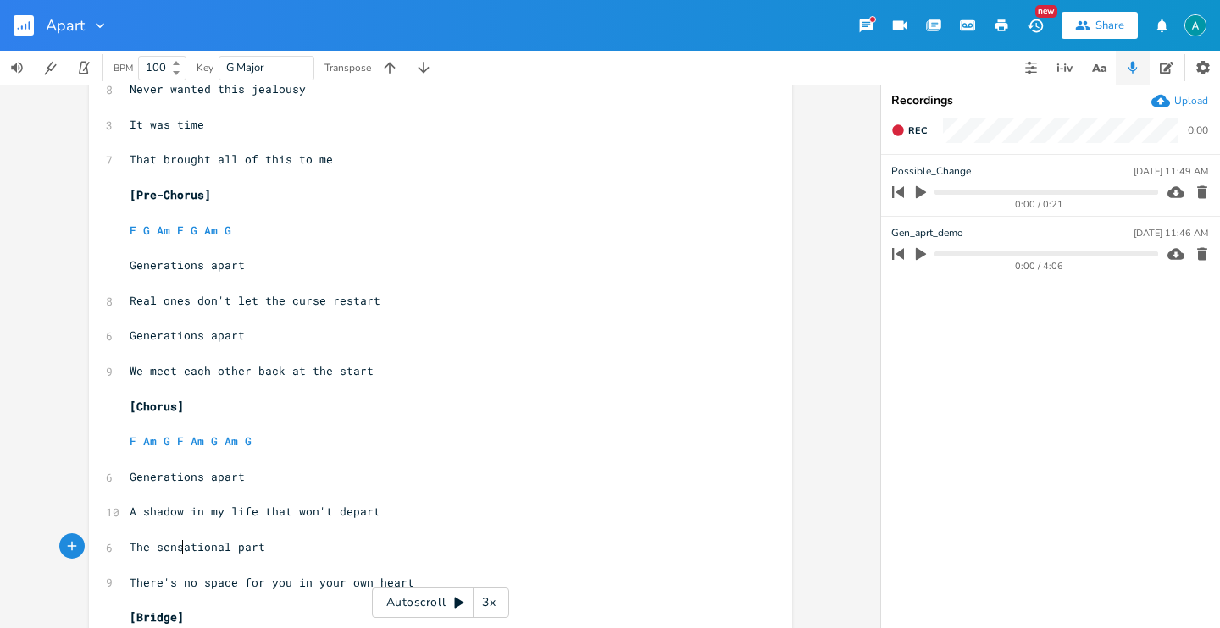
click at [175, 542] on span "The sensational part" at bounding box center [198, 546] width 136 height 15
type textarea "The sensational part"
click at [175, 542] on span "The sensational part" at bounding box center [198, 546] width 136 height 15
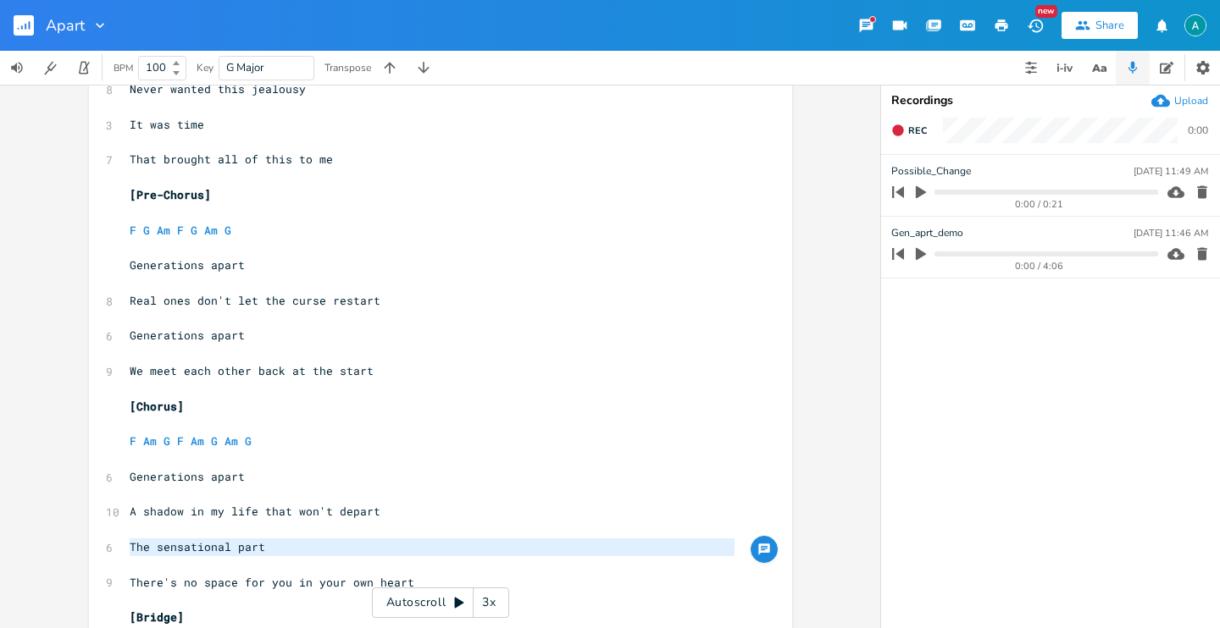
click at [175, 542] on span "The sensational part" at bounding box center [198, 546] width 136 height 15
type textarea "sensational"
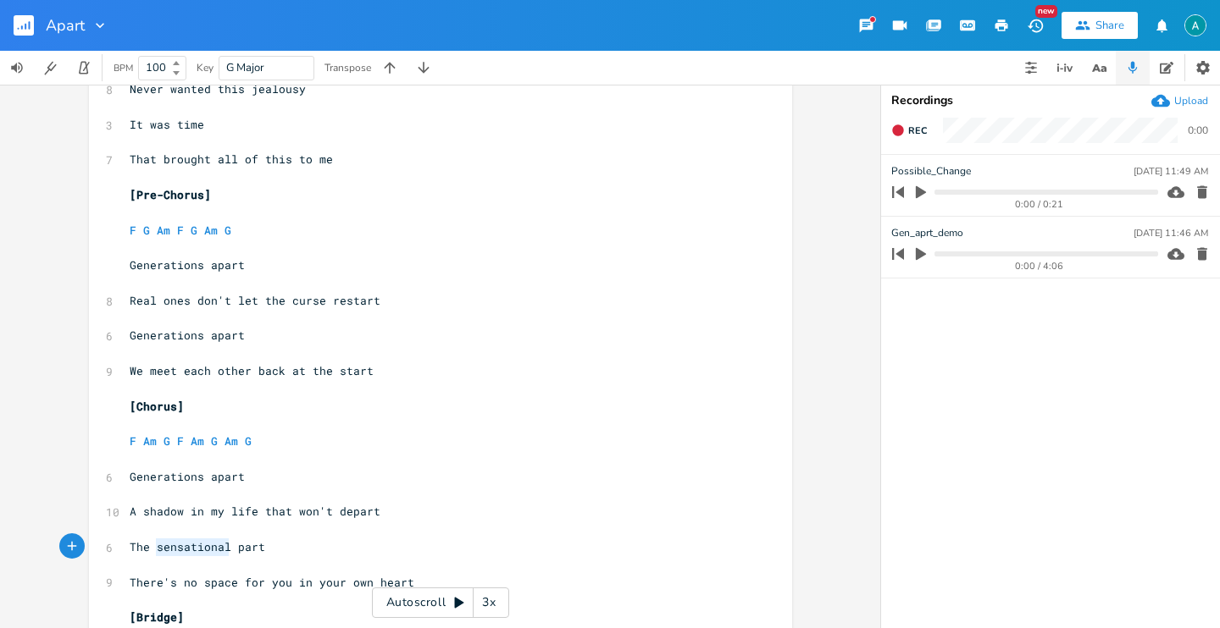
click at [175, 542] on span "The sensational part" at bounding box center [198, 546] width 136 height 15
click at [356, 448] on pre "F Am G F Am G Am G" at bounding box center [431, 442] width 611 height 18
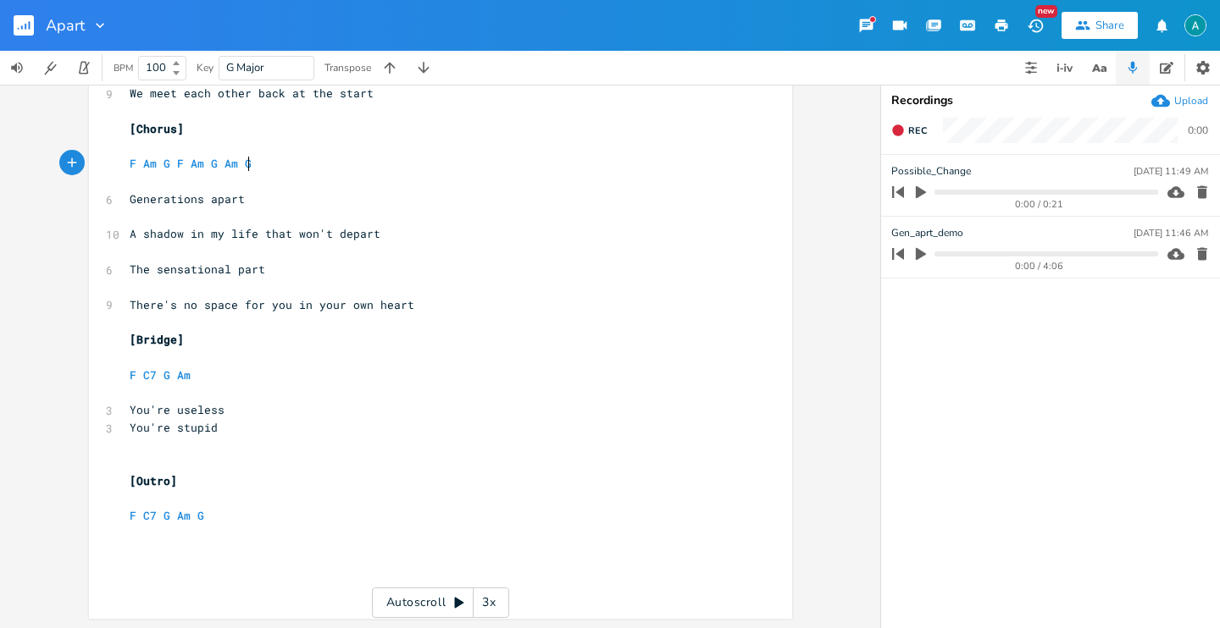
scroll to position [905, 0]
click at [218, 454] on pre "​" at bounding box center [431, 463] width 611 height 18
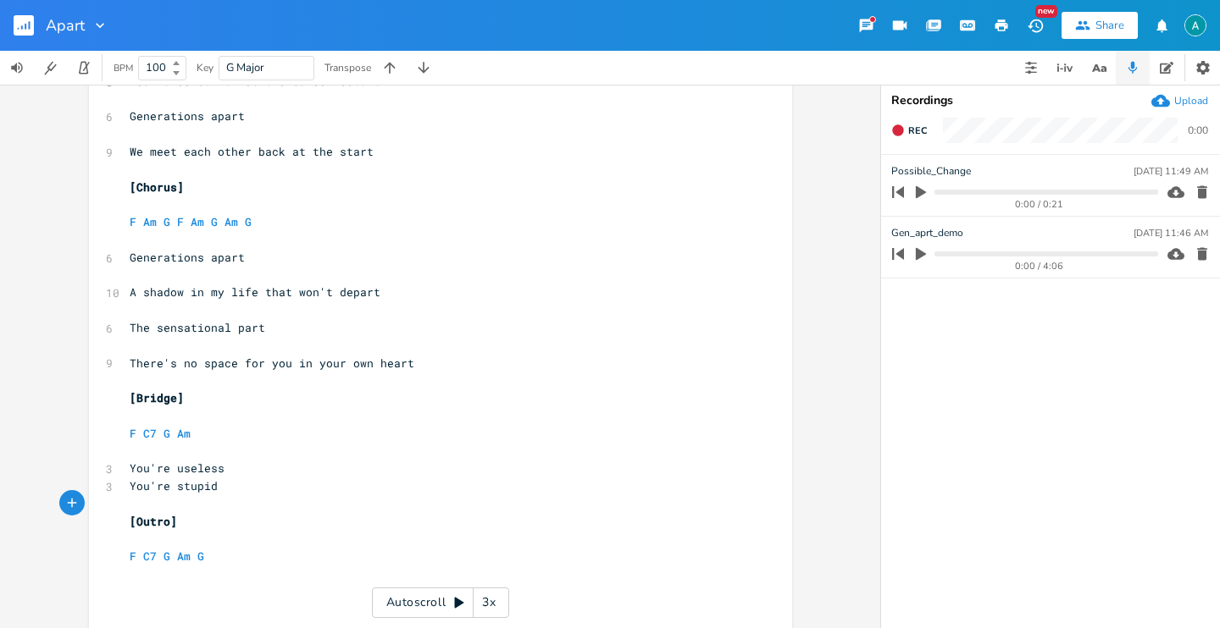
scroll to position [888, 0]
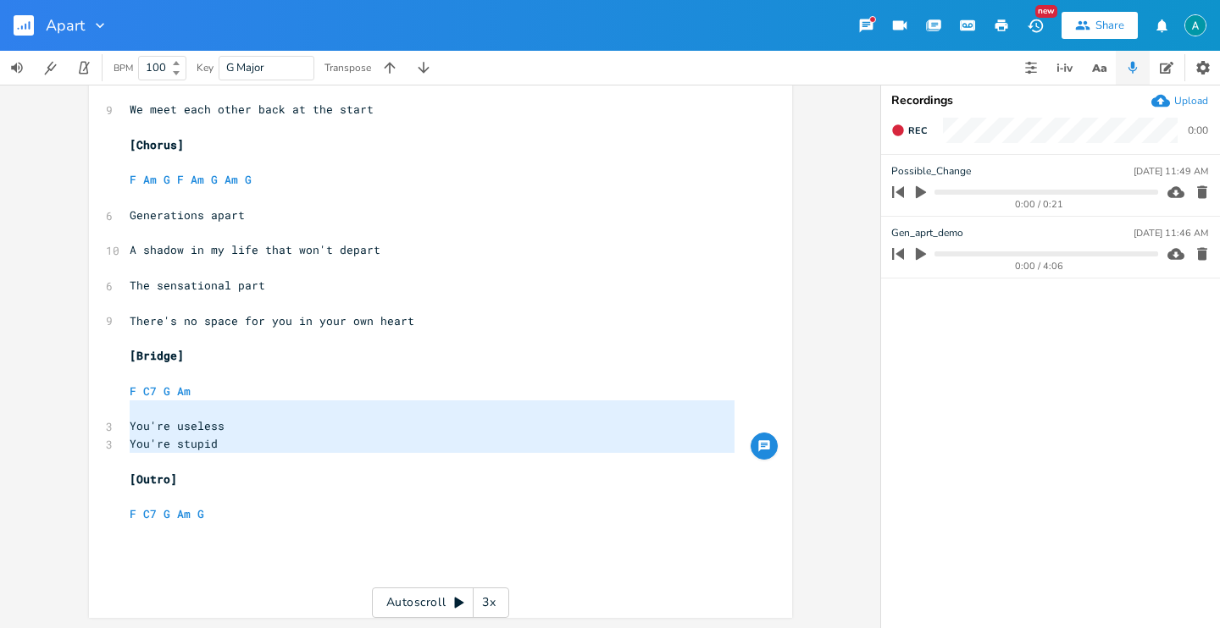
type textarea "You're useless You're stupid"
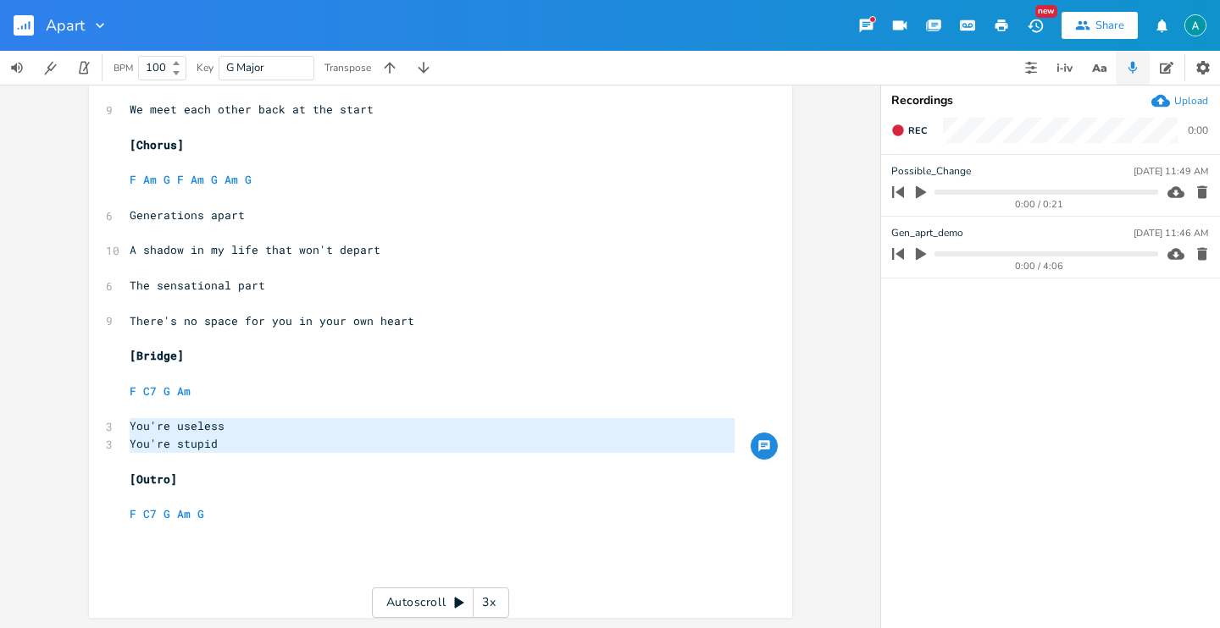
drag, startPoint x: 221, startPoint y: 459, endPoint x: 86, endPoint y: 421, distance: 139.9
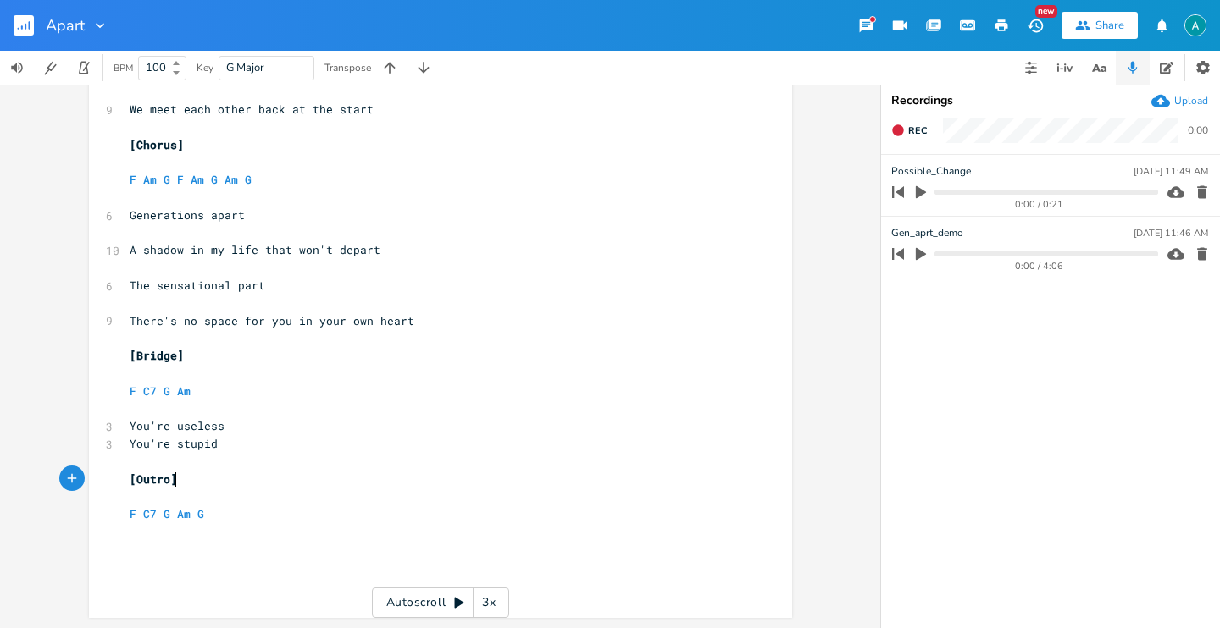
click at [240, 472] on pre "[Outro]" at bounding box center [431, 480] width 611 height 18
click at [158, 363] on pre "[Bridge]" at bounding box center [431, 356] width 611 height 18
type textarea "Outro"
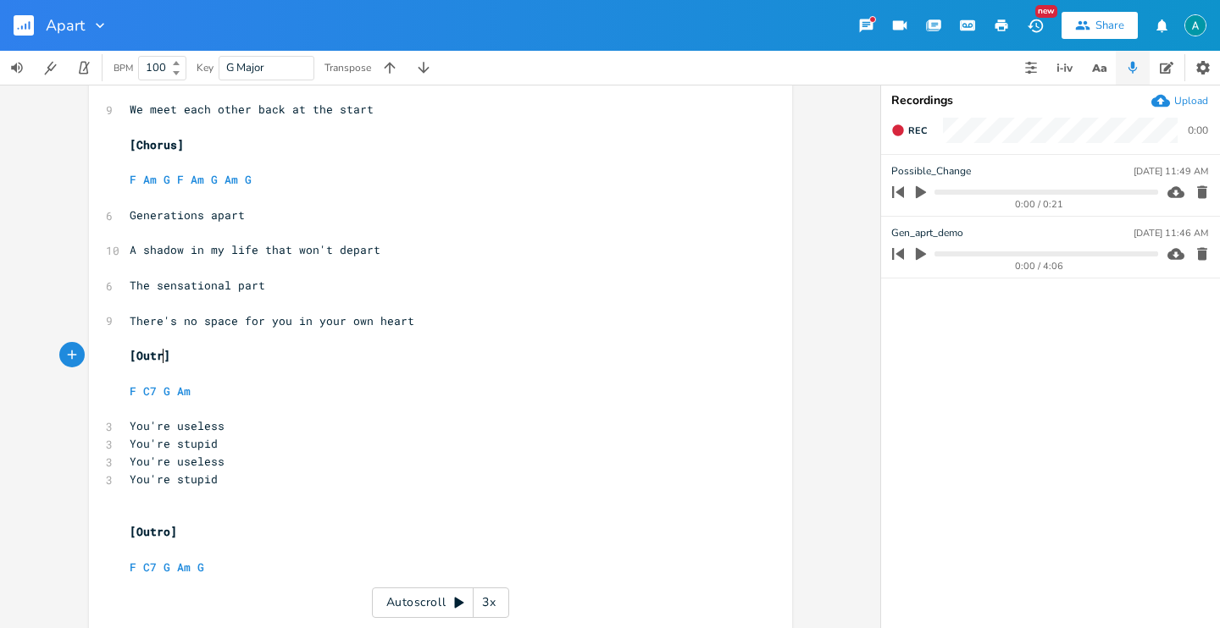
type textarea "o"
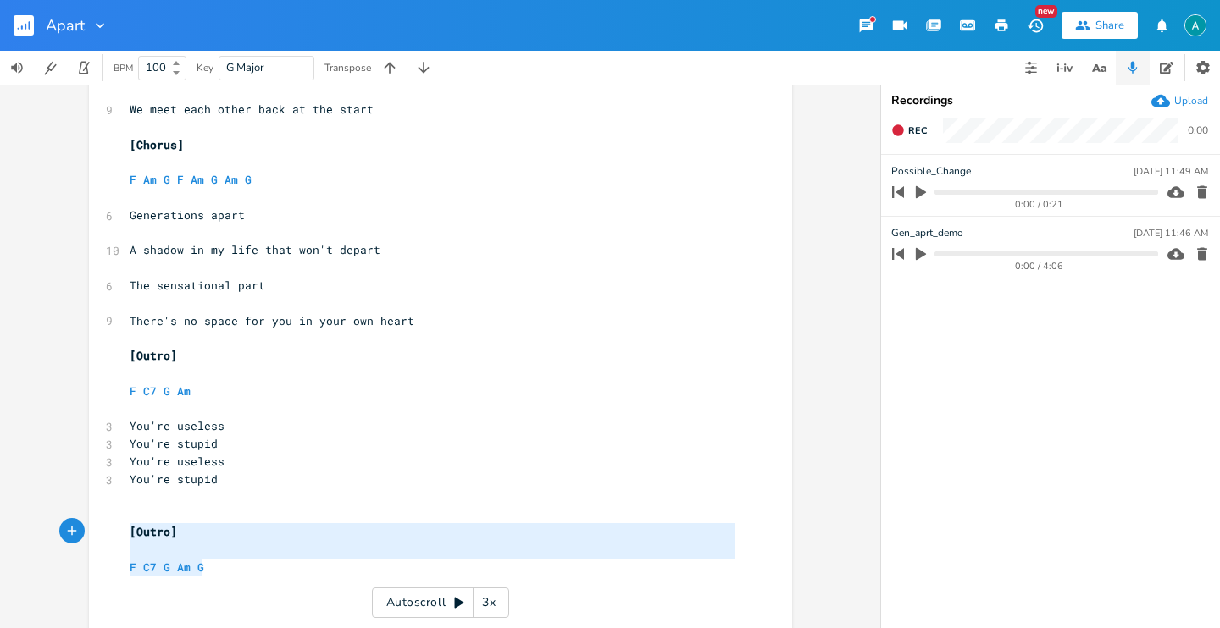
type textarea "Outro] F C7 G Am G"
drag, startPoint x: 228, startPoint y: 564, endPoint x: 131, endPoint y: 531, distance: 102.0
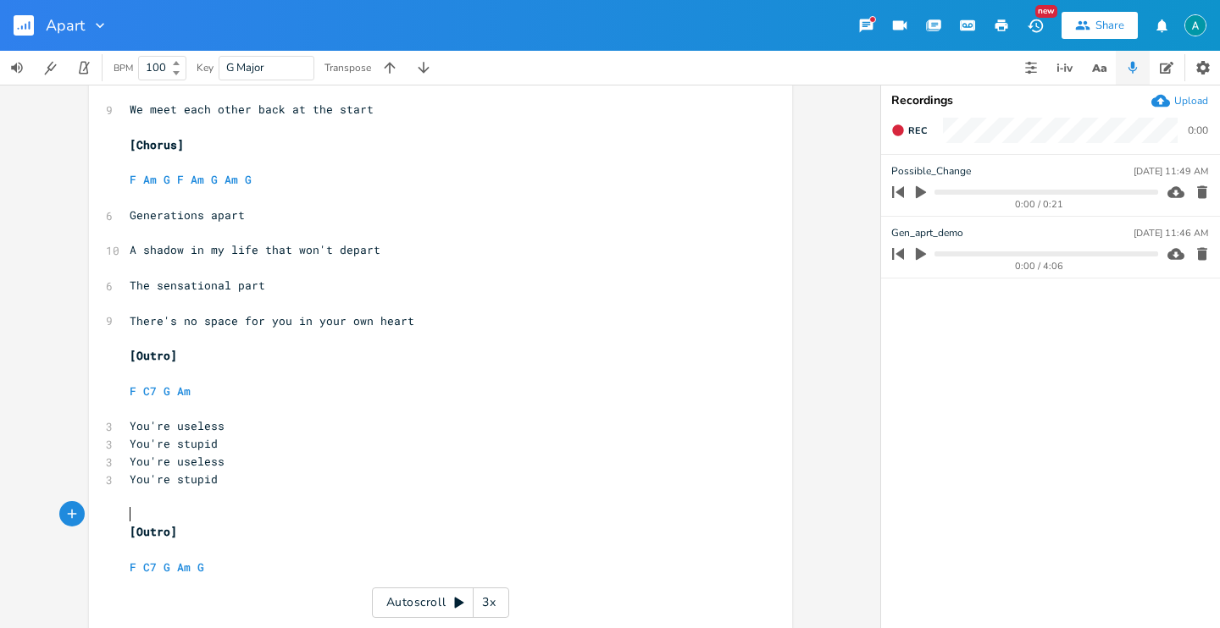
click at [178, 515] on pre "​" at bounding box center [431, 515] width 611 height 18
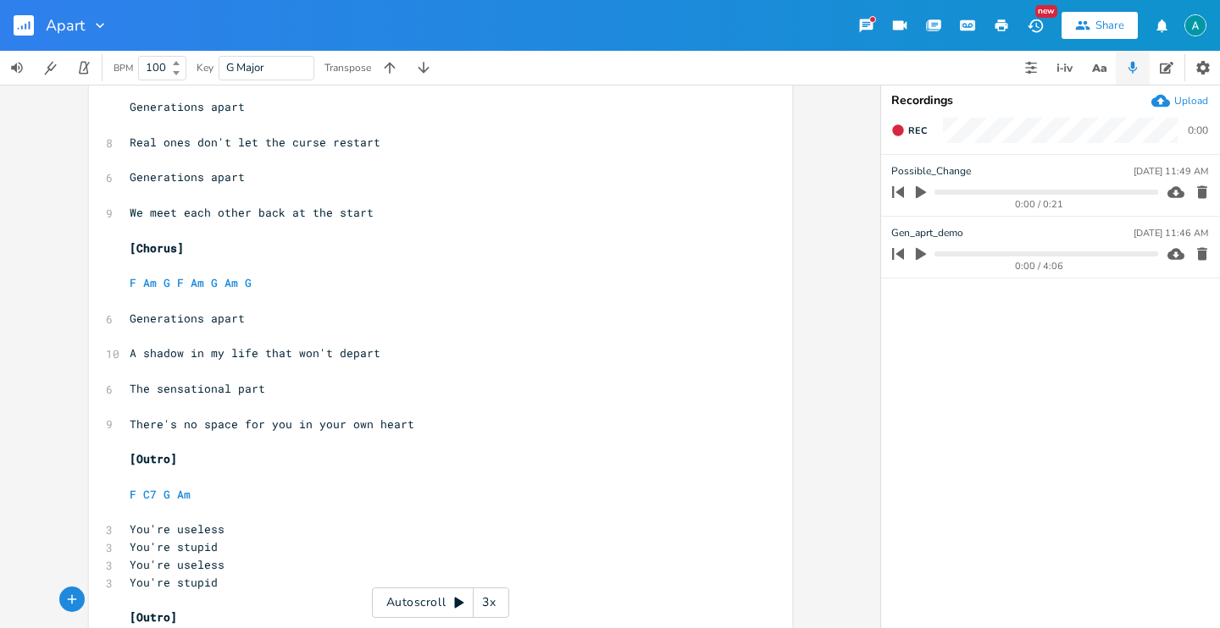
scroll to position [784, 0]
click at [165, 381] on span "The sensational part" at bounding box center [198, 388] width 136 height 15
type textarea "irnoic"
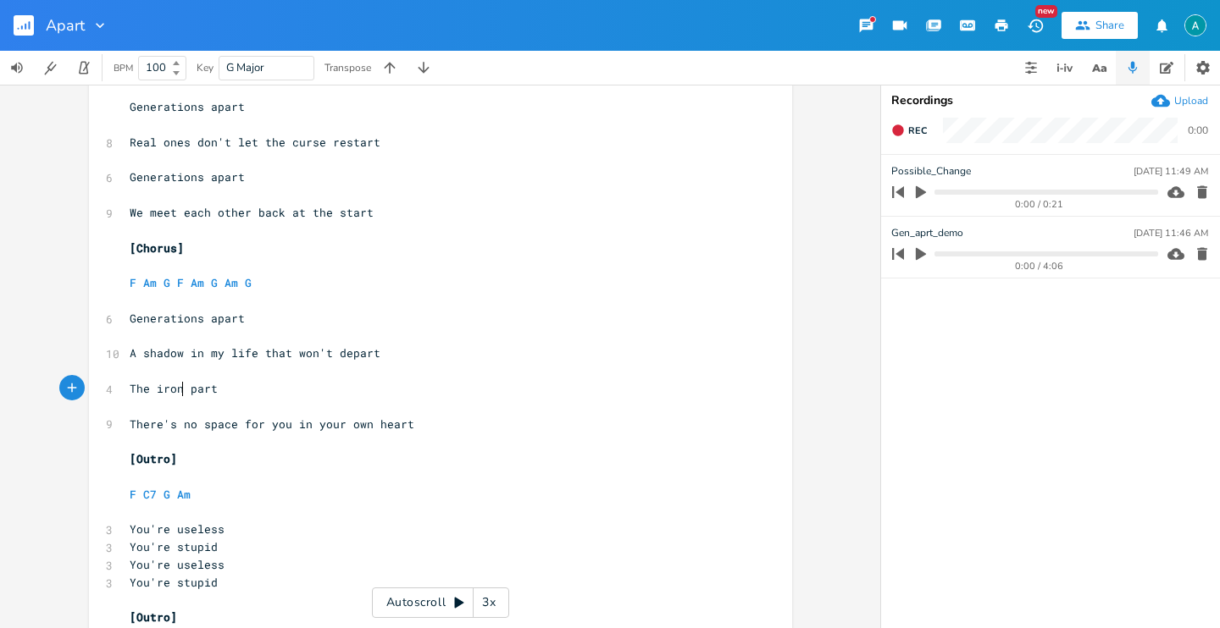
type textarea "ronic"
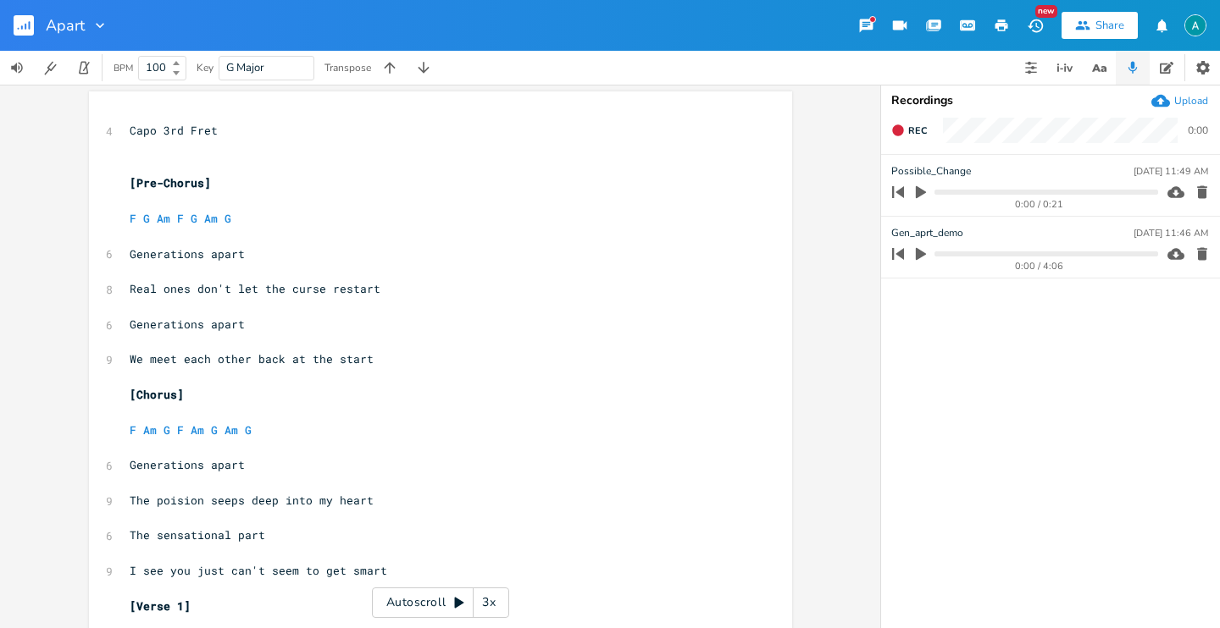
scroll to position [0, 0]
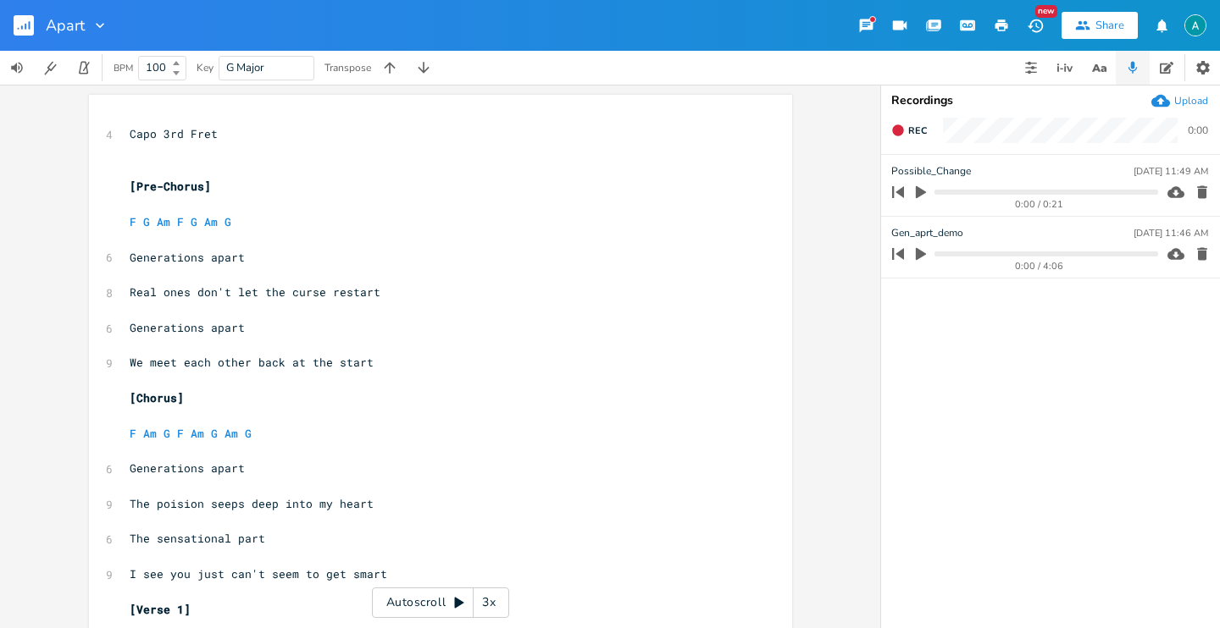
click at [25, 25] on icon "button" at bounding box center [26, 27] width 2 height 6
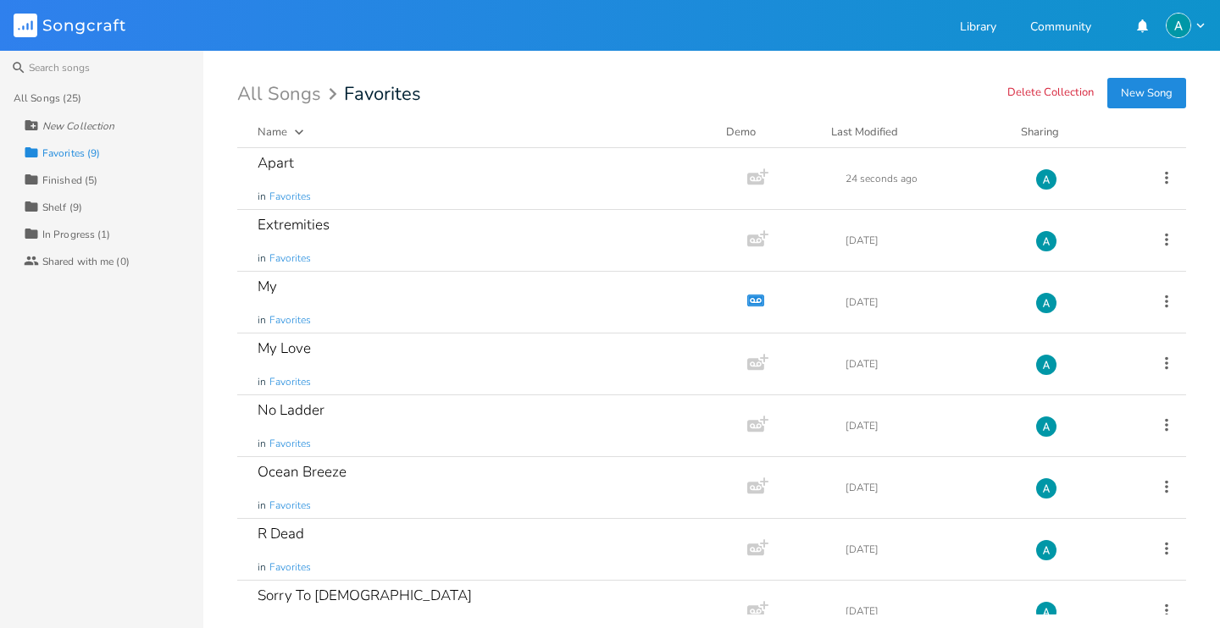
click at [121, 240] on div "Collection In Progress (1)" at bounding box center [114, 233] width 180 height 27
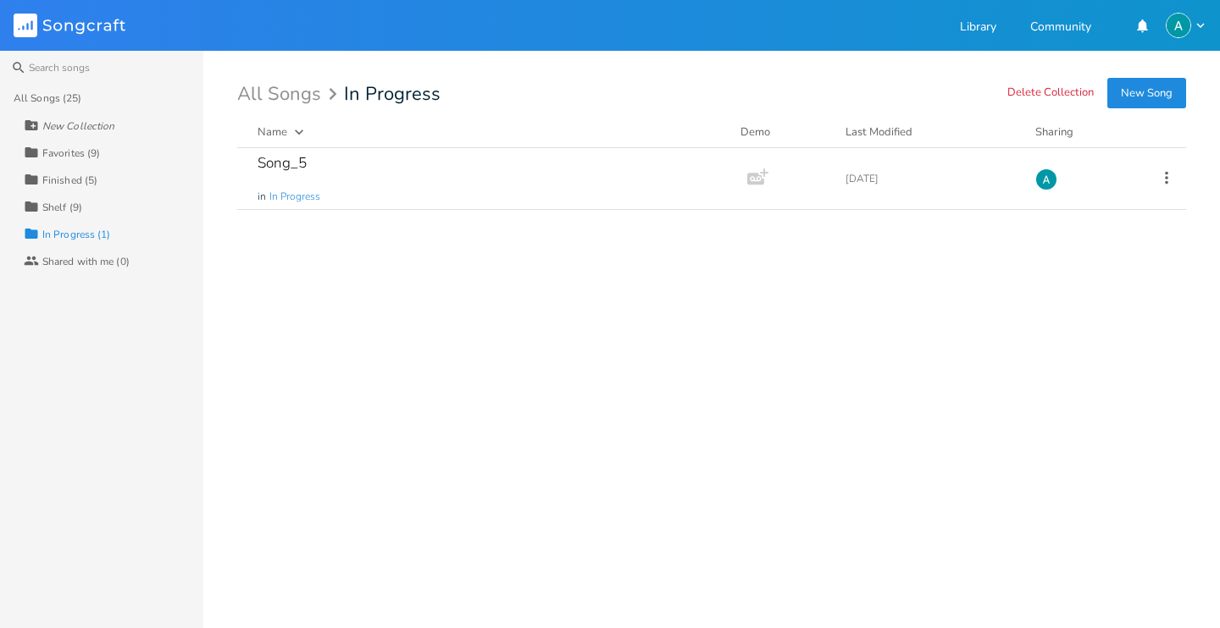
click at [94, 205] on div "Collection Shelf (9)" at bounding box center [114, 206] width 180 height 27
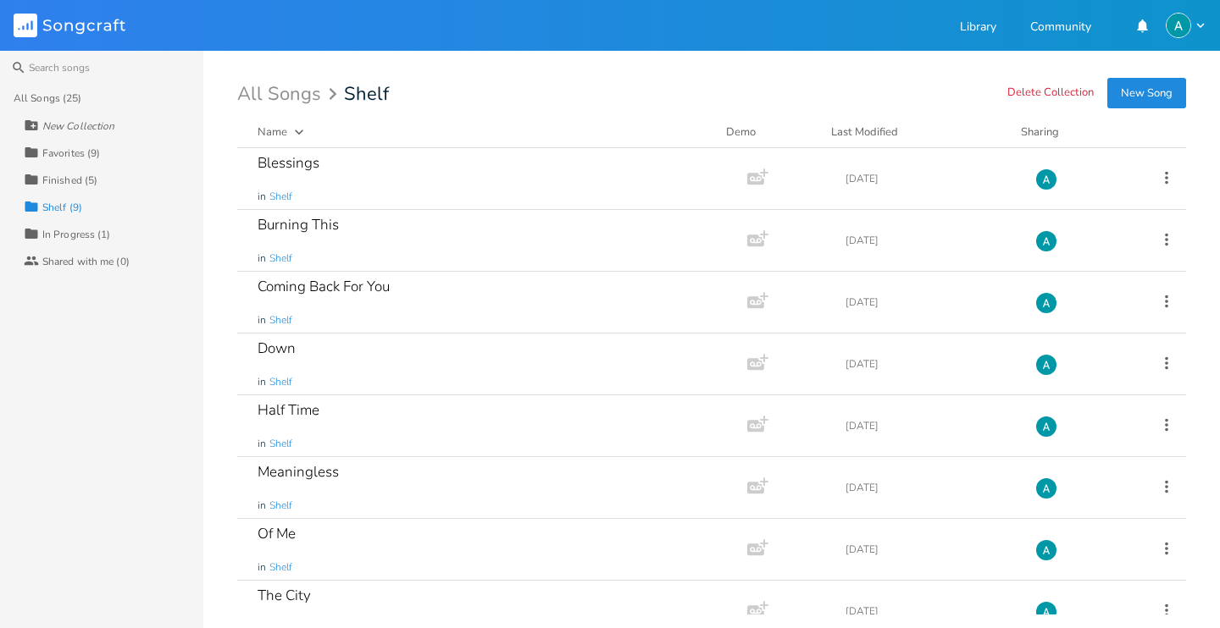
click at [119, 181] on div "Collection Finished (5)" at bounding box center [114, 179] width 180 height 27
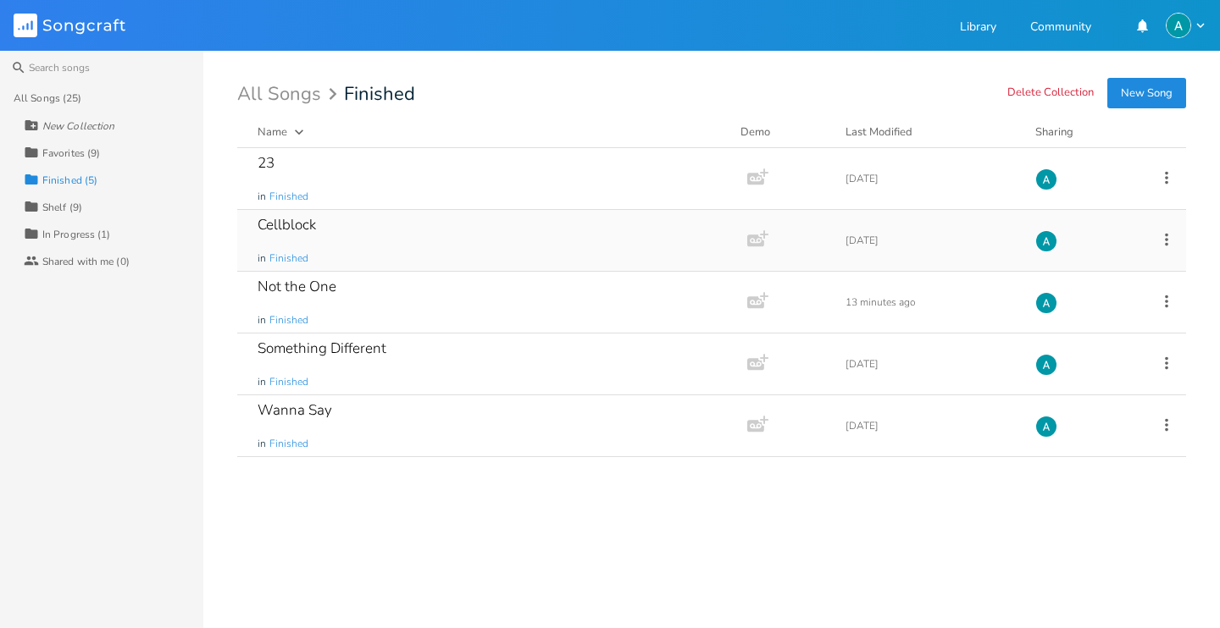
click at [456, 225] on div "Cellblock in Finished" at bounding box center [488, 240] width 462 height 61
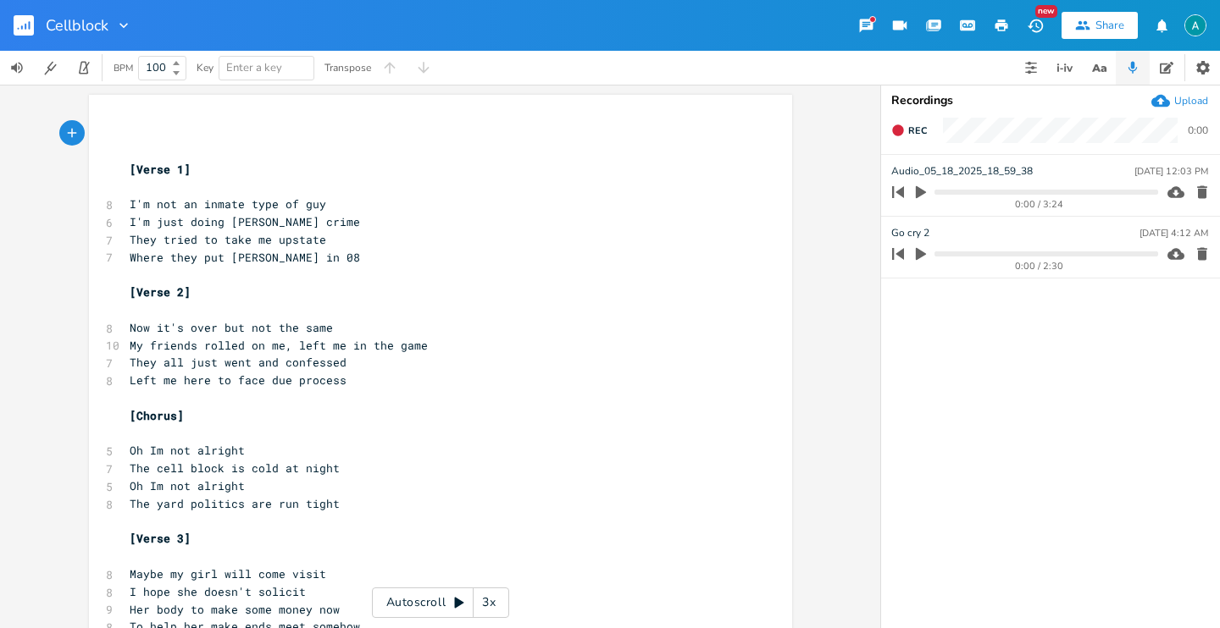
click at [21, 23] on rect "button" at bounding box center [24, 25] width 20 height 20
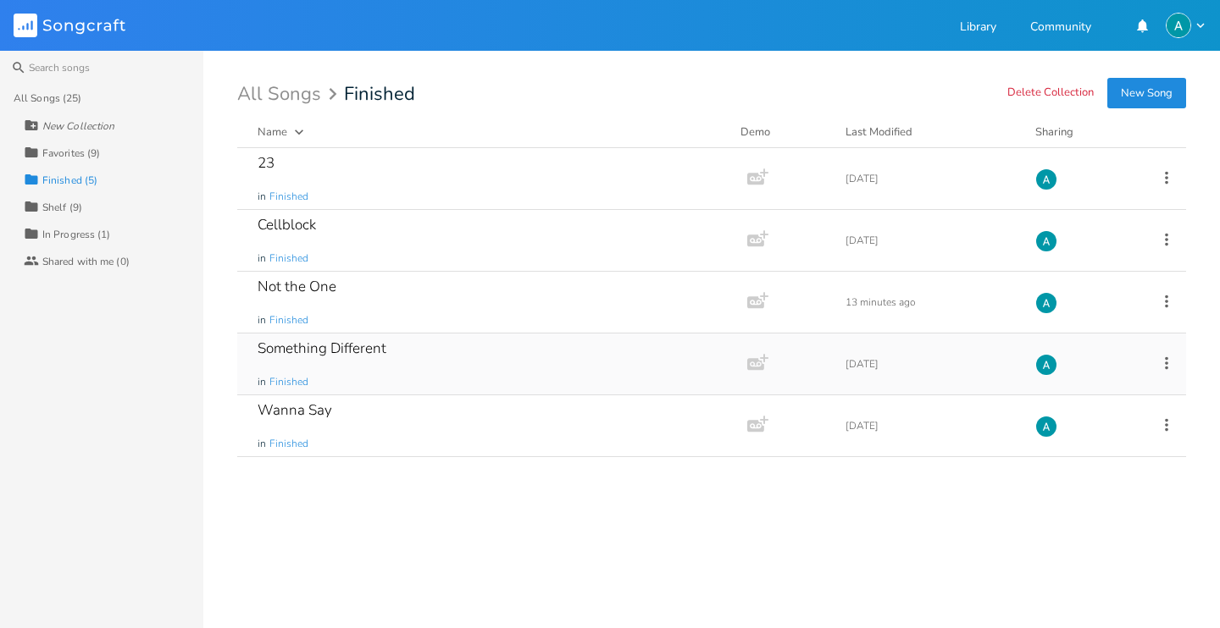
click at [418, 336] on div "Something Different in Finished" at bounding box center [488, 364] width 462 height 61
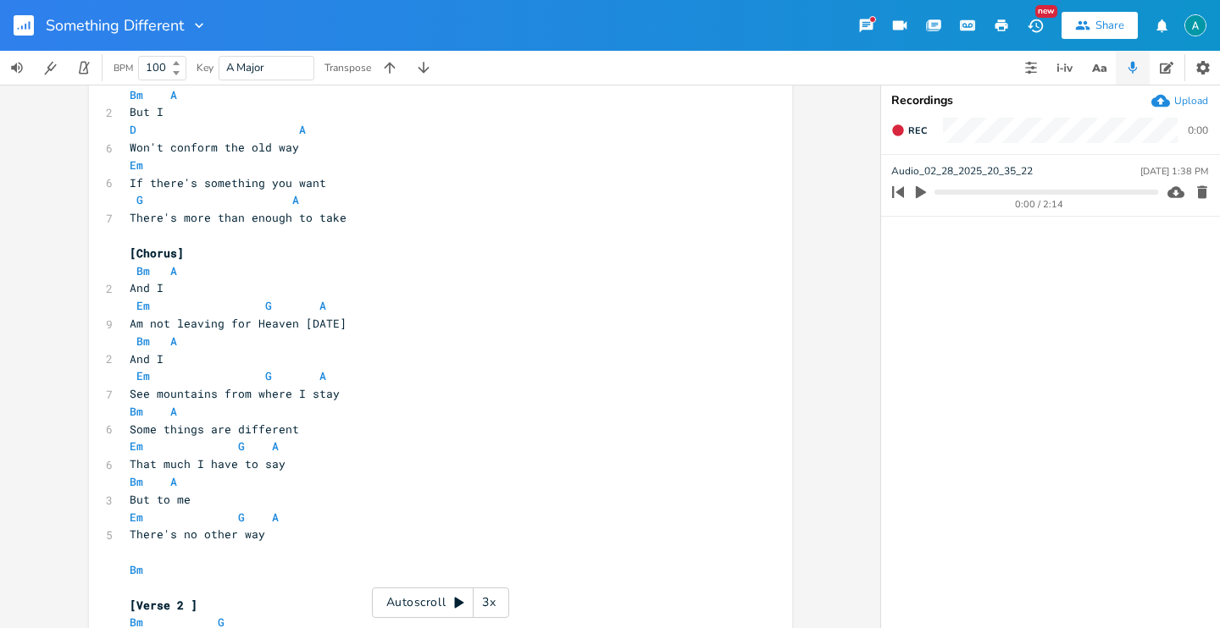
scroll to position [372, 0]
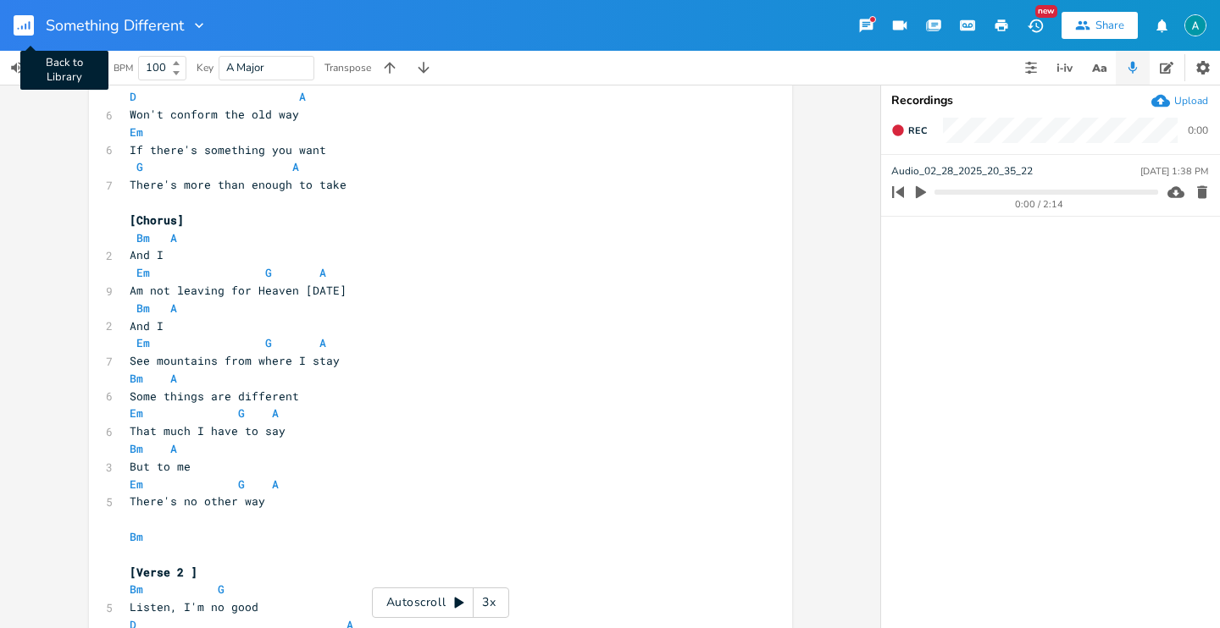
click at [34, 16] on button "Back to Library" at bounding box center [31, 25] width 34 height 41
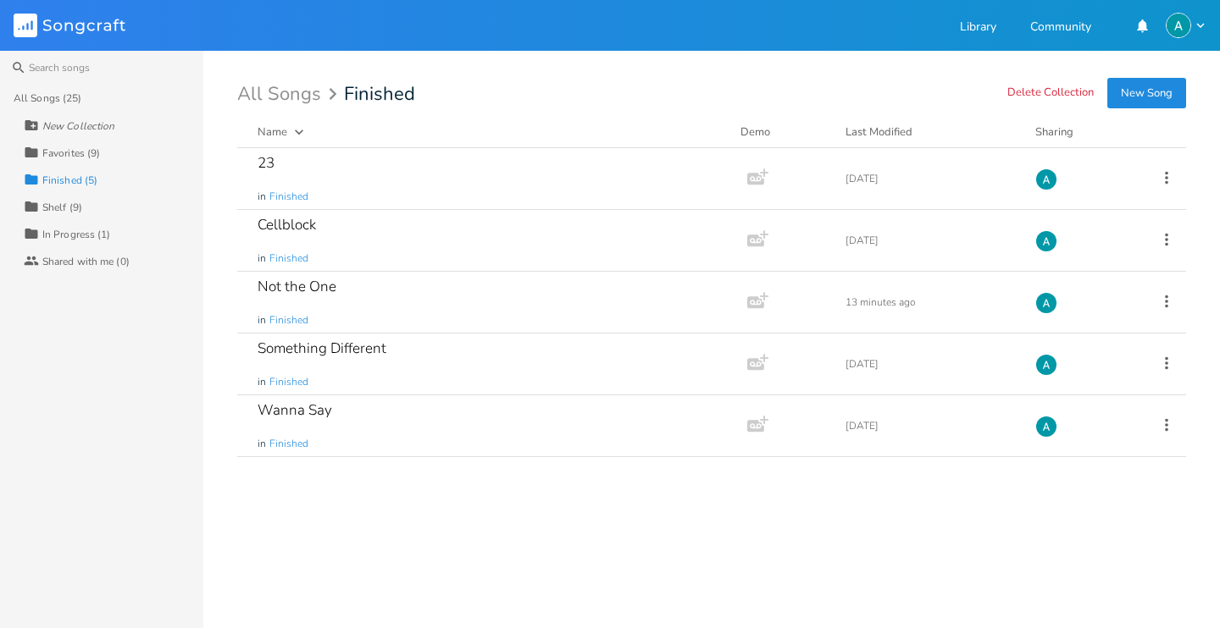
click at [108, 199] on div "Collection Shelf (9)" at bounding box center [114, 206] width 180 height 27
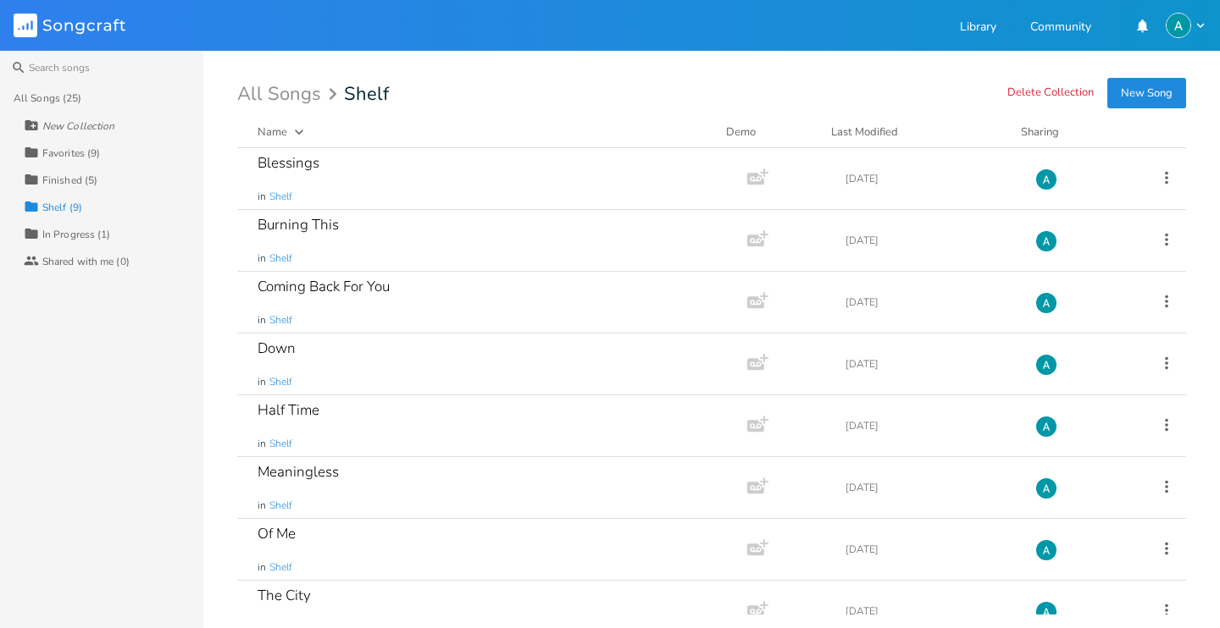
click at [105, 147] on div "Collection Favorites (9)" at bounding box center [114, 152] width 180 height 27
